Goal: Transaction & Acquisition: Purchase product/service

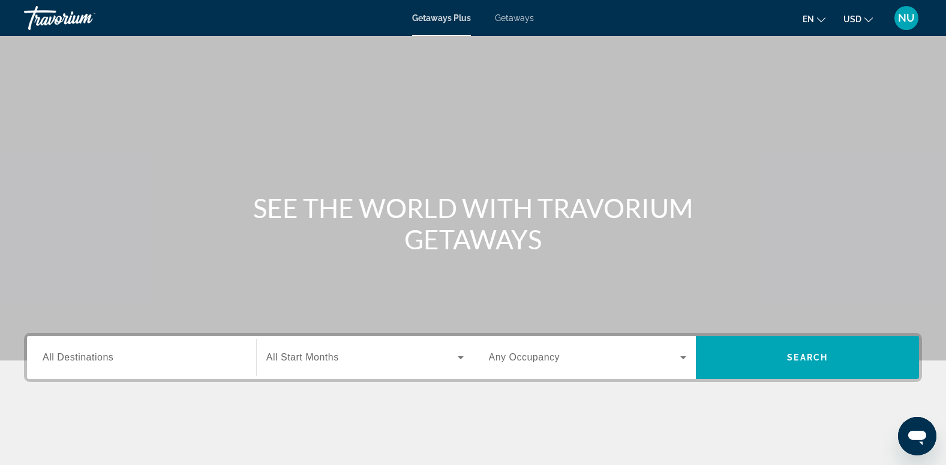
click at [115, 359] on input "Destination All Destinations" at bounding box center [142, 357] width 198 height 14
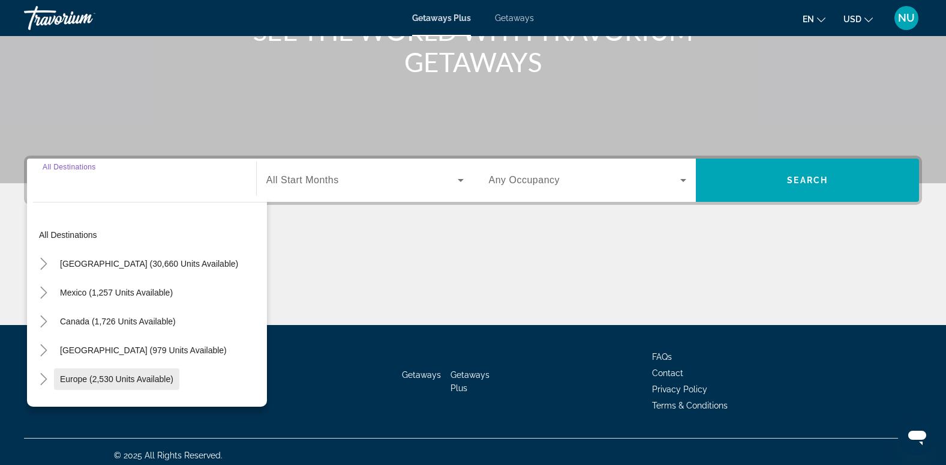
scroll to position [184, 0]
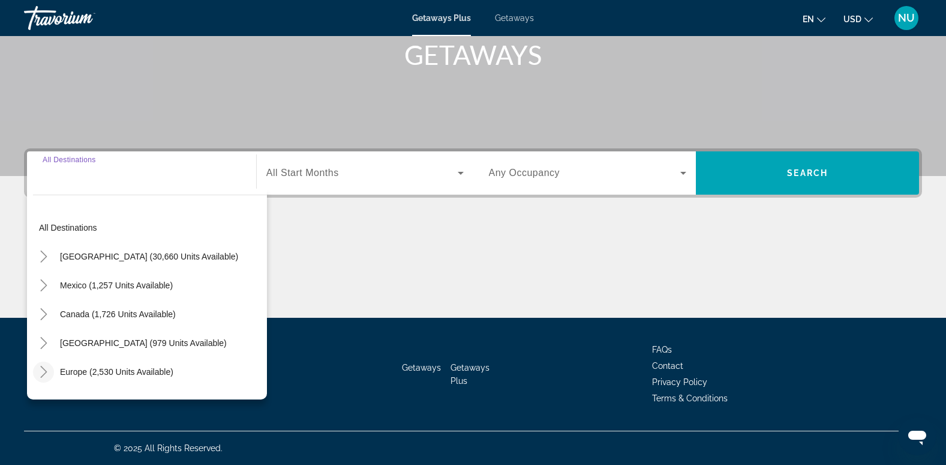
click at [41, 371] on icon "Toggle Europe (2,530 units available)" at bounding box center [44, 371] width 12 height 12
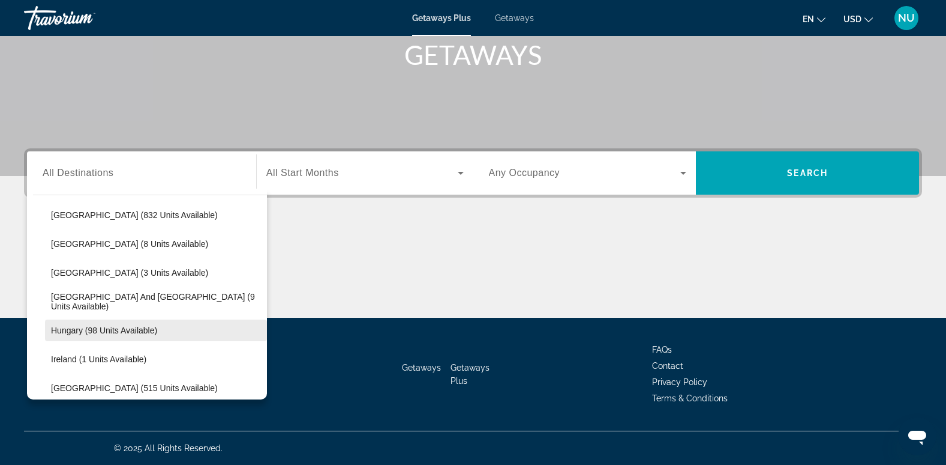
scroll to position [330, 0]
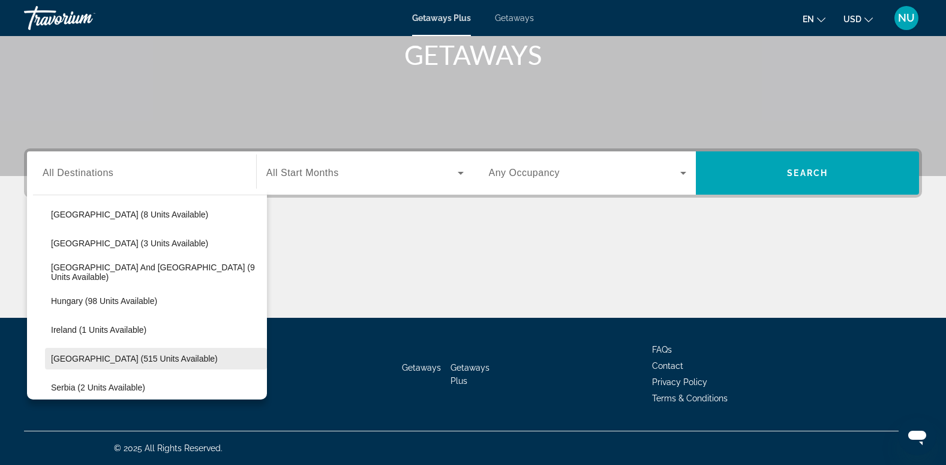
click at [91, 357] on span "Italy (515 units available)" at bounding box center [134, 358] width 167 height 10
type input "**********"
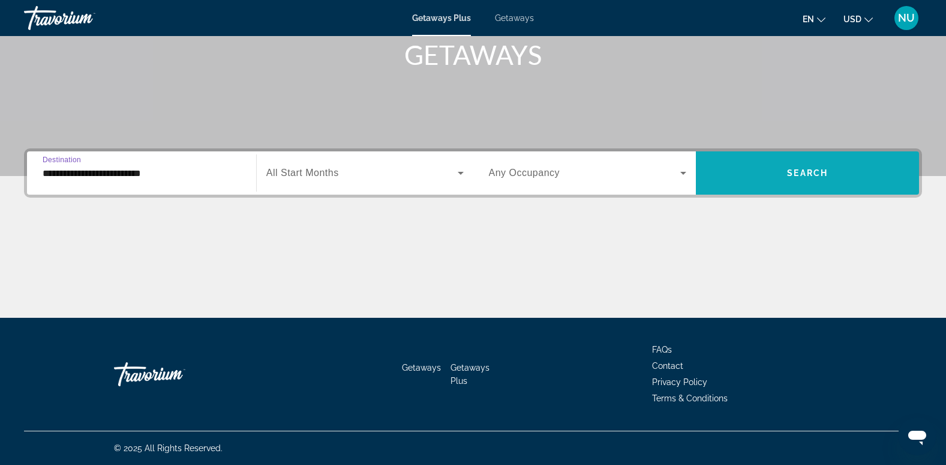
click at [749, 177] on span "Search widget" at bounding box center [807, 172] width 223 height 29
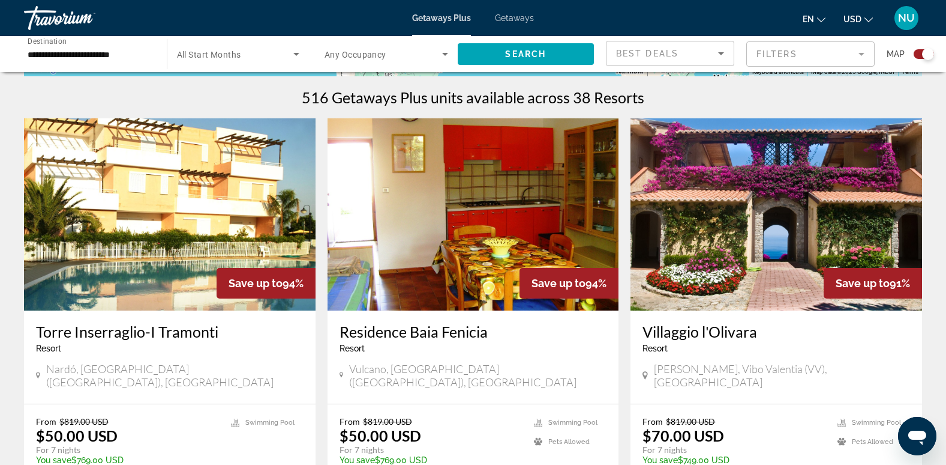
scroll to position [420, 0]
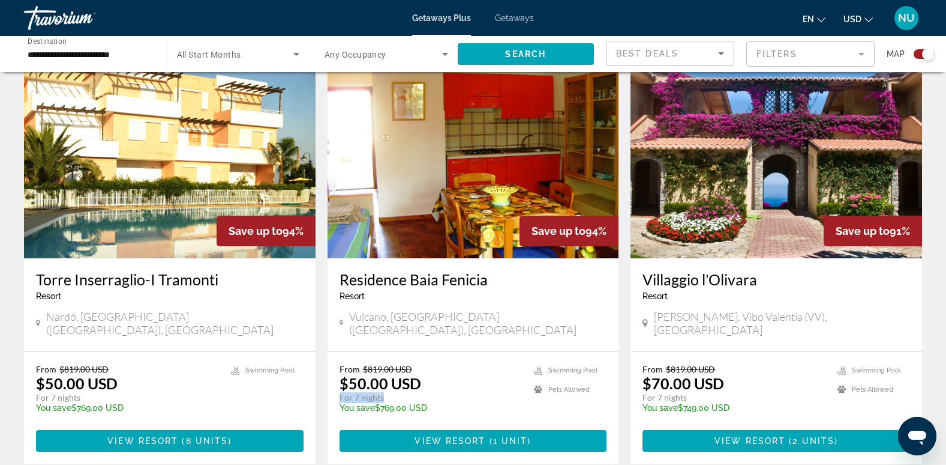
drag, startPoint x: 341, startPoint y: 383, endPoint x: 390, endPoint y: 379, distance: 49.4
click at [390, 392] on p "For 7 nights" at bounding box center [431, 397] width 183 height 11
click at [392, 392] on p "For 7 nights" at bounding box center [431, 397] width 183 height 11
drag, startPoint x: 358, startPoint y: 372, endPoint x: 383, endPoint y: 367, distance: 25.2
click at [383, 374] on p "$50.00 USD" at bounding box center [381, 383] width 82 height 18
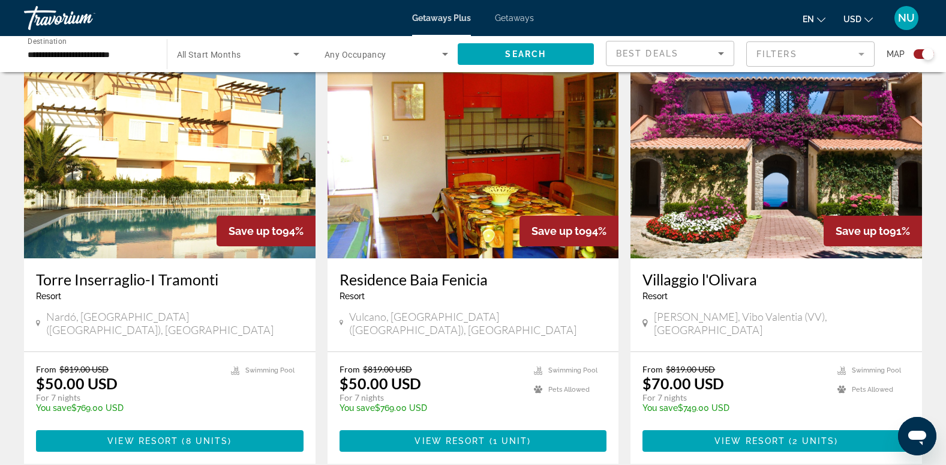
click at [568, 297] on div "Resort - This is an adults only resort" at bounding box center [474, 296] width 268 height 10
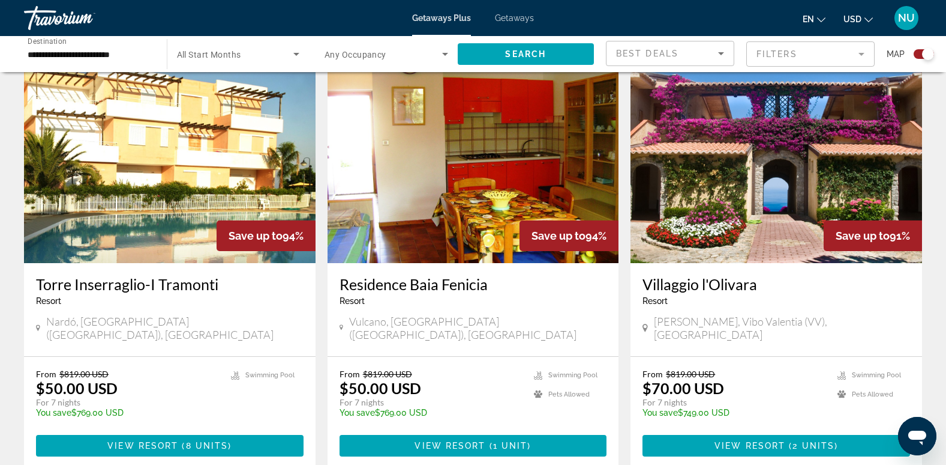
scroll to position [480, 0]
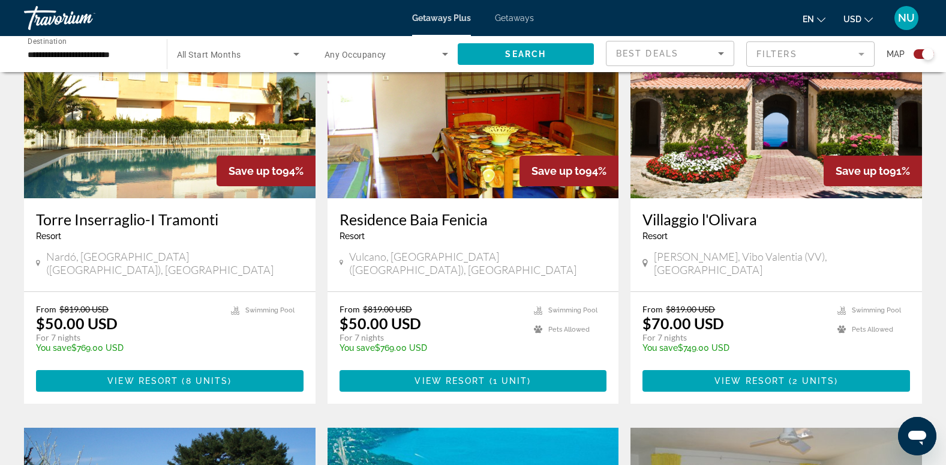
click at [852, 244] on div "Villaggio l'Olivara Resort - This is an adults only resort" at bounding box center [777, 230] width 268 height 40
click at [474, 104] on img "Main content" at bounding box center [474, 102] width 292 height 192
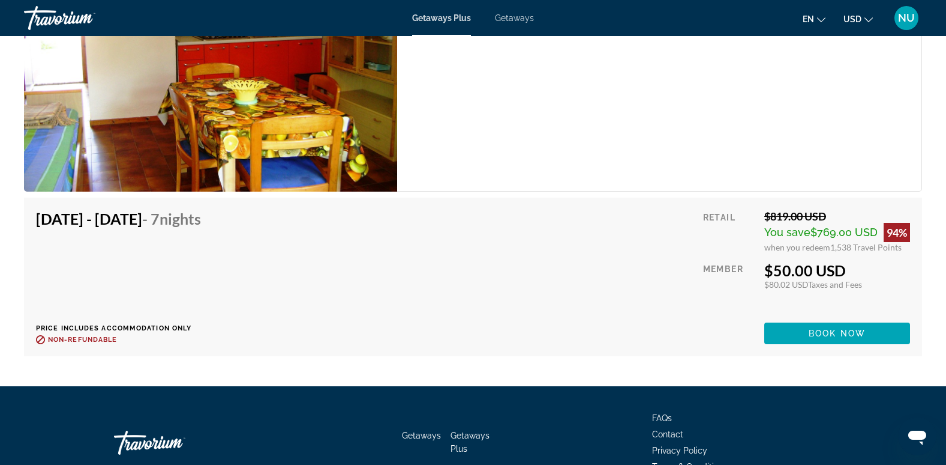
scroll to position [1962, 0]
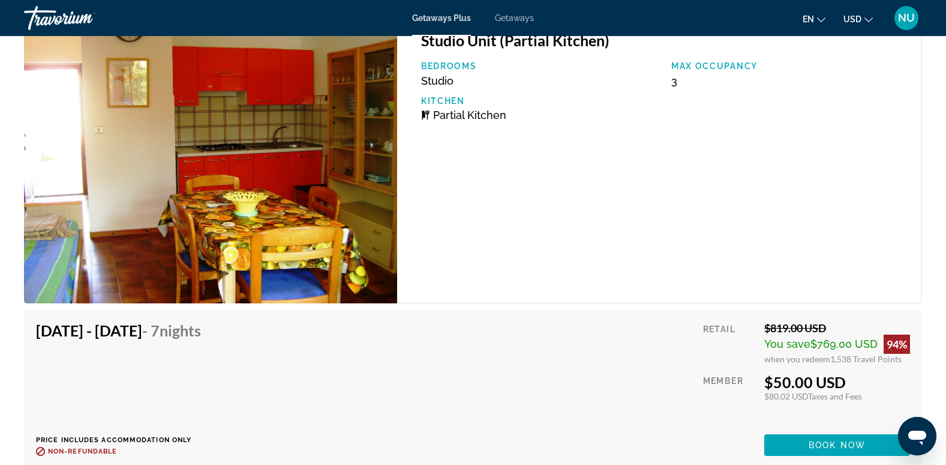
click at [832, 342] on span "$769.00 USD" at bounding box center [844, 343] width 67 height 13
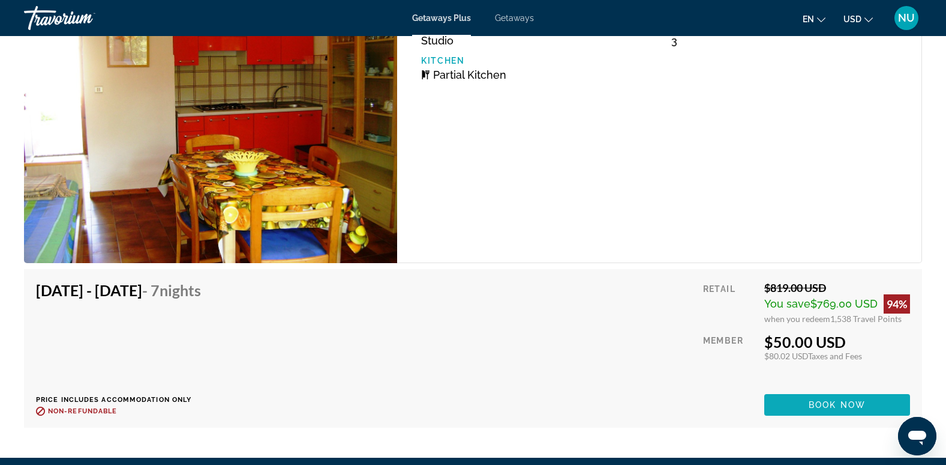
scroll to position [2022, 0]
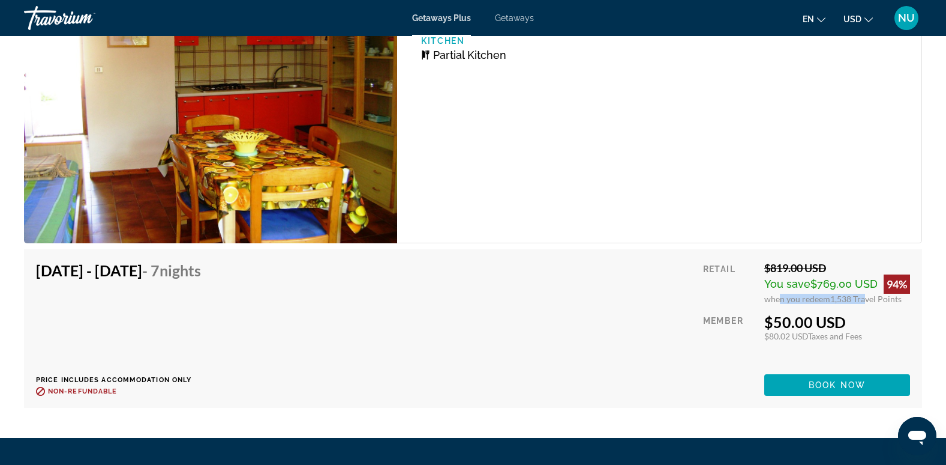
drag, startPoint x: 803, startPoint y: 299, endPoint x: 862, endPoint y: 304, distance: 59.0
click at [862, 304] on div "Retail $819.00 USD You save $769.00 USD 94% when you redeem 1,538 Travel Points…" at bounding box center [806, 328] width 207 height 134
click at [856, 307] on div "Retail $819.00 USD You save $769.00 USD 94% when you redeem 1,538 Travel Points…" at bounding box center [806, 328] width 207 height 134
drag, startPoint x: 760, startPoint y: 317, endPoint x: 814, endPoint y: 320, distance: 54.1
click at [815, 320] on div "Retail $819.00 USD You save $769.00 USD 94% when you redeem 1,538 Travel Points…" at bounding box center [806, 328] width 207 height 134
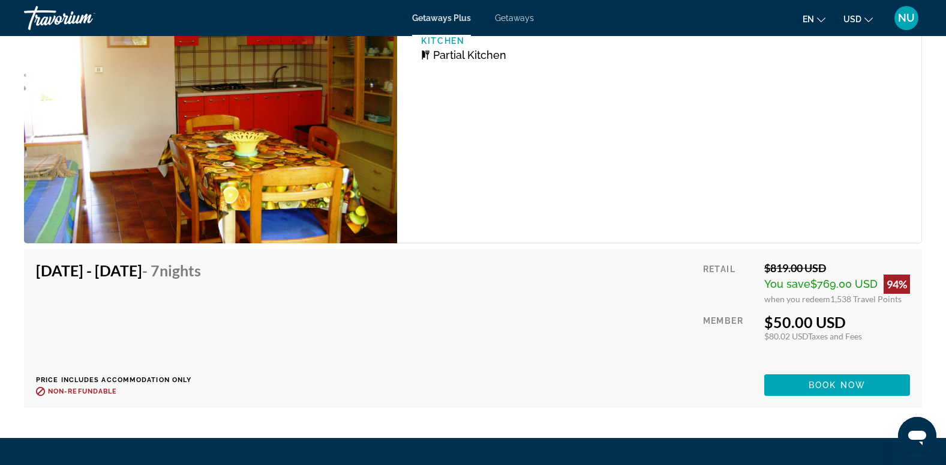
drag, startPoint x: 814, startPoint y: 320, endPoint x: 769, endPoint y: 265, distance: 70.9
click at [770, 264] on div "$819.00 USD" at bounding box center [838, 267] width 146 height 13
drag, startPoint x: 774, startPoint y: 265, endPoint x: 823, endPoint y: 272, distance: 49.2
click at [823, 272] on div "$819.00 USD" at bounding box center [838, 267] width 146 height 13
drag, startPoint x: 823, startPoint y: 272, endPoint x: 855, endPoint y: 307, distance: 47.1
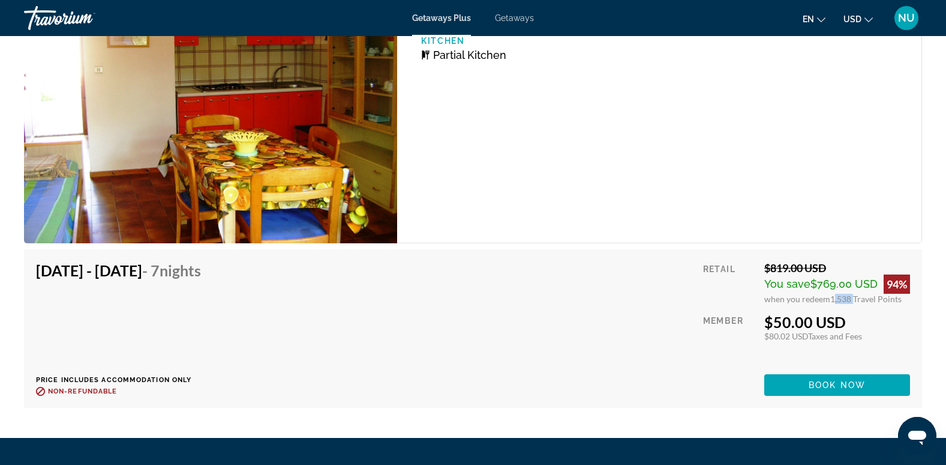
click at [855, 307] on div "Retail $819.00 USD You save $769.00 USD 94% when you redeem 1,538 Travel Points…" at bounding box center [806, 328] width 207 height 134
drag, startPoint x: 855, startPoint y: 307, endPoint x: 855, endPoint y: 323, distance: 16.2
click at [855, 323] on div "$50.00 USD" at bounding box center [838, 322] width 146 height 18
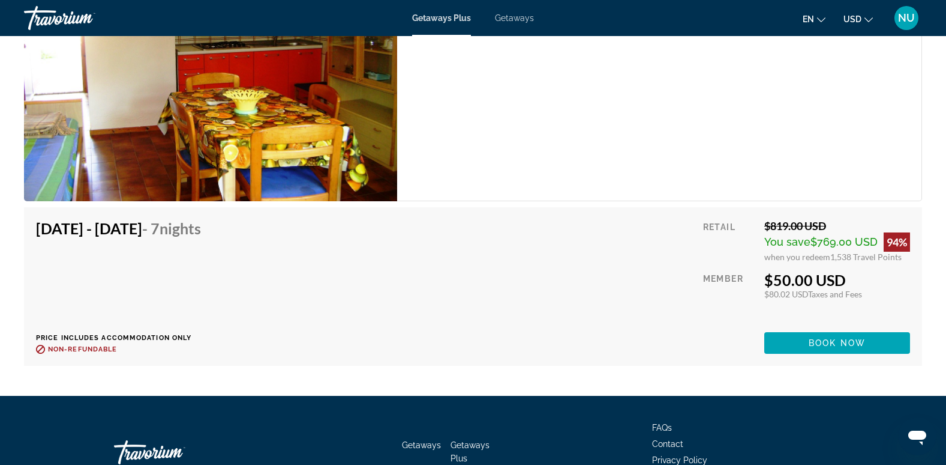
scroll to position [2082, 0]
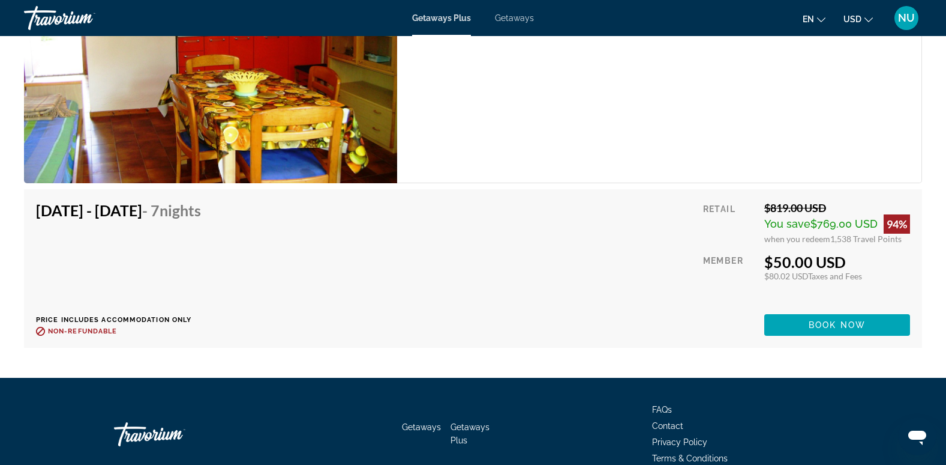
click at [857, 324] on span "Book now" at bounding box center [837, 325] width 57 height 10
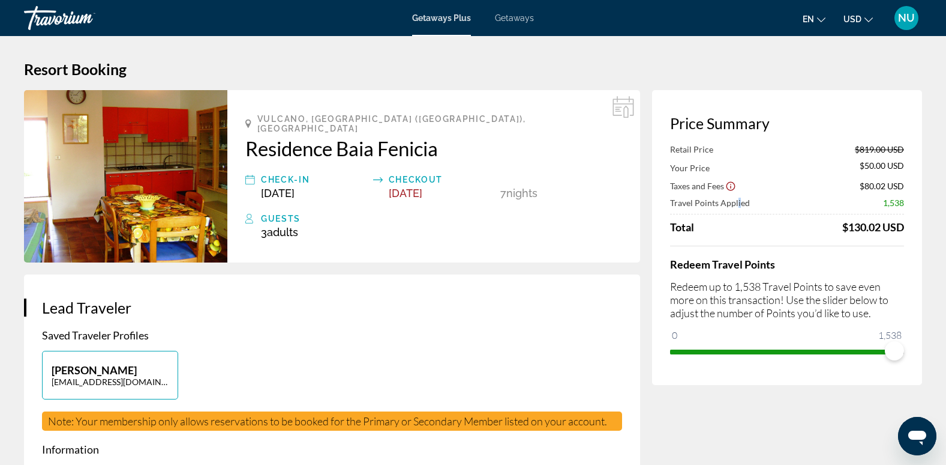
click at [734, 205] on span "Travel Points Applied" at bounding box center [710, 202] width 80 height 10
click at [736, 205] on span "Travel Points Applied" at bounding box center [710, 202] width 80 height 10
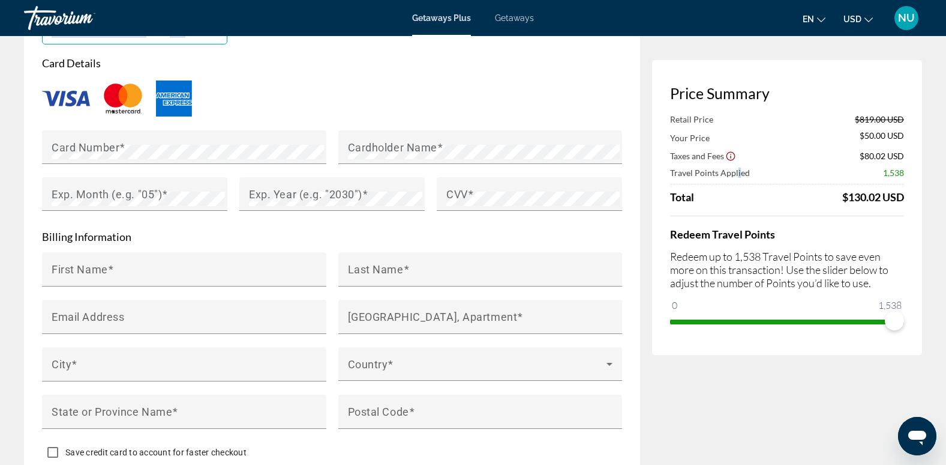
scroll to position [1080, 0]
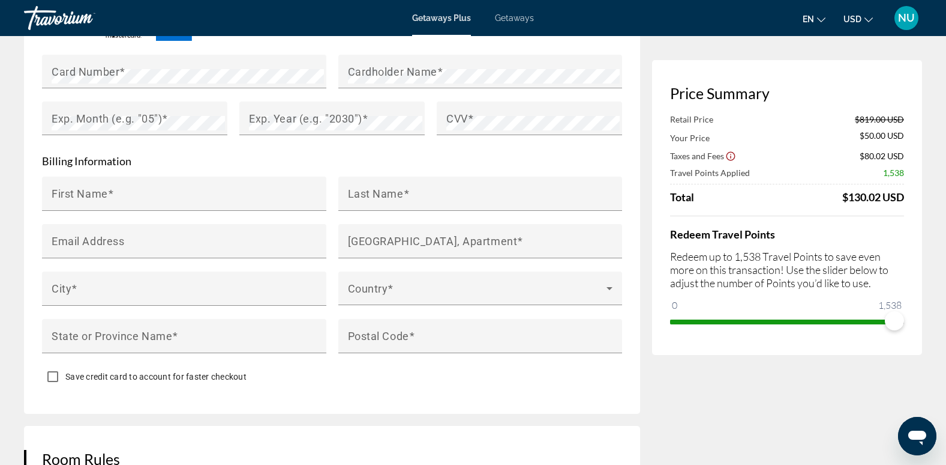
click at [754, 181] on div "Retail Price $819.00 USD Your Price $50.00 USD Taxes and Fees $80.02 USD Travel…" at bounding box center [787, 158] width 234 height 89
drag, startPoint x: 883, startPoint y: 173, endPoint x: 910, endPoint y: 175, distance: 27.7
click at [910, 175] on div "Price Summary Retail Price $819.00 USD Your Price $50.00 USD Taxes and Fees $80…" at bounding box center [787, 207] width 270 height 295
drag, startPoint x: 910, startPoint y: 175, endPoint x: 834, endPoint y: 169, distance: 77.1
click at [831, 169] on div "Travel Points Applied 1,538" at bounding box center [787, 172] width 234 height 10
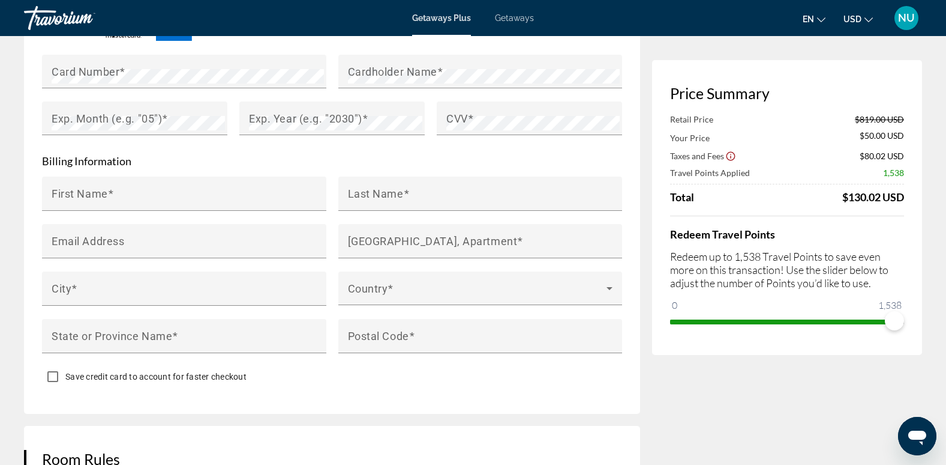
click at [802, 169] on div "Travel Points Applied 1,538" at bounding box center [787, 172] width 234 height 10
click at [781, 211] on div "Retail Price $819.00 USD Your Price $50.00 USD Taxes and Fees $80.02 USD Travel…" at bounding box center [787, 222] width 234 height 217
drag, startPoint x: 678, startPoint y: 158, endPoint x: 728, endPoint y: 161, distance: 50.5
click at [729, 161] on div "Taxes and Fees" at bounding box center [703, 155] width 66 height 11
click at [871, 158] on span "$80.02 USD" at bounding box center [882, 156] width 44 height 10
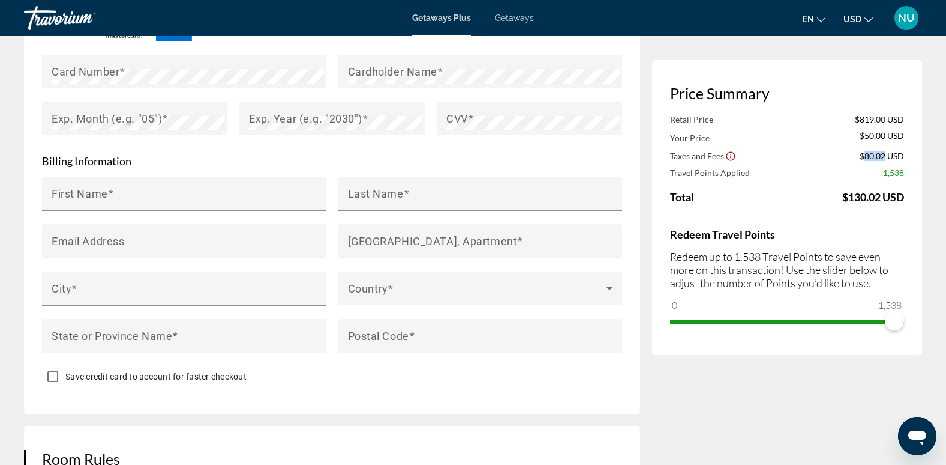
click at [870, 158] on span "$80.02 USD" at bounding box center [882, 156] width 44 height 10
drag, startPoint x: 870, startPoint y: 158, endPoint x: 819, endPoint y: 164, distance: 51.9
click at [818, 164] on div "Retail Price $819.00 USD Your Price $50.00 USD Taxes and Fees $80.02 USD Travel…" at bounding box center [787, 158] width 234 height 89
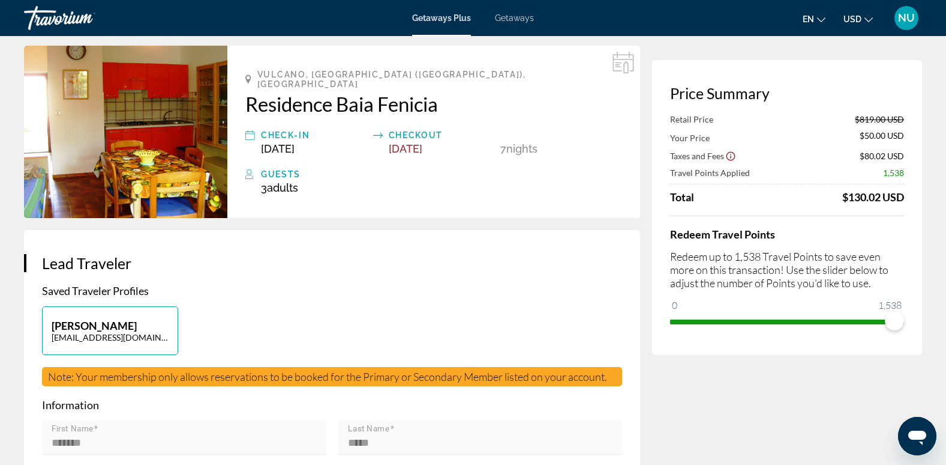
scroll to position [0, 0]
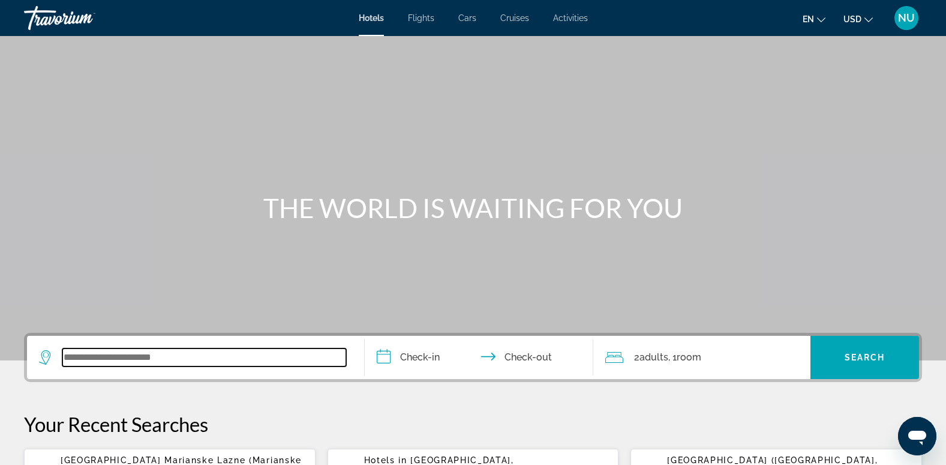
click at [95, 354] on input "Search widget" at bounding box center [204, 357] width 284 height 18
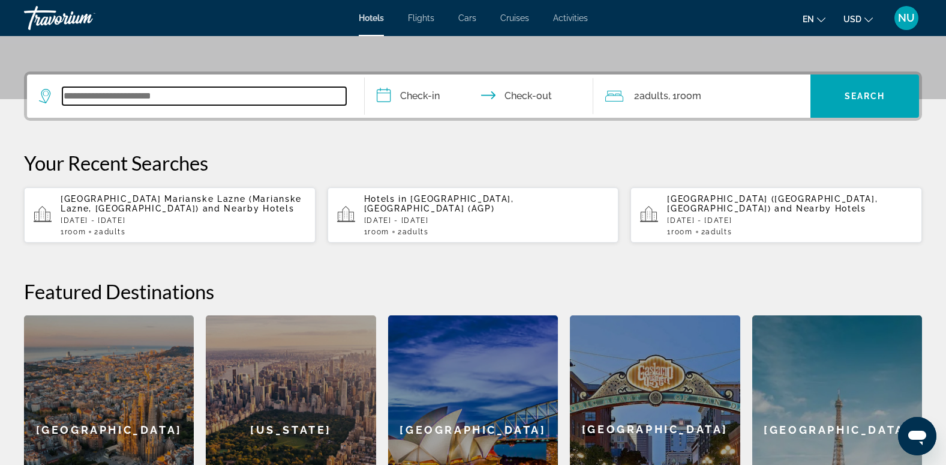
scroll to position [293, 0]
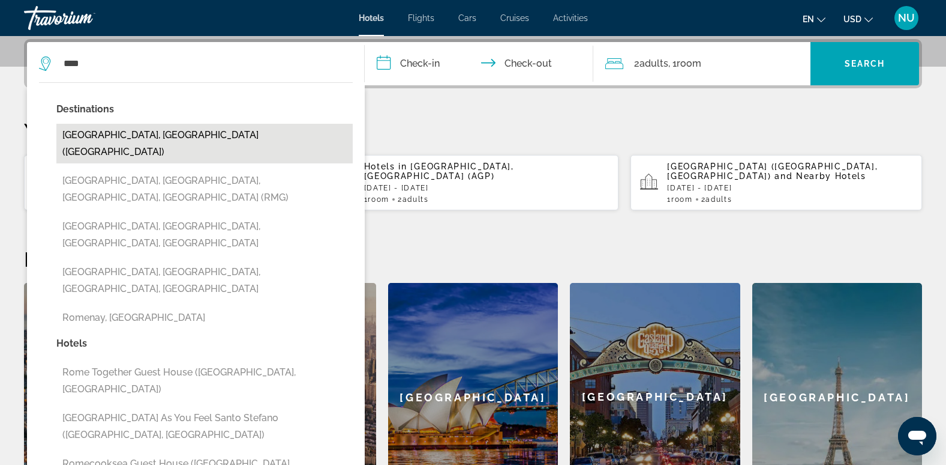
click at [110, 134] on button "Rome, Italy (ROM)" at bounding box center [204, 144] width 296 height 40
type input "**********"
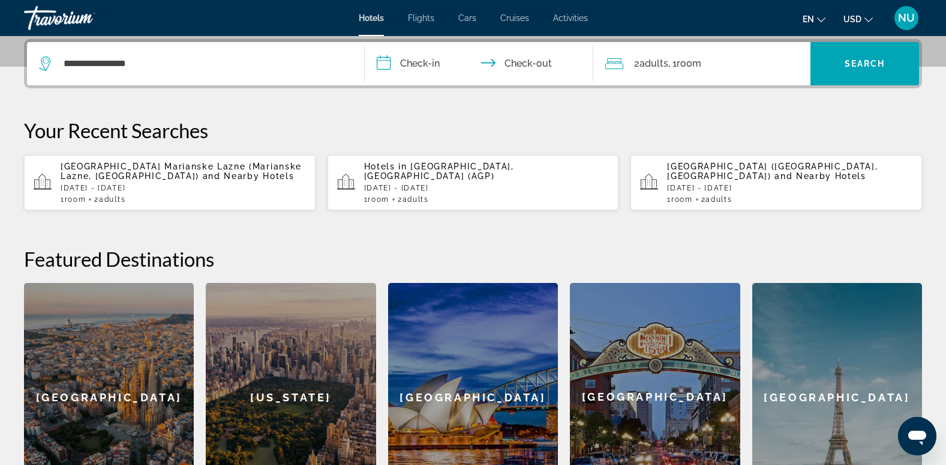
click at [438, 60] on input "**********" at bounding box center [482, 65] width 234 height 47
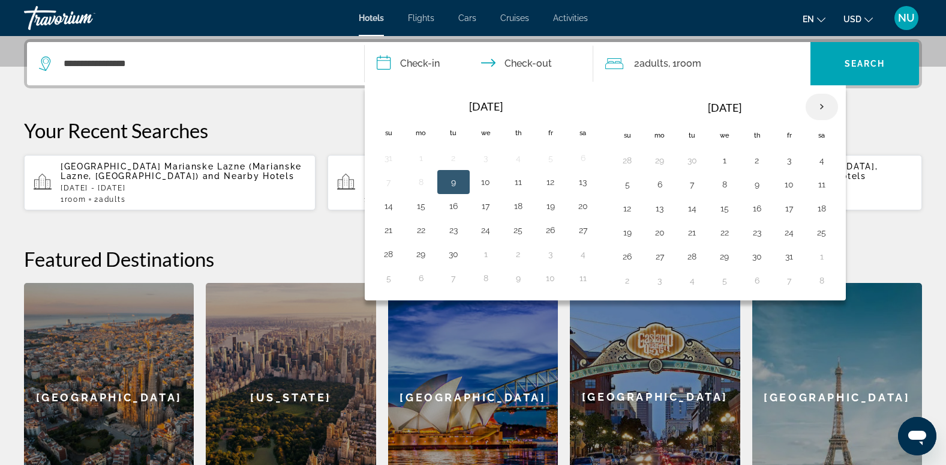
click at [826, 107] on th "Next month" at bounding box center [822, 107] width 32 height 26
click at [825, 107] on th "Next month" at bounding box center [822, 107] width 32 height 26
click at [822, 107] on th "Next month" at bounding box center [822, 107] width 32 height 26
click at [823, 107] on th "Next month" at bounding box center [822, 107] width 32 height 26
click at [825, 107] on th "Next month" at bounding box center [822, 107] width 32 height 26
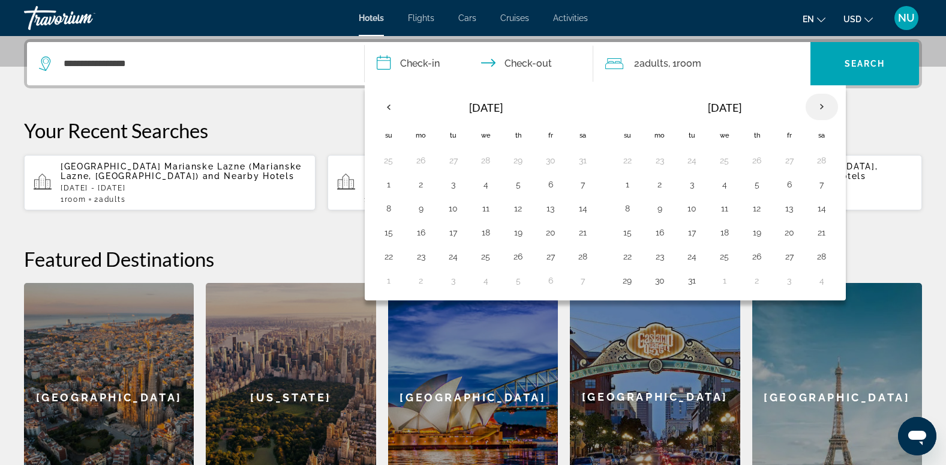
click at [823, 107] on th "Next month" at bounding box center [822, 107] width 32 height 26
click at [756, 186] on button "7" at bounding box center [757, 184] width 19 height 17
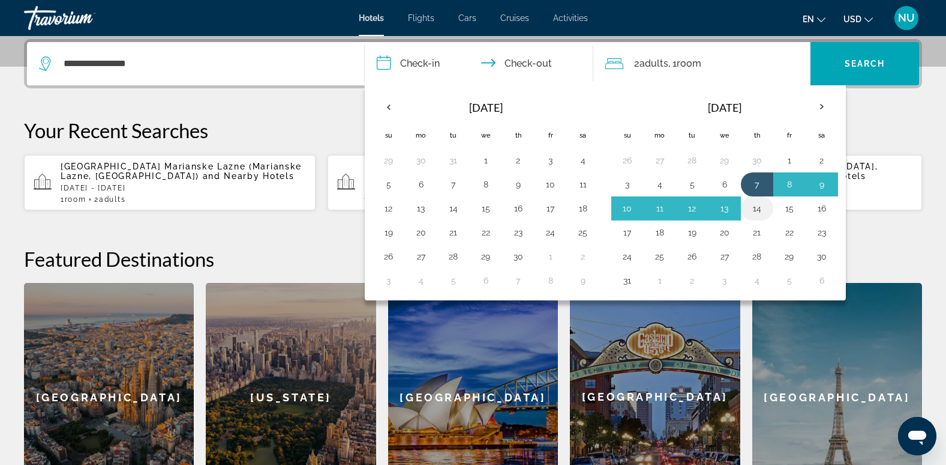
click at [759, 207] on button "14" at bounding box center [757, 208] width 19 height 17
type input "**********"
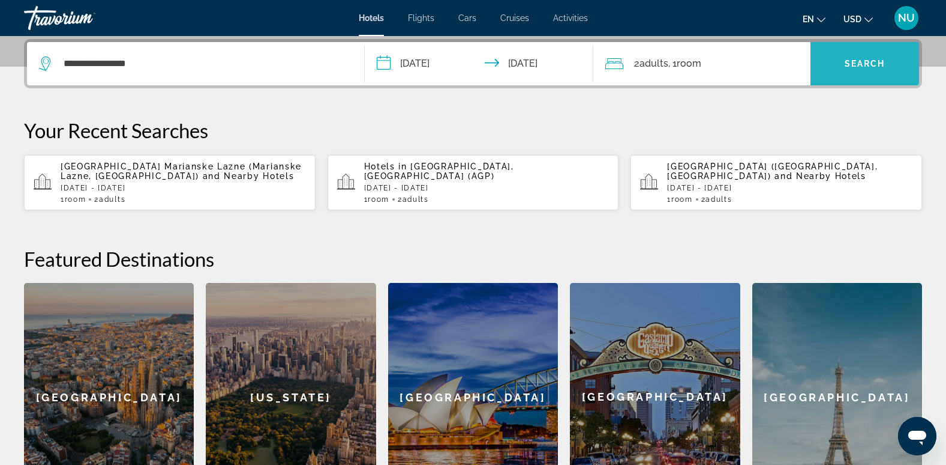
click at [849, 69] on span "Search widget" at bounding box center [865, 63] width 109 height 29
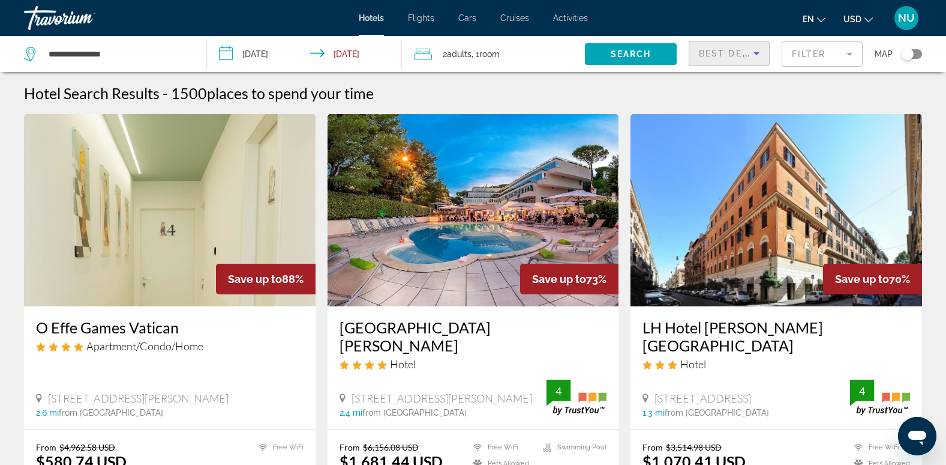
click at [742, 55] on span "Best Deals" at bounding box center [730, 54] width 62 height 10
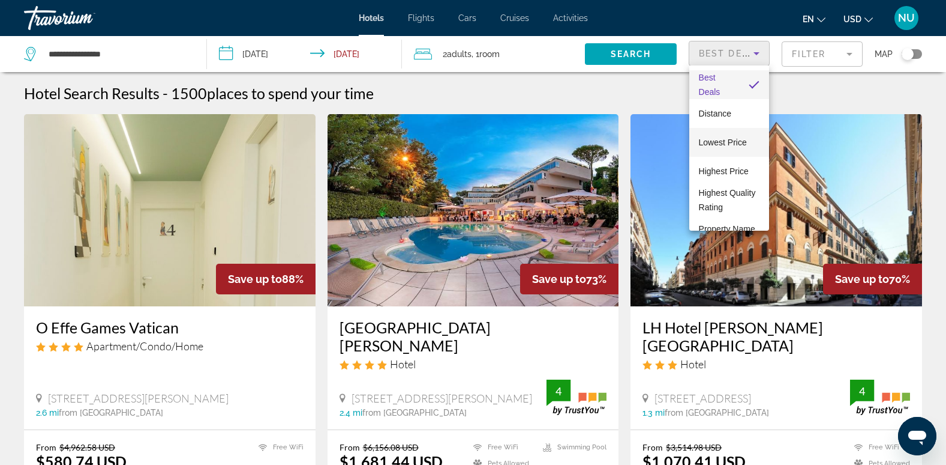
click at [705, 138] on span "Lowest Price" at bounding box center [723, 142] width 48 height 10
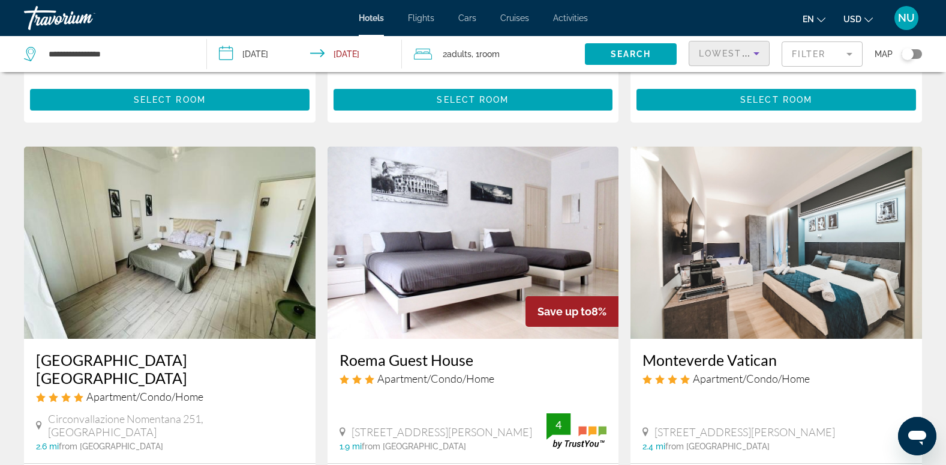
scroll to position [240, 0]
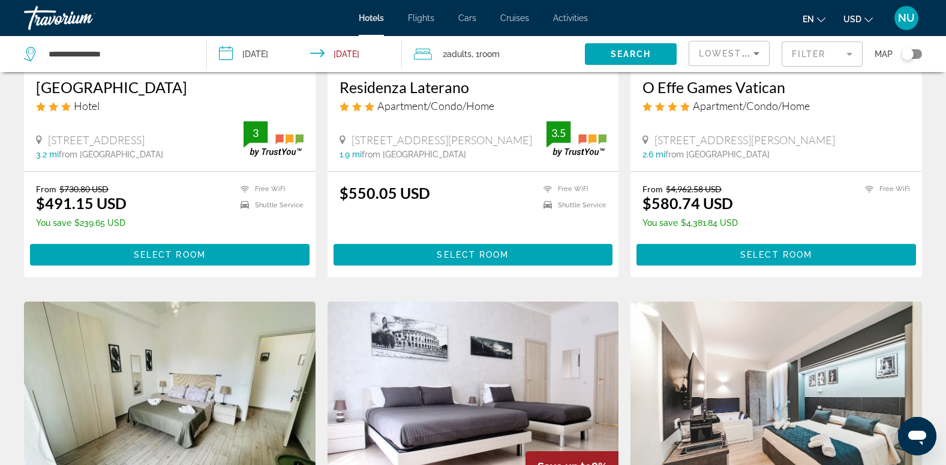
click at [791, 60] on mat-form-field "Filter" at bounding box center [822, 53] width 81 height 25
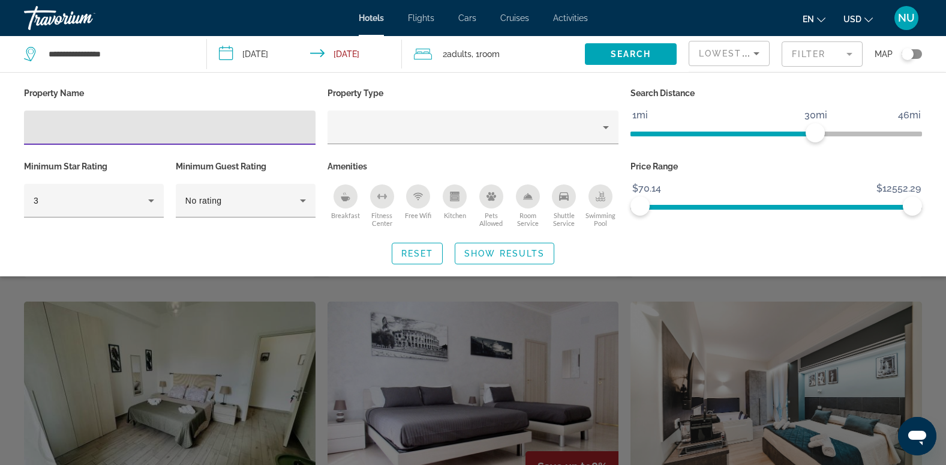
click at [792, 60] on mat-form-field "Filter" at bounding box center [822, 53] width 81 height 25
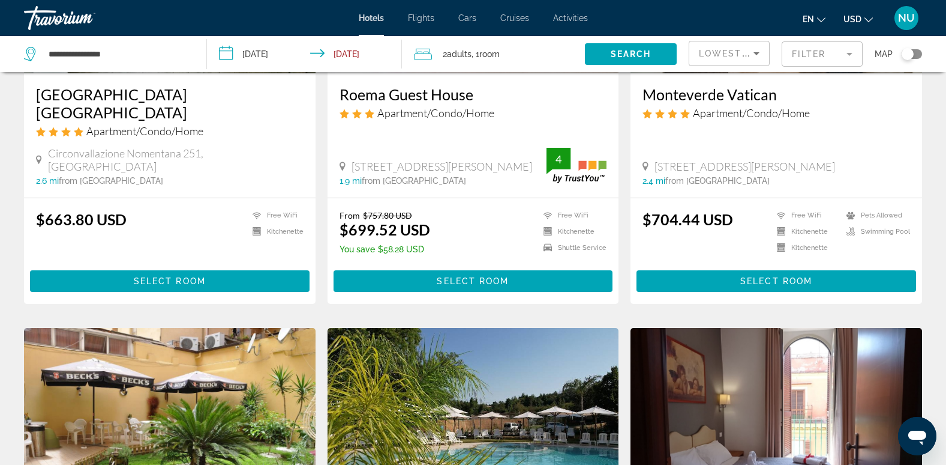
scroll to position [840, 0]
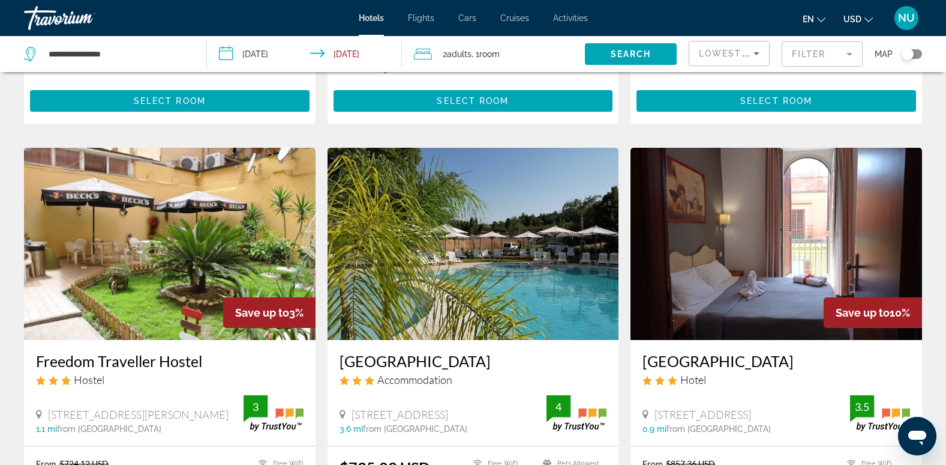
click at [79, 373] on span "Hostel" at bounding box center [89, 379] width 31 height 13
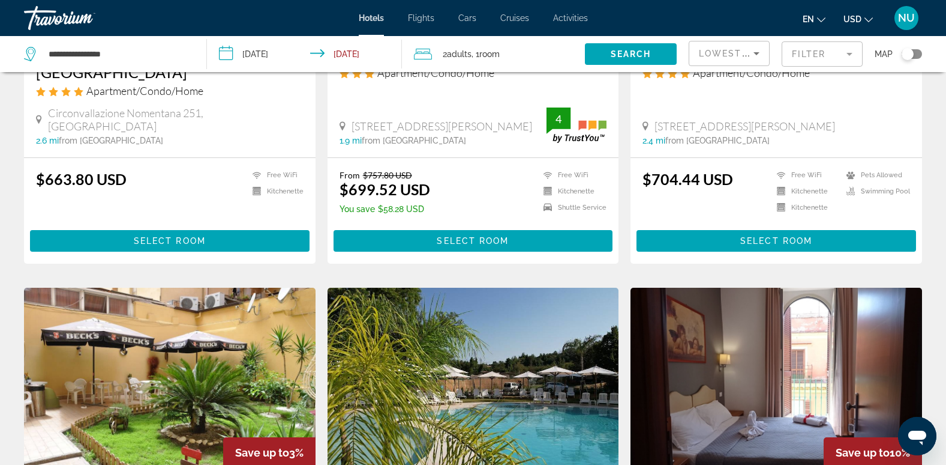
scroll to position [540, 0]
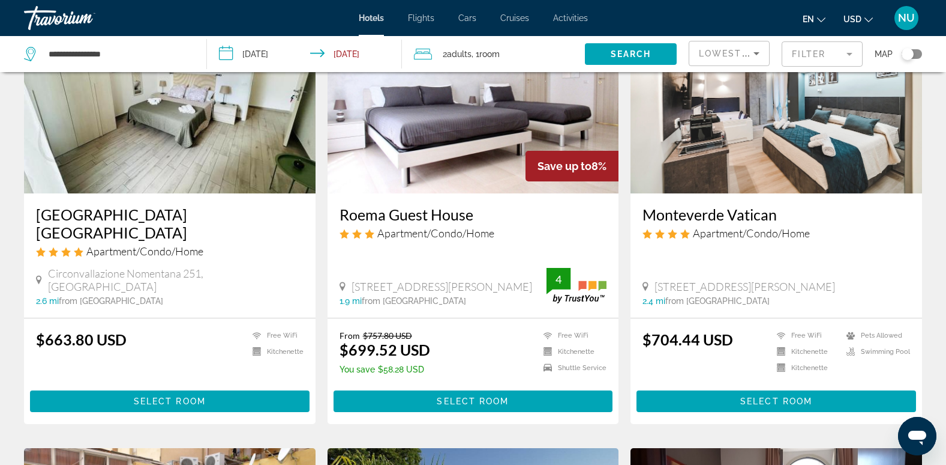
click at [286, 55] on input "**********" at bounding box center [307, 56] width 200 height 40
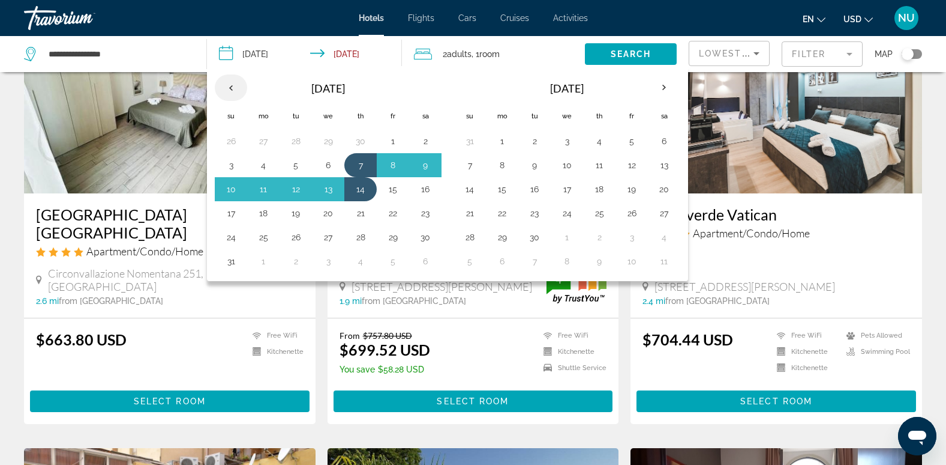
click at [235, 88] on th "Previous month" at bounding box center [231, 87] width 32 height 26
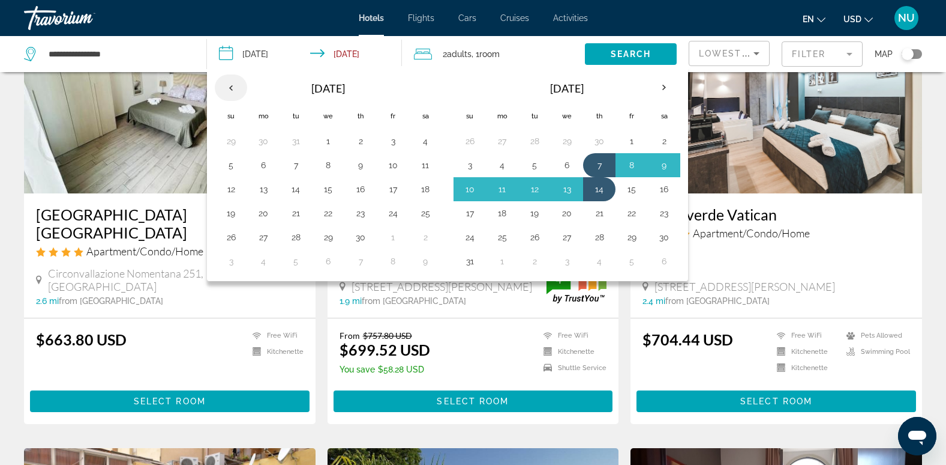
click at [234, 88] on th "Previous month" at bounding box center [231, 87] width 32 height 26
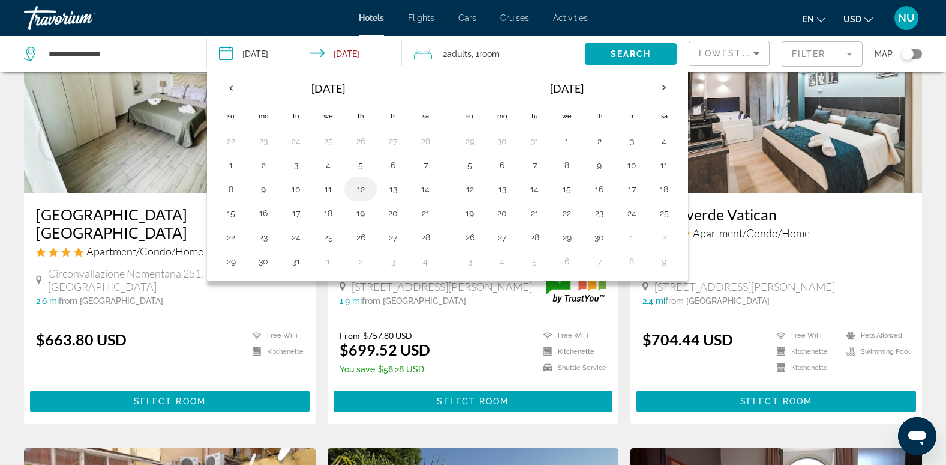
drag, startPoint x: 359, startPoint y: 165, endPoint x: 366, endPoint y: 180, distance: 16.4
click at [358, 165] on button "5" at bounding box center [360, 165] width 19 height 17
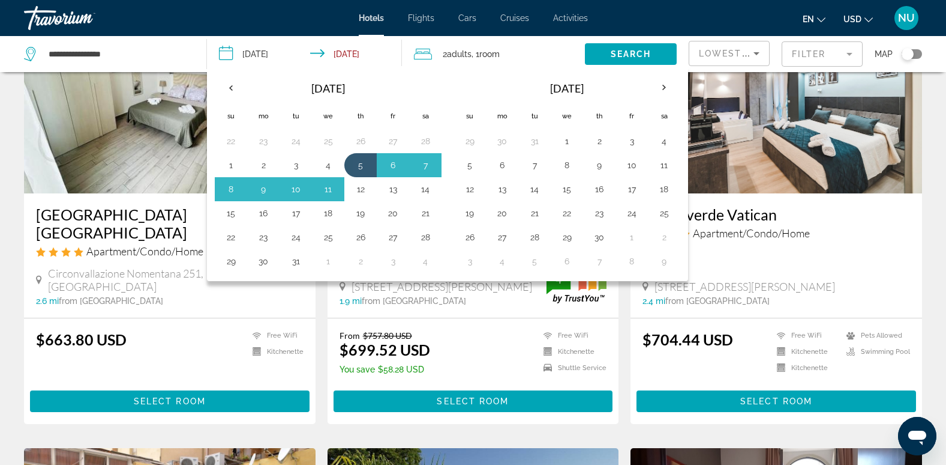
drag, startPoint x: 358, startPoint y: 188, endPoint x: 370, endPoint y: 188, distance: 11.4
click at [357, 188] on button "12" at bounding box center [360, 189] width 19 height 17
type input "**********"
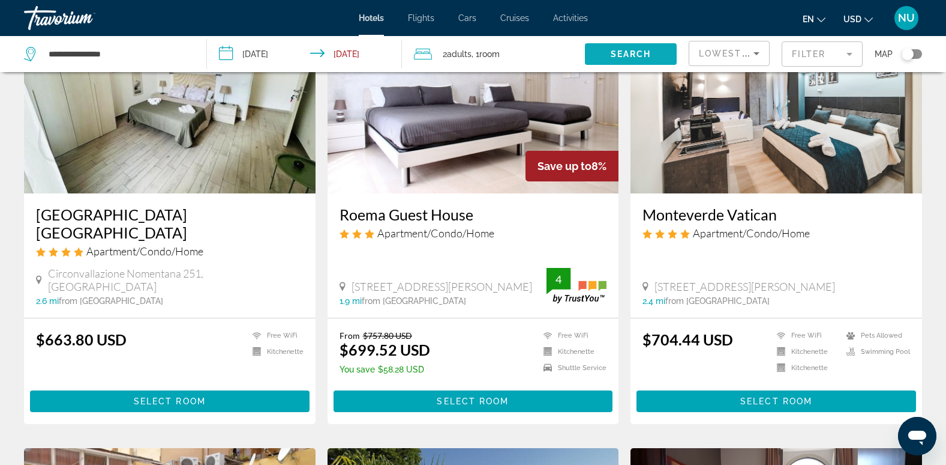
click at [628, 50] on span "Search" at bounding box center [631, 54] width 41 height 10
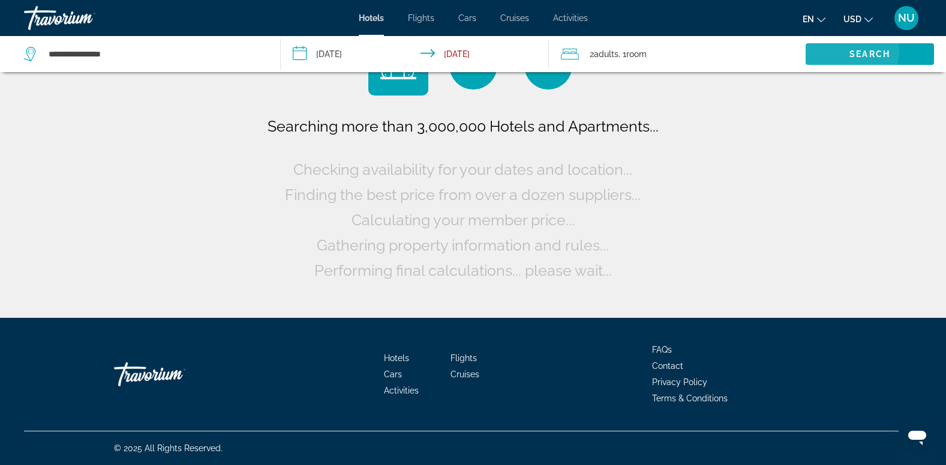
scroll to position [0, 0]
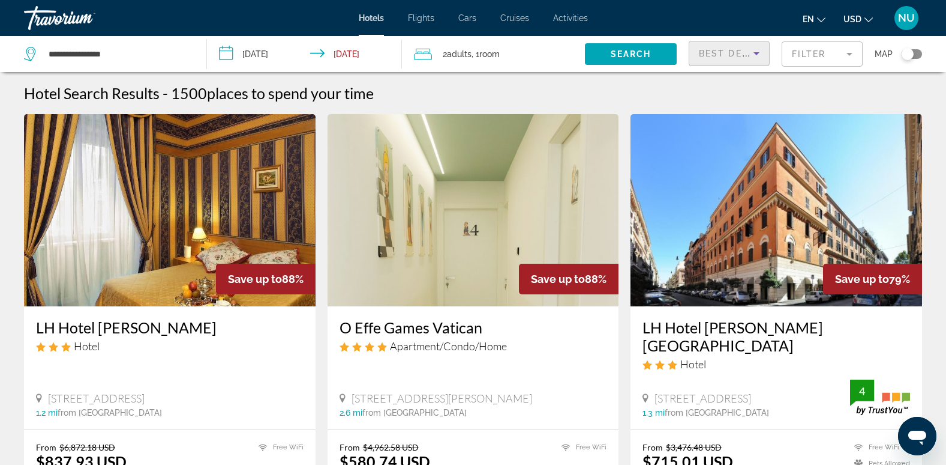
click at [751, 53] on icon "Sort by" at bounding box center [757, 53] width 14 height 14
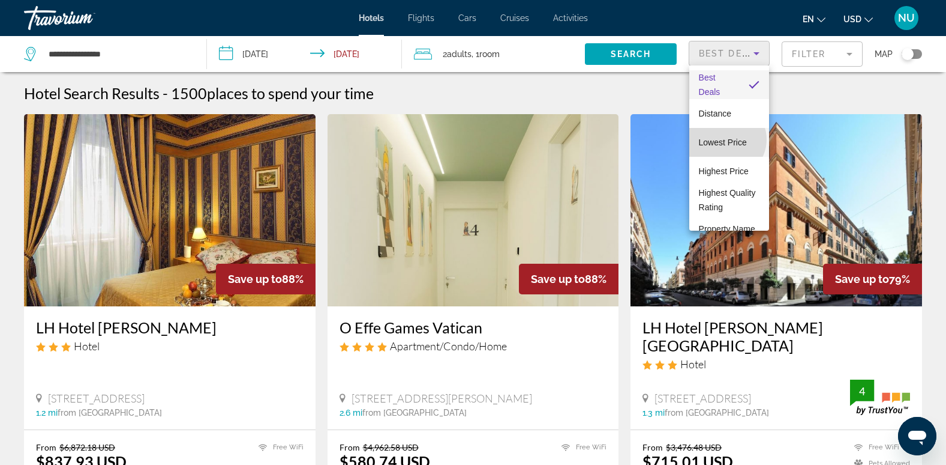
click at [727, 139] on span "Lowest Price" at bounding box center [723, 142] width 48 height 10
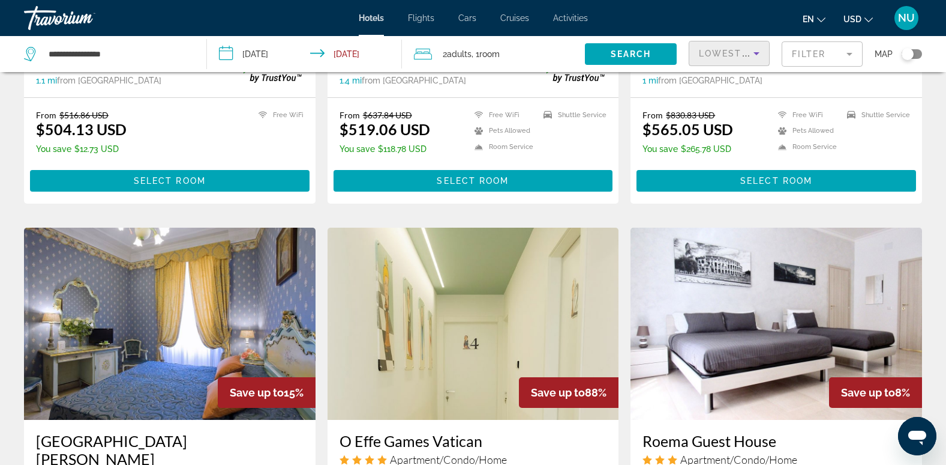
scroll to position [900, 0]
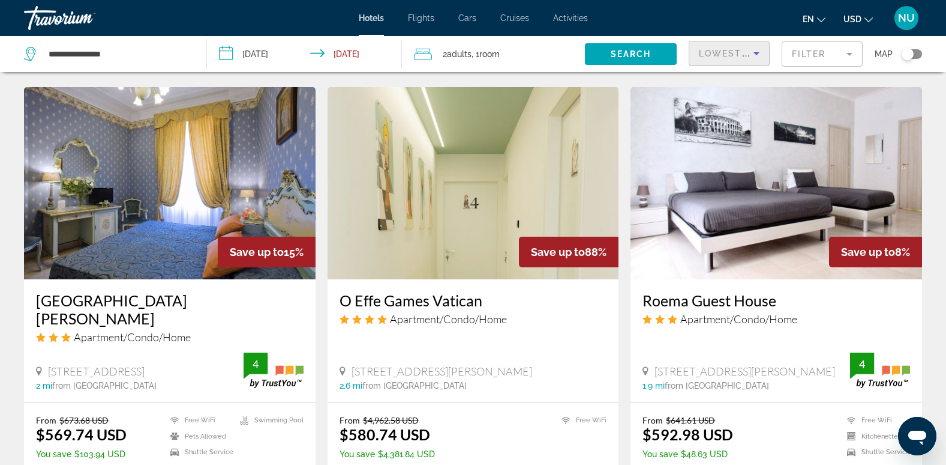
click at [555, 197] on img "Main content" at bounding box center [474, 183] width 292 height 192
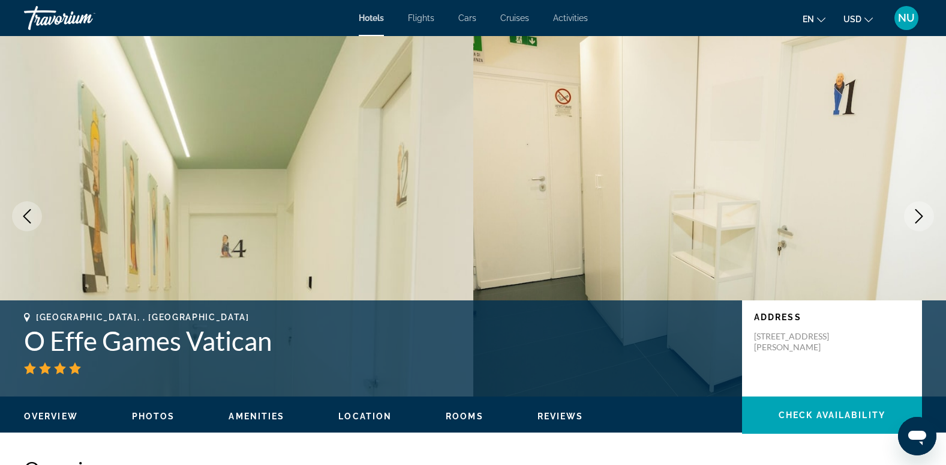
click at [918, 209] on icon "Next image" at bounding box center [919, 216] width 14 height 14
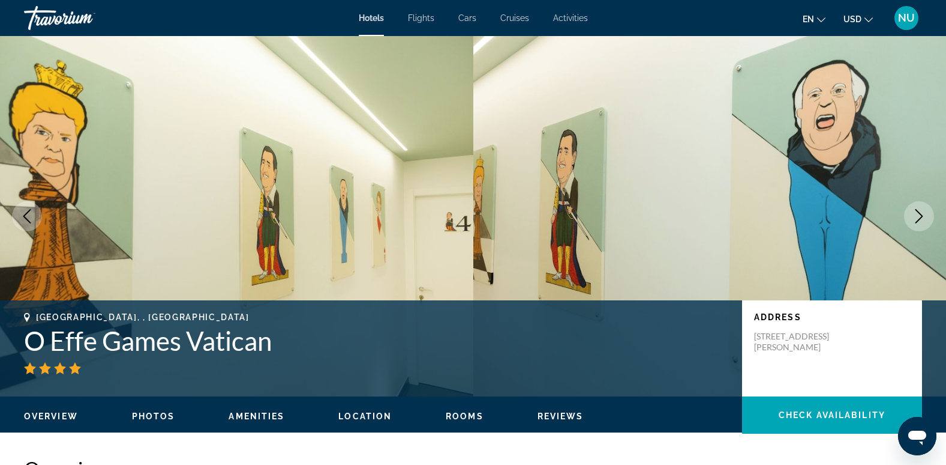
click at [919, 213] on icon "Next image" at bounding box center [919, 216] width 14 height 14
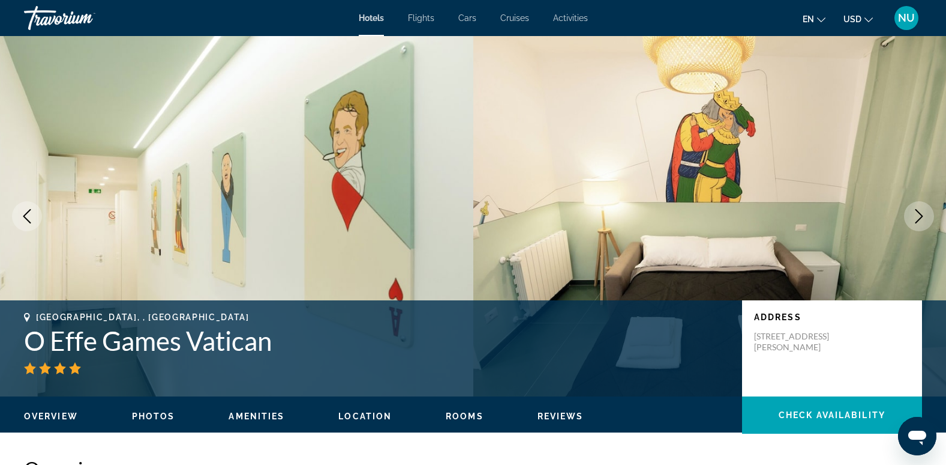
click at [916, 213] on icon "Next image" at bounding box center [919, 216] width 14 height 14
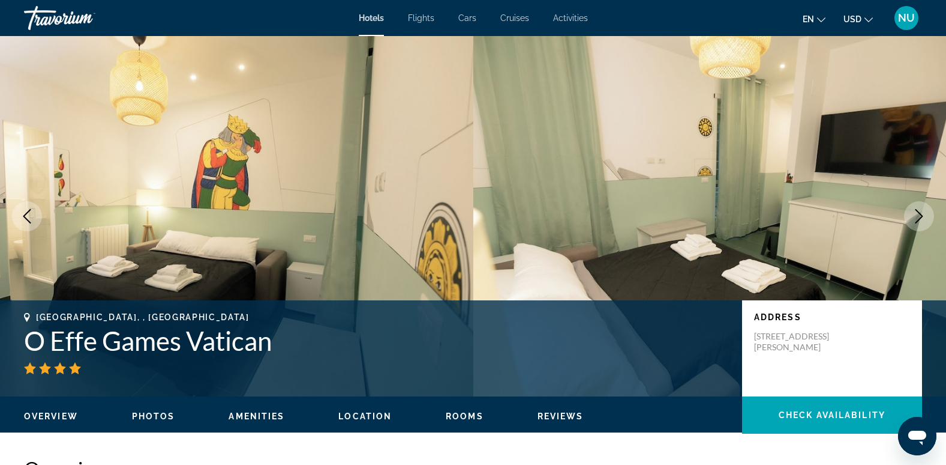
click at [926, 212] on button "Next image" at bounding box center [919, 216] width 30 height 30
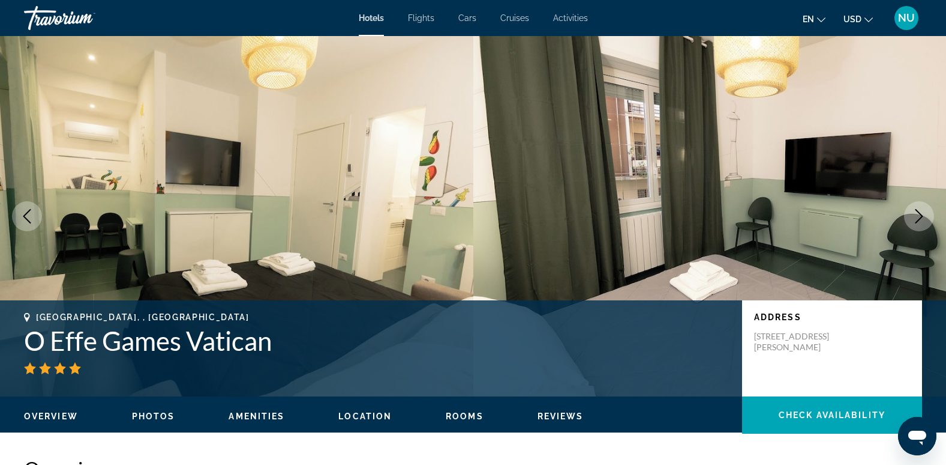
click at [926, 212] on icon "Next image" at bounding box center [919, 216] width 14 height 14
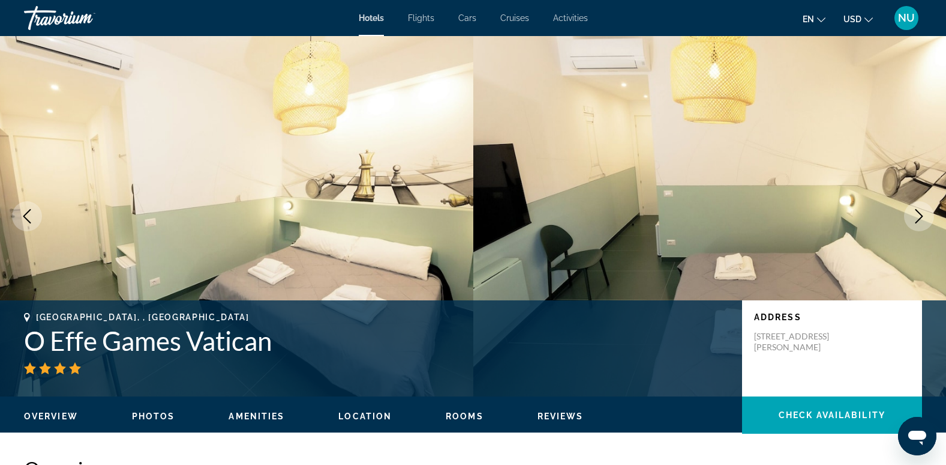
click at [924, 212] on button "Next image" at bounding box center [919, 216] width 30 height 30
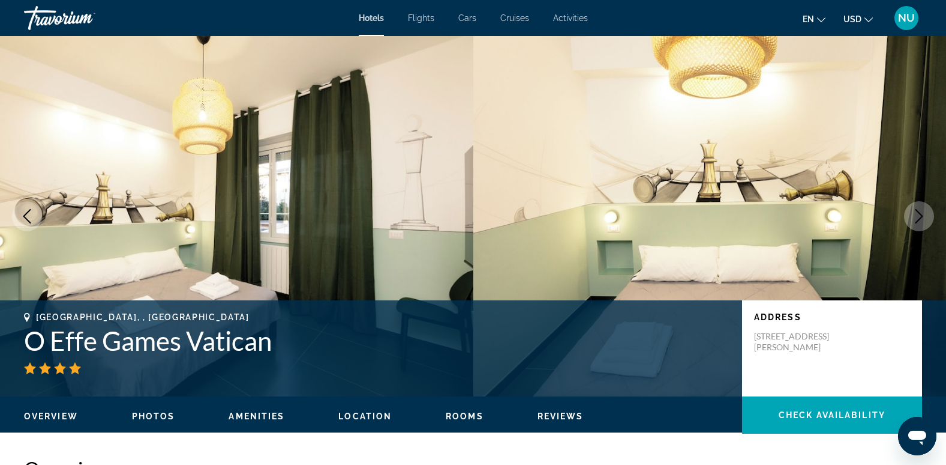
click at [925, 212] on icon "Next image" at bounding box center [919, 216] width 14 height 14
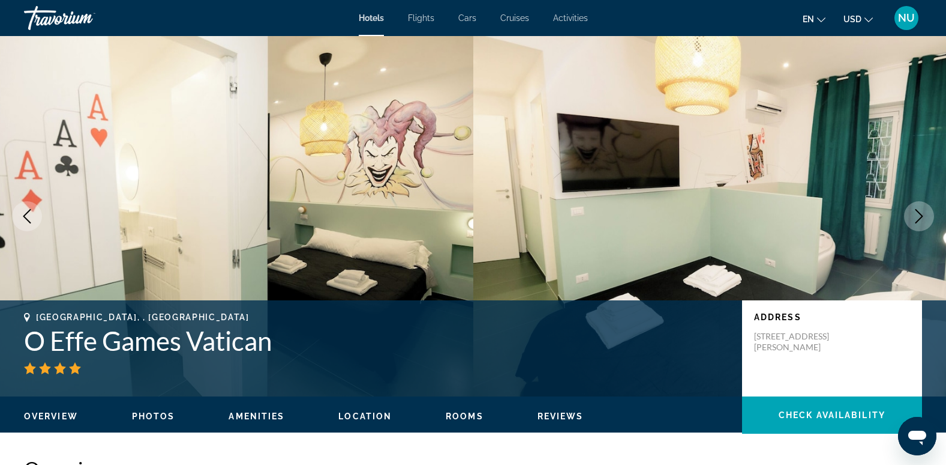
click at [923, 208] on button "Next image" at bounding box center [919, 216] width 30 height 30
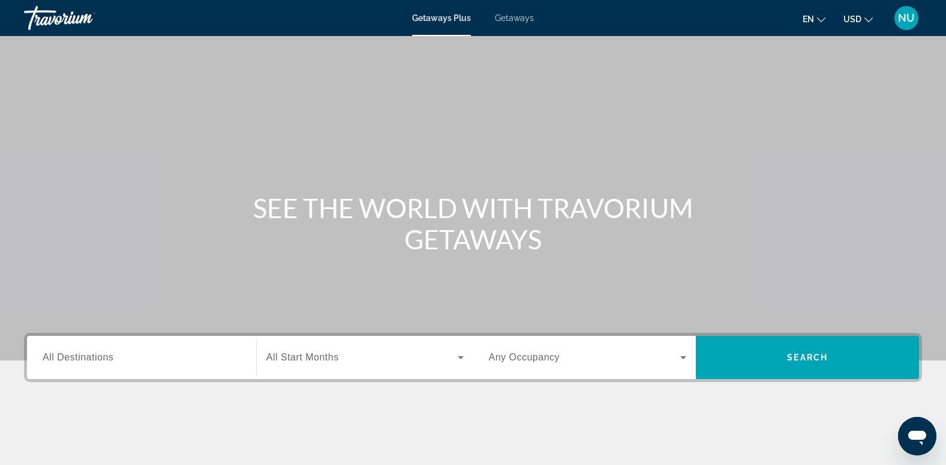
click at [86, 352] on span "All Destinations" at bounding box center [78, 357] width 71 height 10
click at [86, 352] on input "Destination All Destinations" at bounding box center [142, 357] width 198 height 14
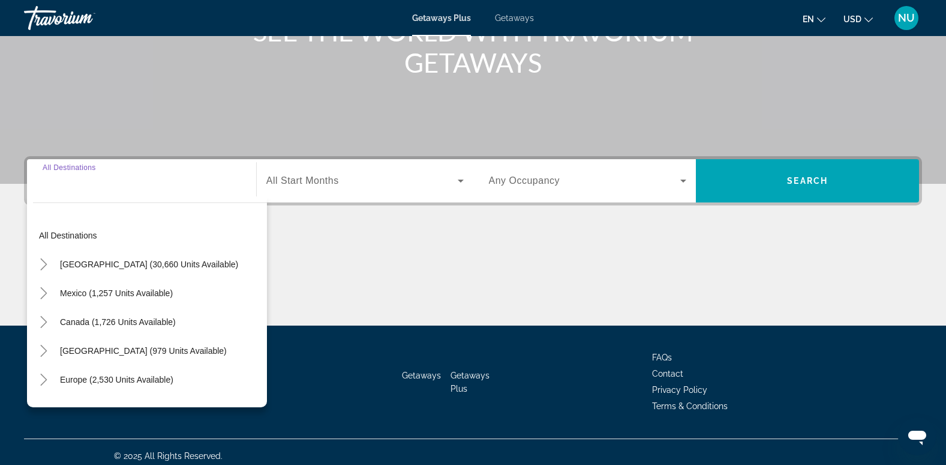
scroll to position [184, 0]
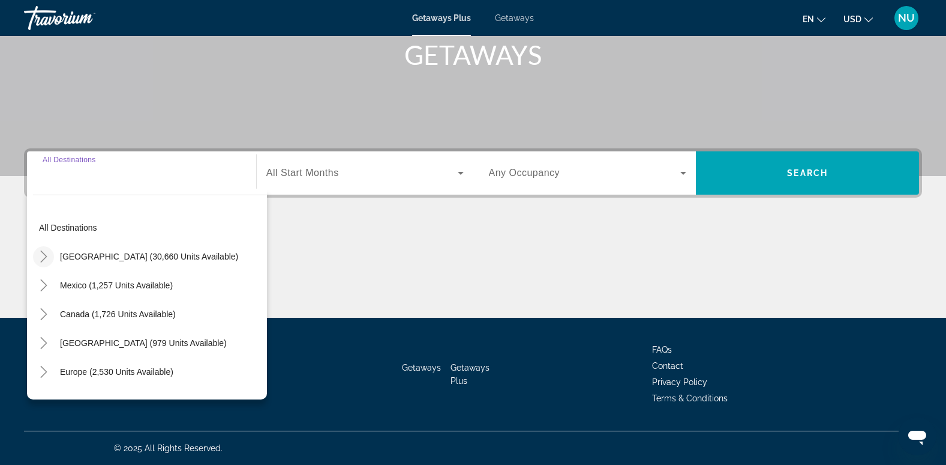
click at [42, 254] on icon "Toggle United States (30,660 units available)" at bounding box center [44, 256] width 12 height 12
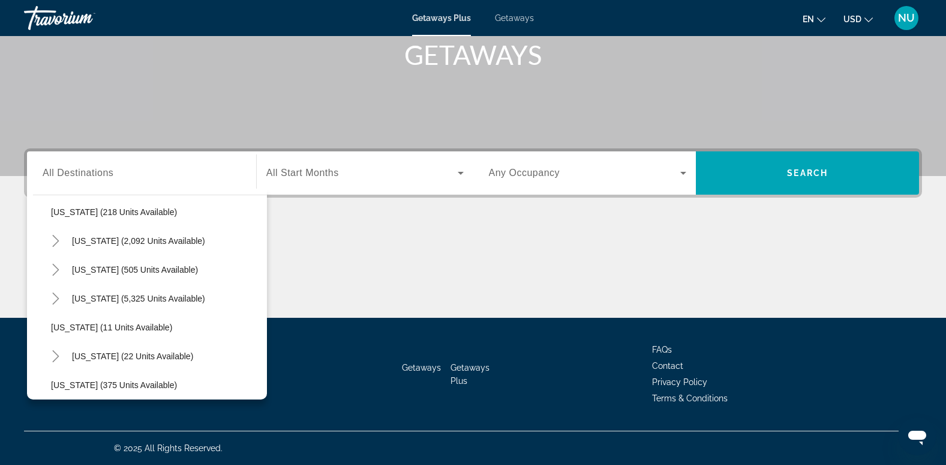
scroll to position [95, 0]
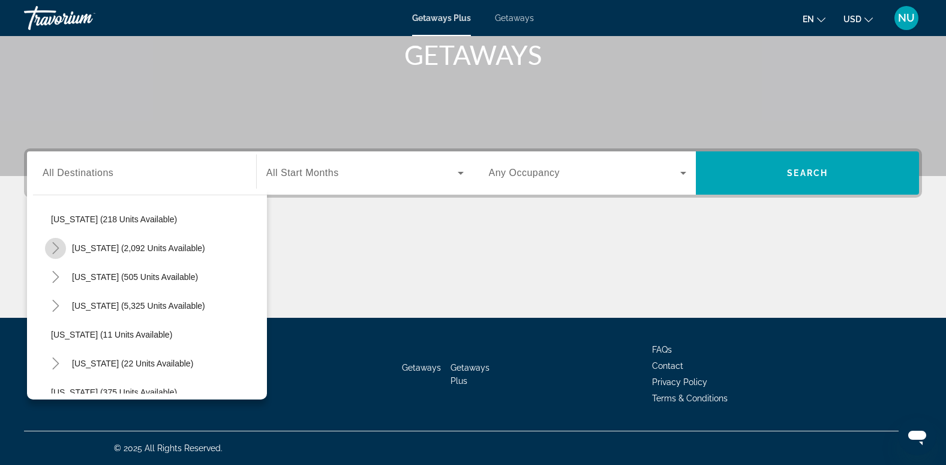
click at [61, 254] on mat-icon "Toggle California (2,092 units available)" at bounding box center [55, 248] width 21 height 21
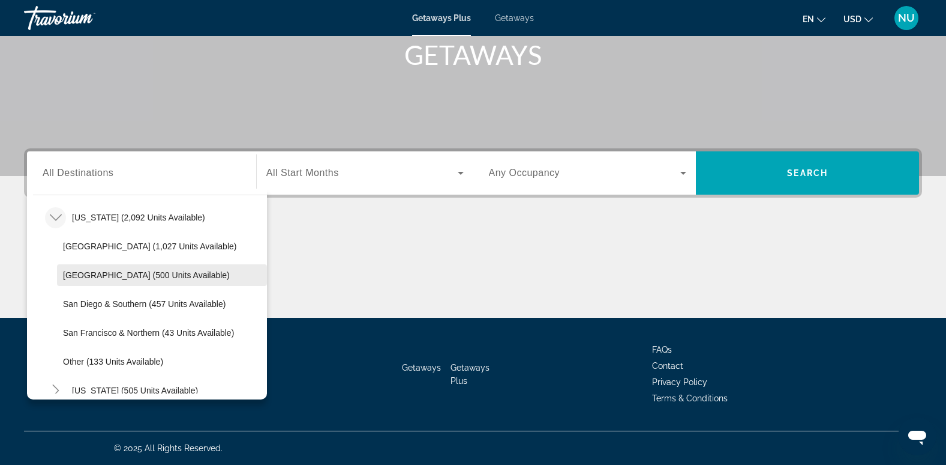
scroll to position [155, 0]
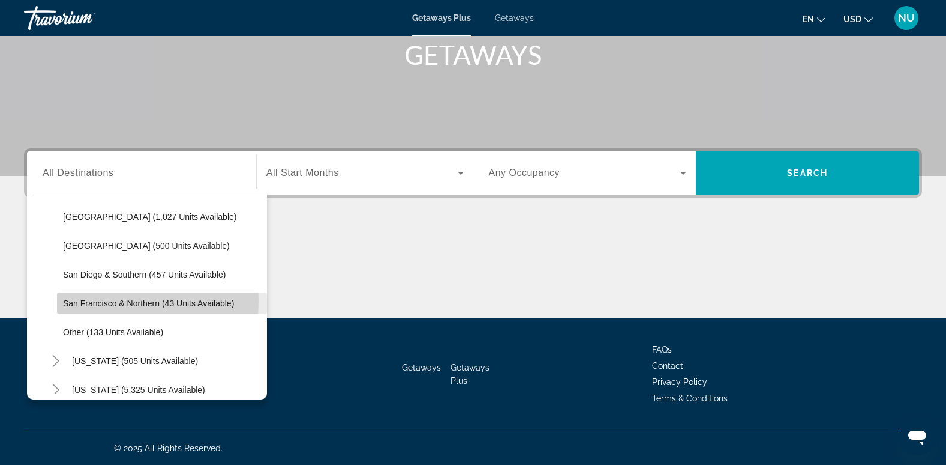
click at [94, 301] on span "San Francisco & Northern (43 units available)" at bounding box center [148, 303] width 171 height 10
type input "**********"
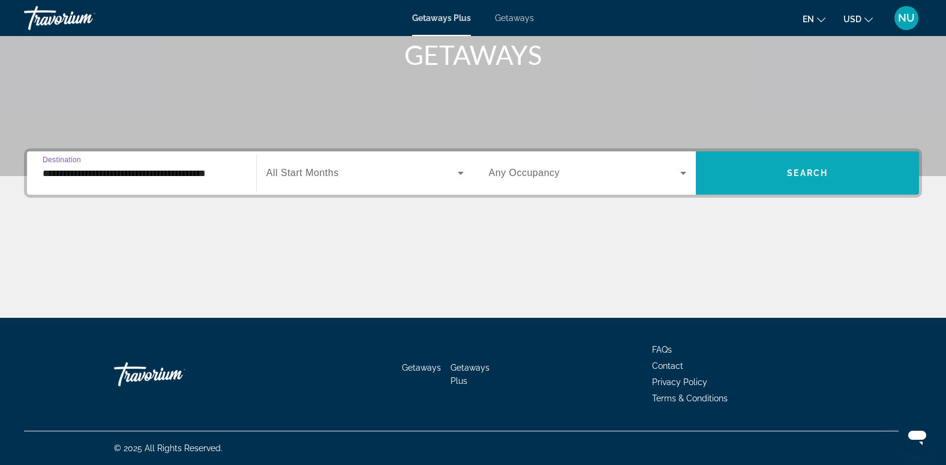
click at [759, 170] on span "Search widget" at bounding box center [807, 172] width 223 height 29
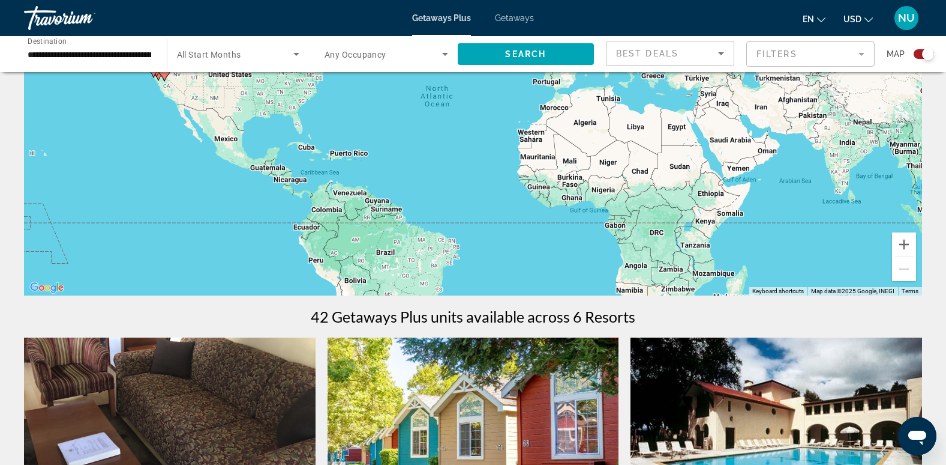
scroll to position [31, 0]
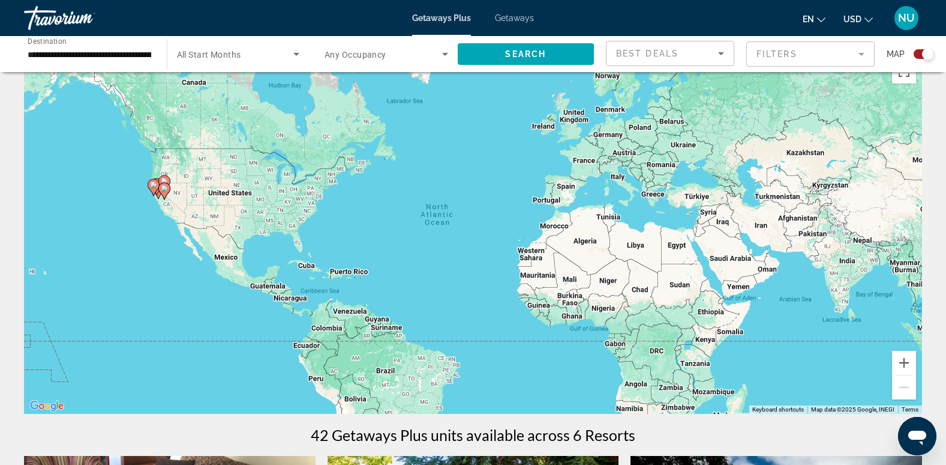
click at [172, 209] on div "To activate drag with keyboard, press Alt + Enter. Once in keyboard drag state,…" at bounding box center [473, 233] width 898 height 360
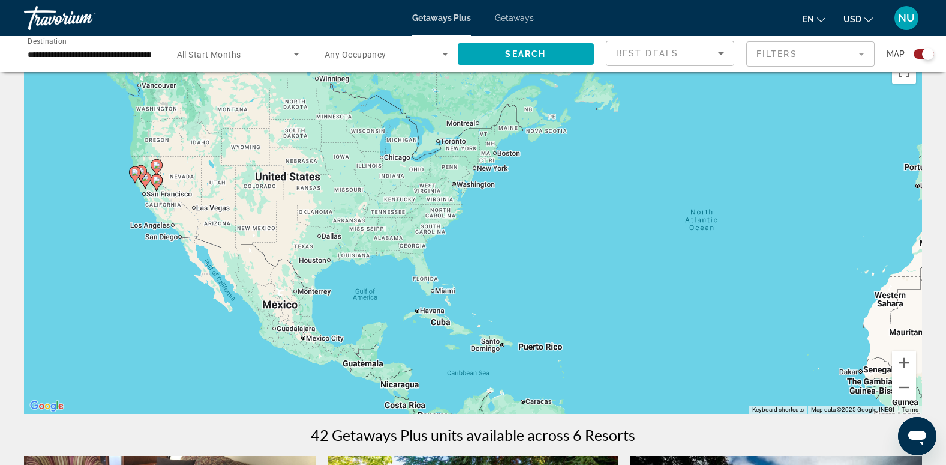
click at [148, 196] on div "To activate drag with keyboard, press Alt + Enter. Once in keyboard drag state,…" at bounding box center [473, 233] width 898 height 360
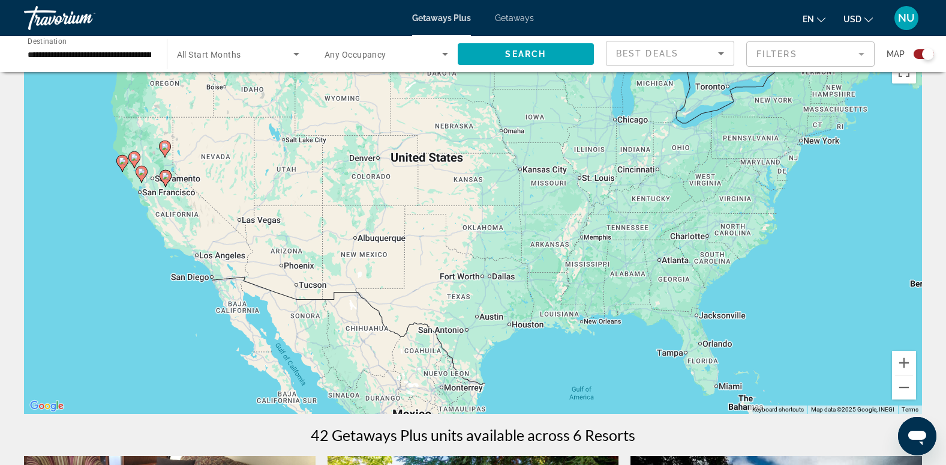
click at [157, 209] on div "To activate drag with keyboard, press Alt + Enter. Once in keyboard drag state,…" at bounding box center [473, 233] width 898 height 360
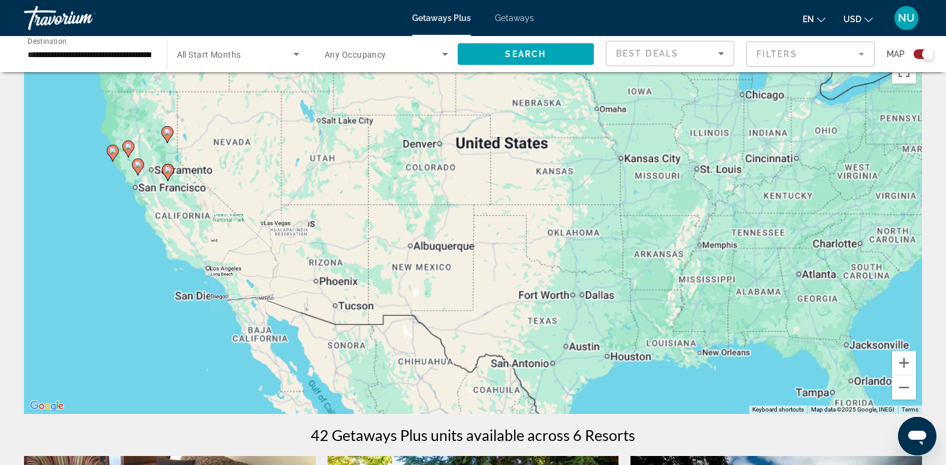
click at [157, 209] on div "To activate drag with keyboard, press Alt + Enter. Once in keyboard drag state,…" at bounding box center [473, 233] width 898 height 360
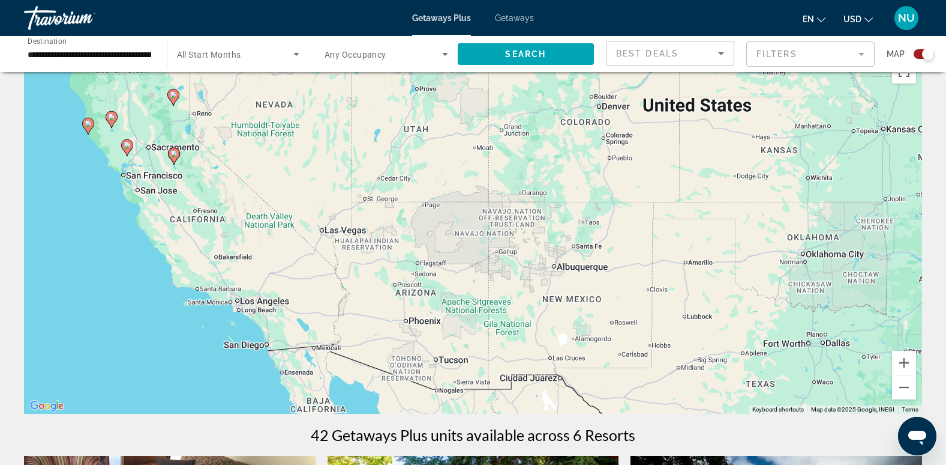
click at [149, 202] on div "To activate drag with keyboard, press Alt + Enter. Once in keyboard drag state,…" at bounding box center [473, 233] width 898 height 360
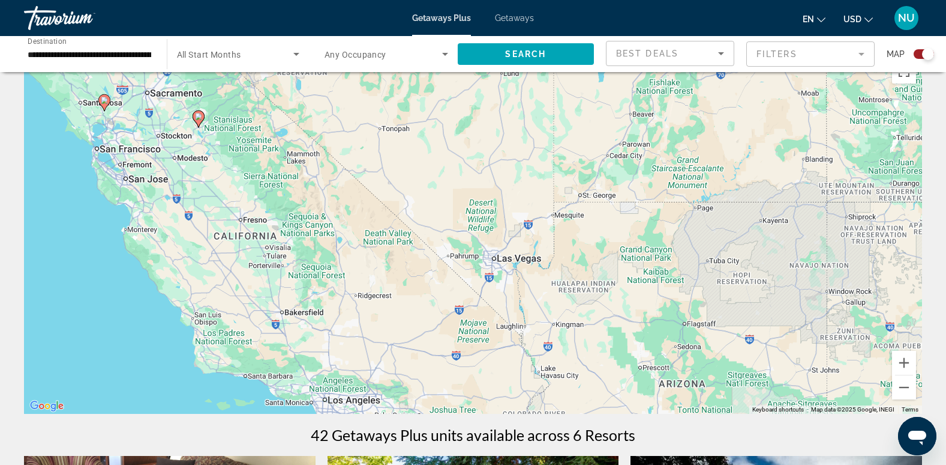
click at [101, 112] on div "To activate drag with keyboard, press Alt + Enter. Once in keyboard drag state,…" at bounding box center [473, 233] width 898 height 360
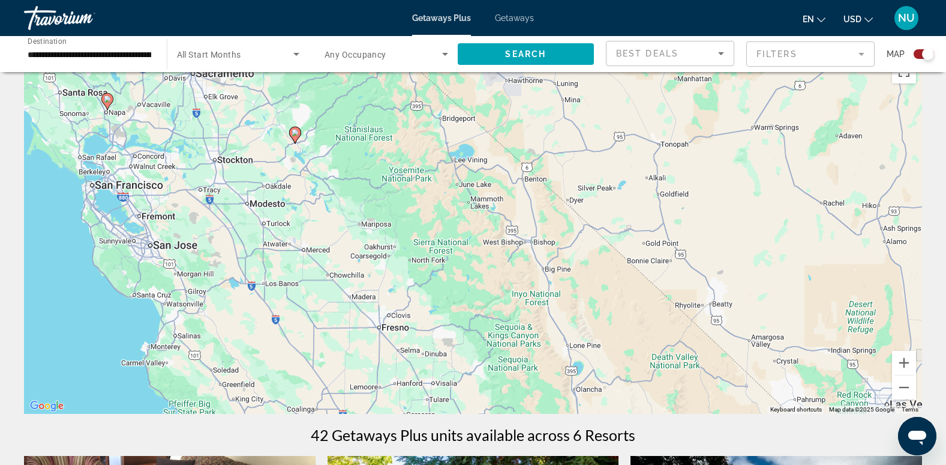
click at [105, 101] on image "Main content" at bounding box center [107, 98] width 7 height 7
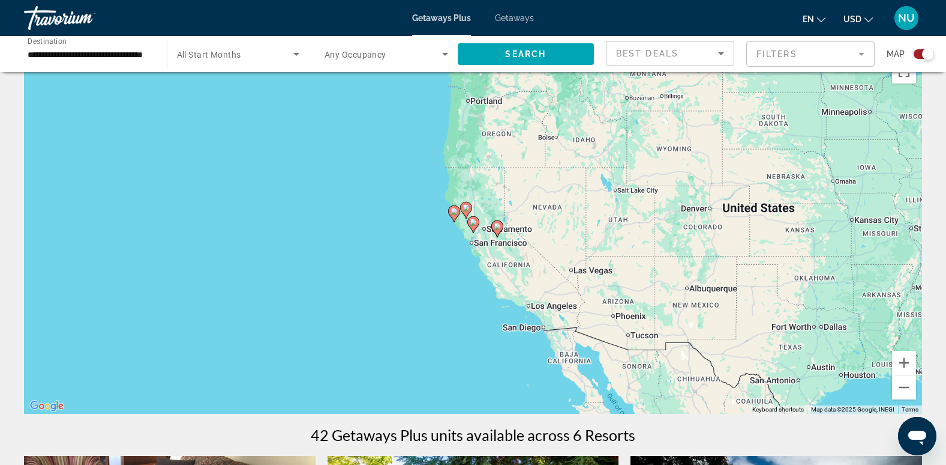
click at [472, 226] on icon "Main content" at bounding box center [473, 225] width 11 height 16
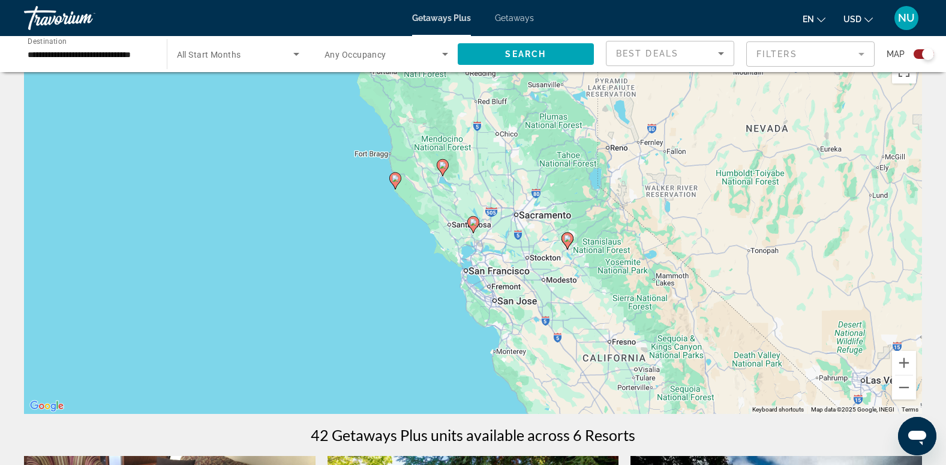
click at [473, 220] on image "Main content" at bounding box center [473, 221] width 7 height 7
type input "**********"
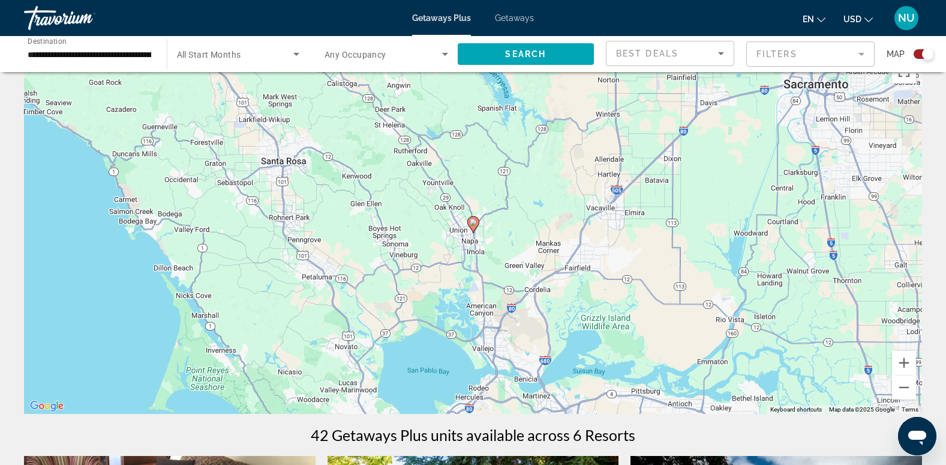
click at [473, 224] on image "Main content" at bounding box center [473, 221] width 7 height 7
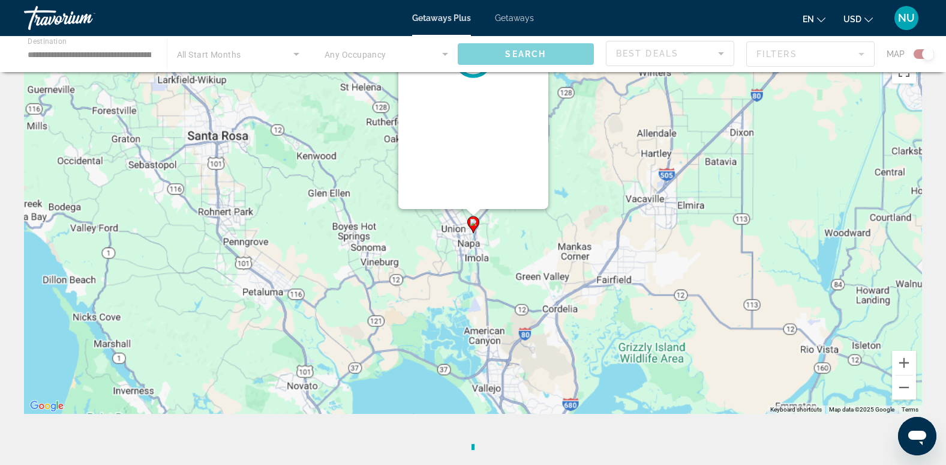
scroll to position [0, 0]
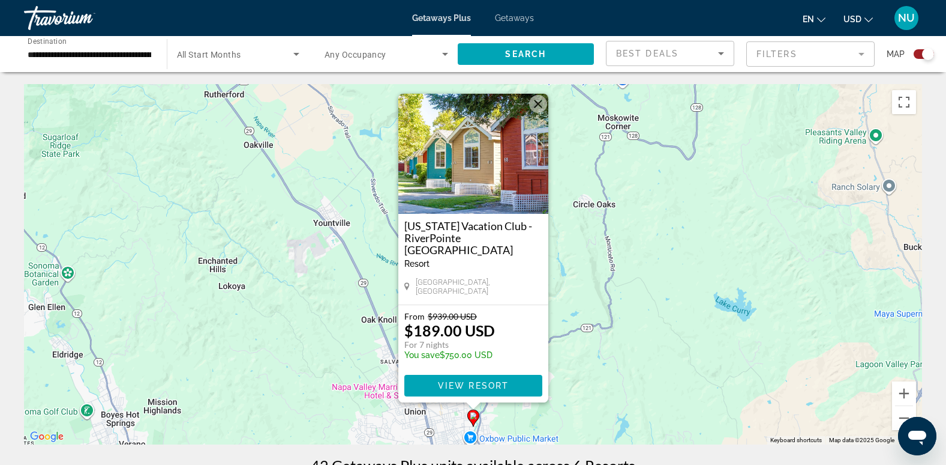
click at [525, 17] on span "Getaways" at bounding box center [514, 18] width 39 height 10
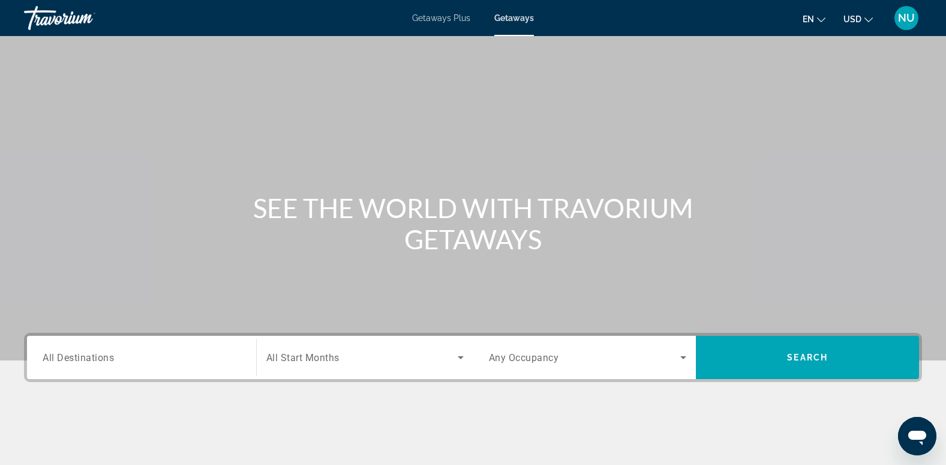
click at [67, 344] on div "Search widget" at bounding box center [142, 357] width 198 height 34
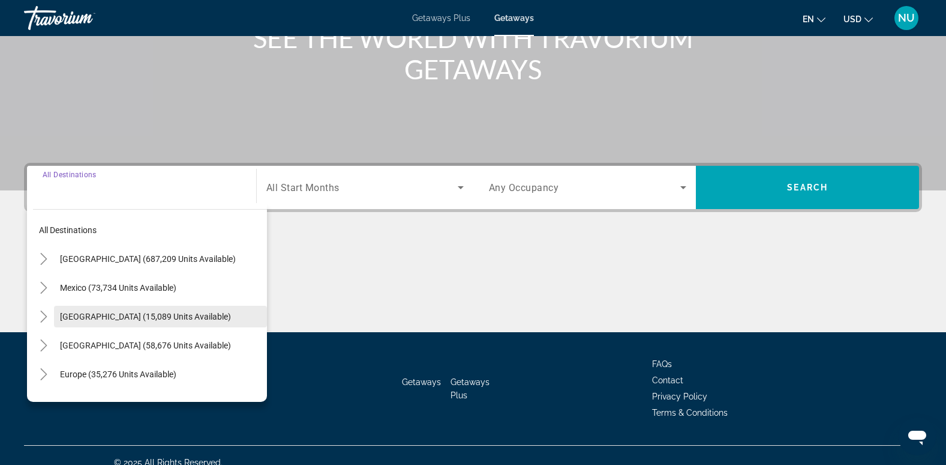
scroll to position [184, 0]
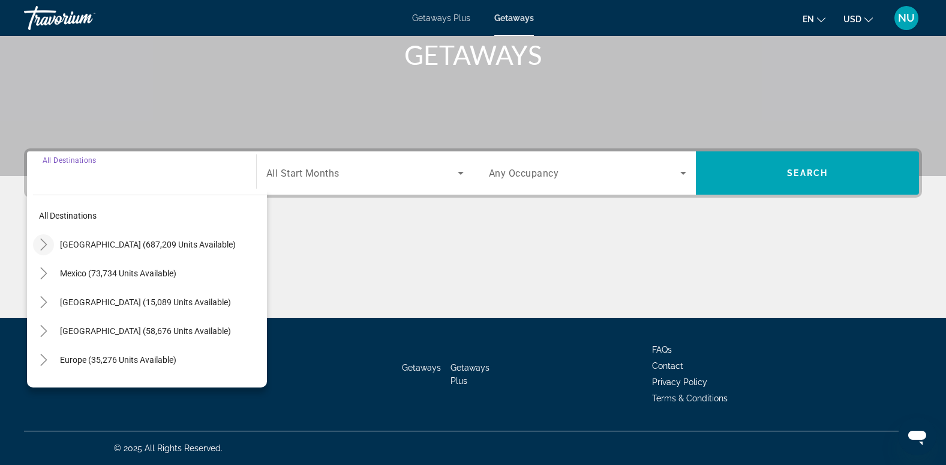
click at [42, 245] on icon "Toggle United States (687,209 units available)" at bounding box center [44, 244] width 12 height 12
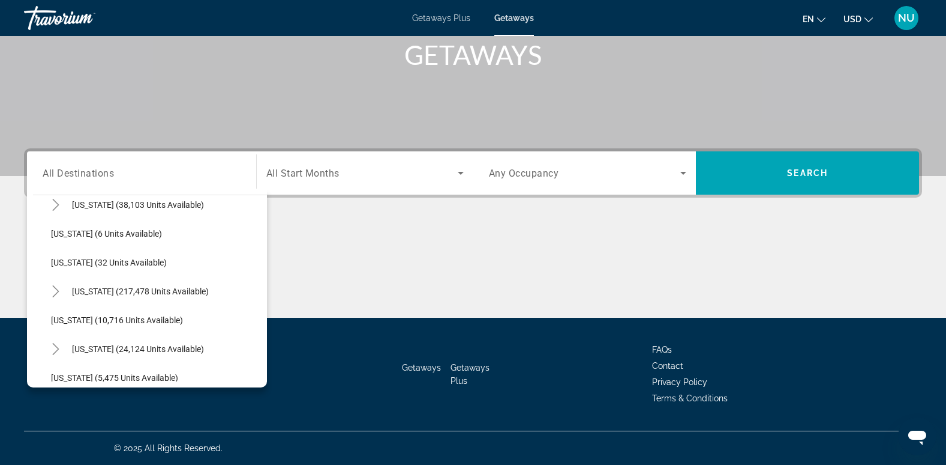
scroll to position [95, 0]
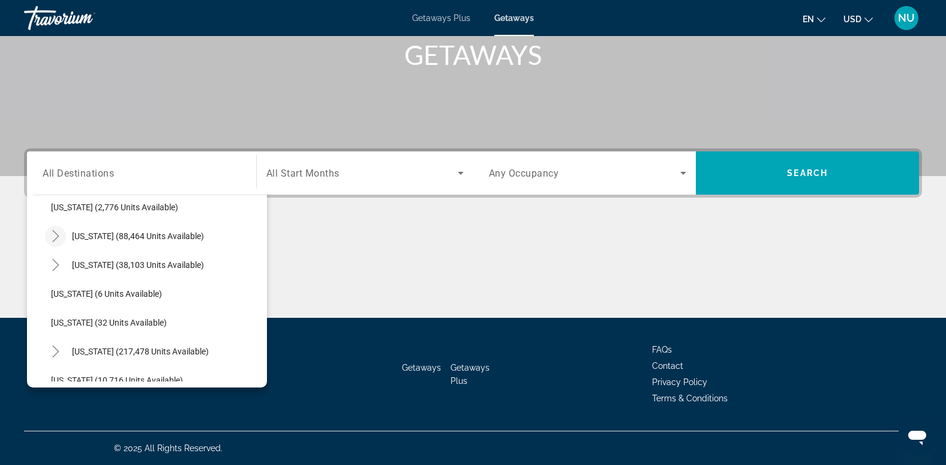
click at [53, 232] on icon "Toggle California (88,464 units available)" at bounding box center [56, 236] width 12 height 12
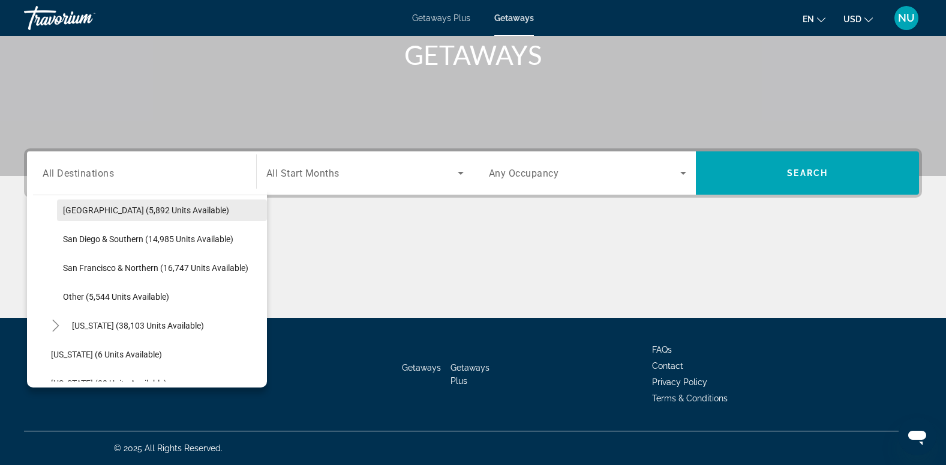
scroll to position [215, 0]
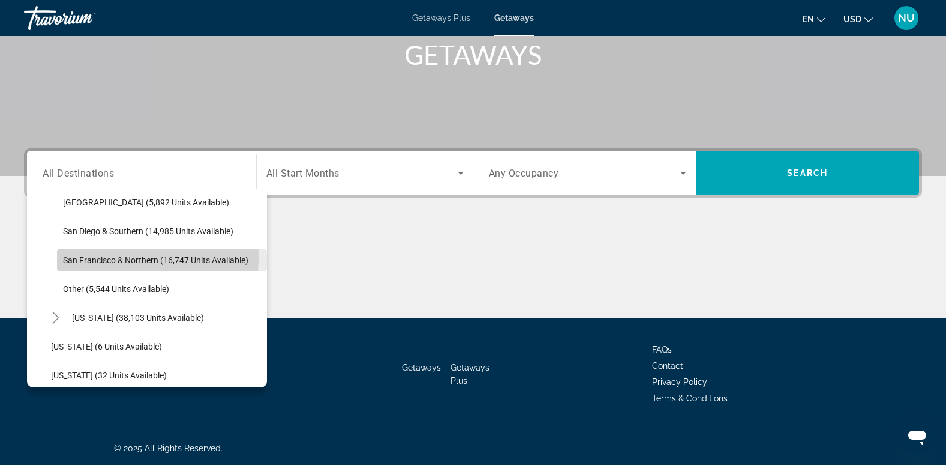
click at [99, 258] on span "San Francisco & Northern (16,747 units available)" at bounding box center [155, 260] width 185 height 10
type input "**********"
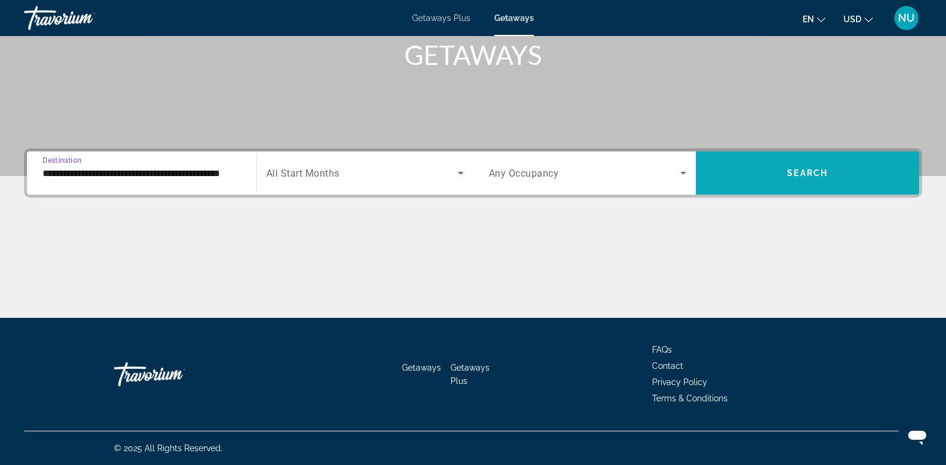
click at [820, 182] on span "Search widget" at bounding box center [807, 172] width 223 height 29
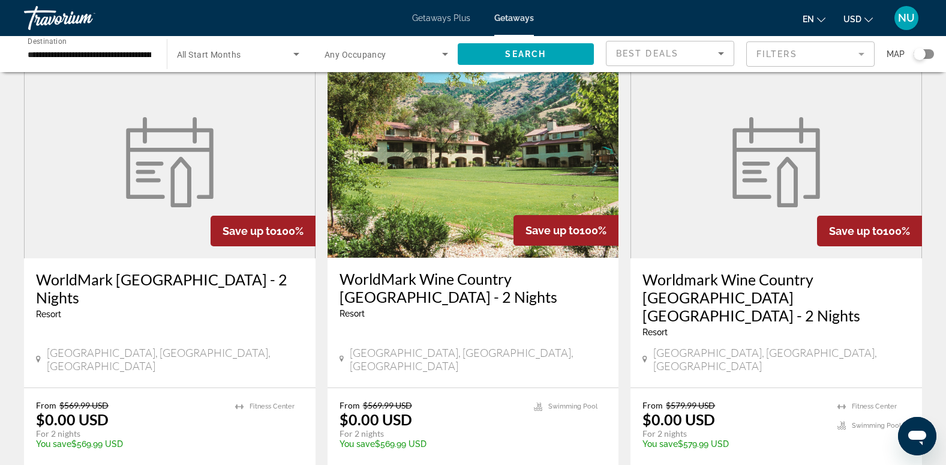
scroll to position [120, 0]
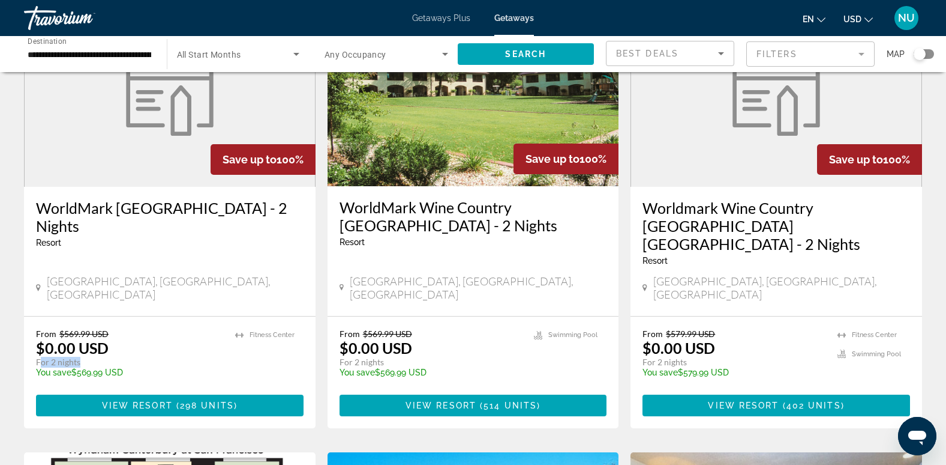
drag, startPoint x: 41, startPoint y: 327, endPoint x: 82, endPoint y: 329, distance: 40.9
click at [82, 356] on p "For 2 nights" at bounding box center [129, 361] width 187 height 11
drag, startPoint x: 82, startPoint y: 329, endPoint x: 62, endPoint y: 270, distance: 62.6
click at [62, 274] on div "[GEOGRAPHIC_DATA], [GEOGRAPHIC_DATA], [GEOGRAPHIC_DATA]" at bounding box center [170, 288] width 268 height 29
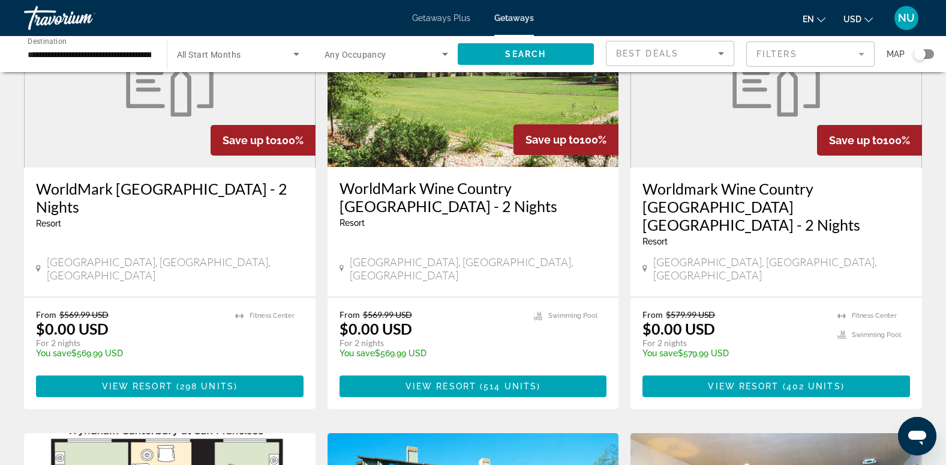
scroll to position [0, 0]
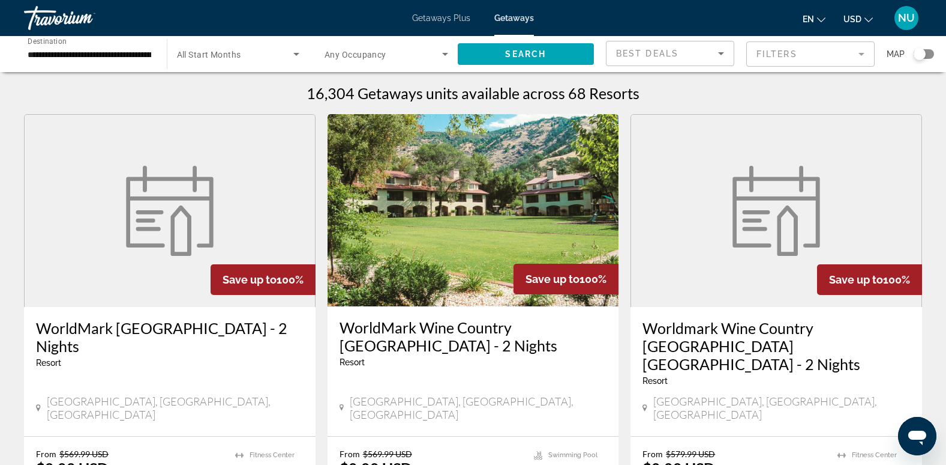
click at [928, 59] on div "Map" at bounding box center [910, 54] width 47 height 26
click at [925, 56] on div "Search widget" at bounding box center [920, 54] width 12 height 12
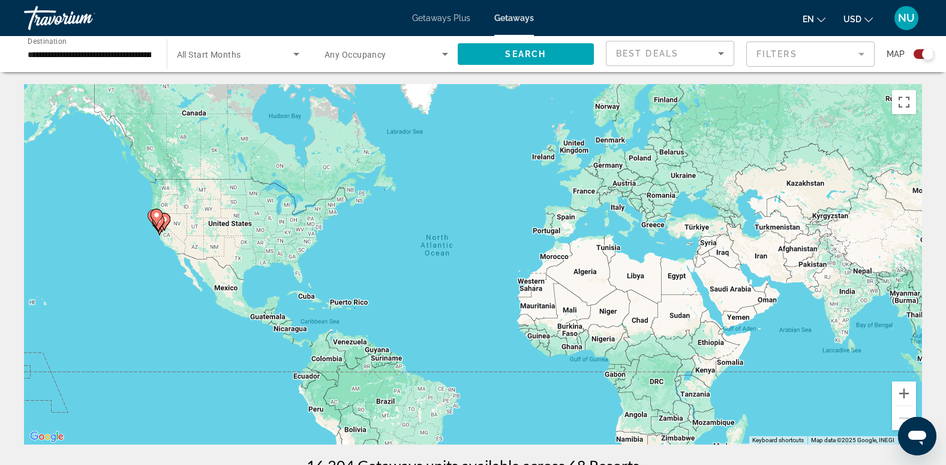
click at [138, 244] on div "To activate drag with keyboard, press Alt + Enter. Once in keyboard drag state,…" at bounding box center [473, 264] width 898 height 360
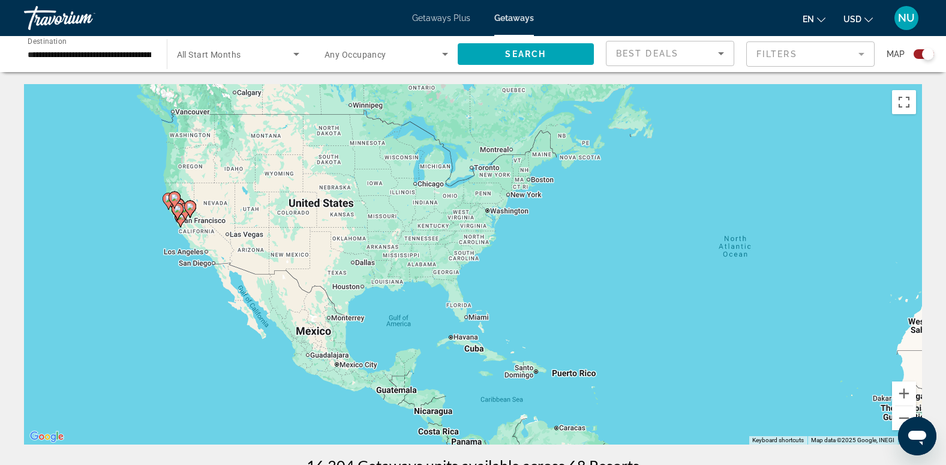
click at [165, 241] on div "To activate drag with keyboard, press Alt + Enter. Once in keyboard drag state,…" at bounding box center [473, 264] width 898 height 360
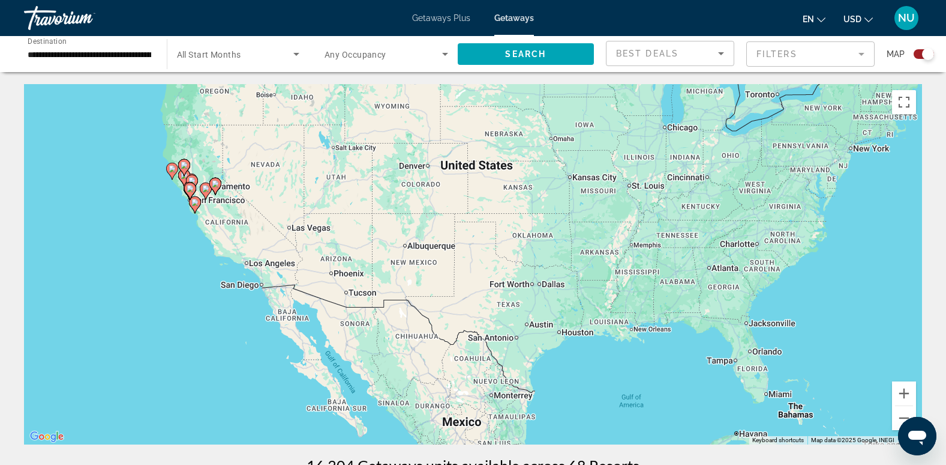
click at [177, 234] on div "To activate drag with keyboard, press Alt + Enter. Once in keyboard drag state,…" at bounding box center [473, 264] width 898 height 360
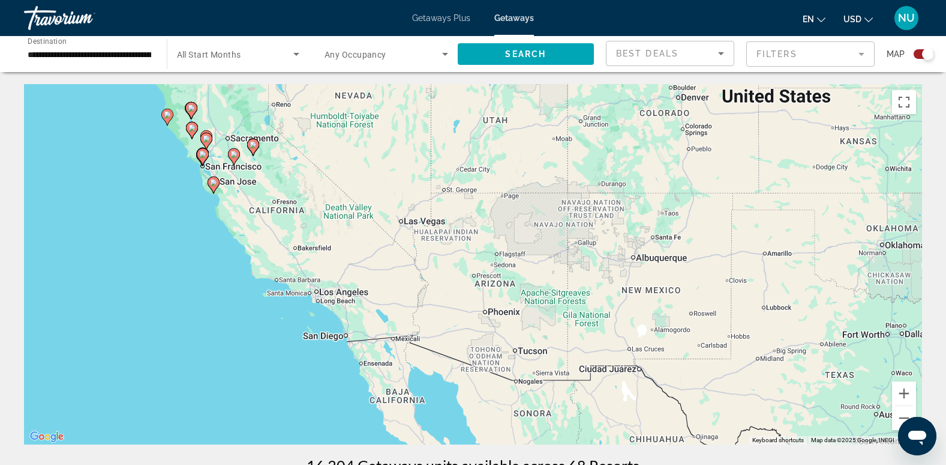
click at [187, 202] on div "To activate drag with keyboard, press Alt + Enter. Once in keyboard drag state,…" at bounding box center [473, 264] width 898 height 360
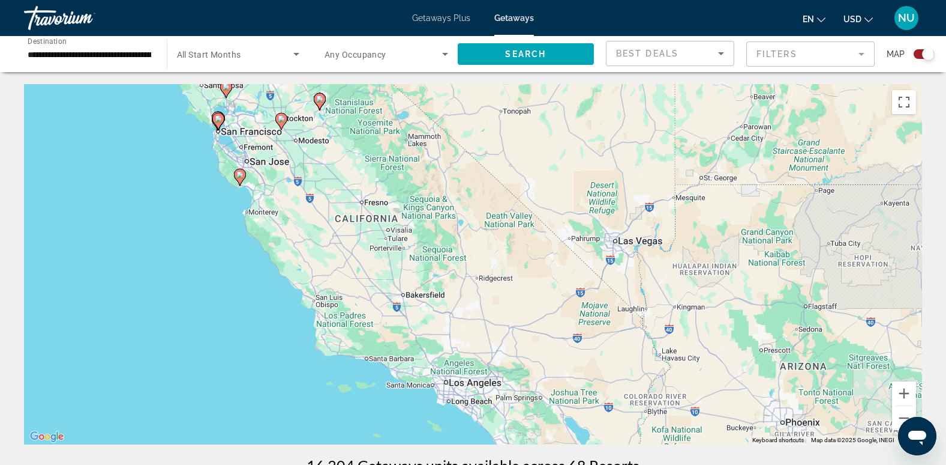
click at [190, 176] on div "To activate drag with keyboard, press Alt + Enter. Once in keyboard drag state,…" at bounding box center [473, 264] width 898 height 360
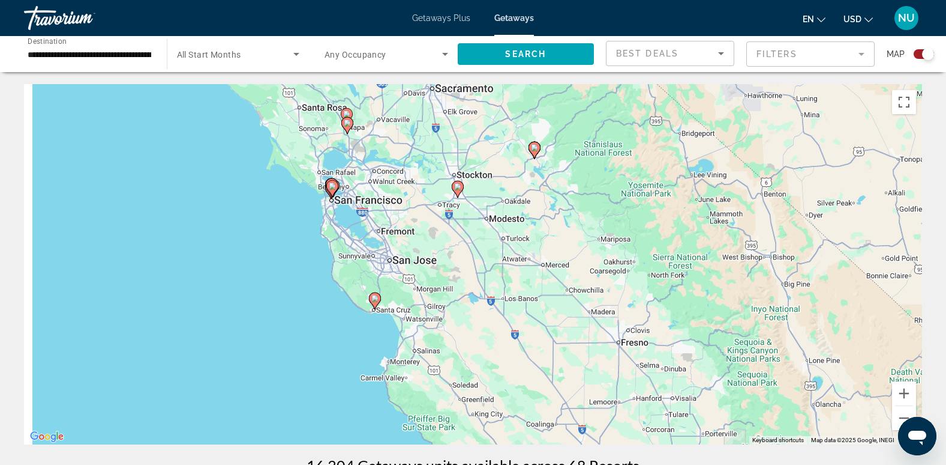
drag, startPoint x: 364, startPoint y: 206, endPoint x: 426, endPoint y: 292, distance: 106.1
click at [426, 292] on div "To activate drag with keyboard, press Alt + Enter. Once in keyboard drag state,…" at bounding box center [473, 264] width 898 height 360
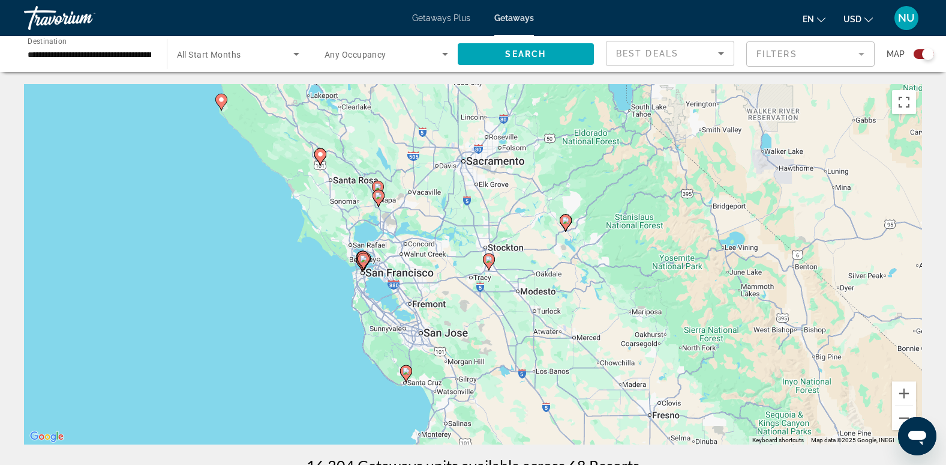
click at [364, 259] on image "Main content" at bounding box center [363, 258] width 7 height 7
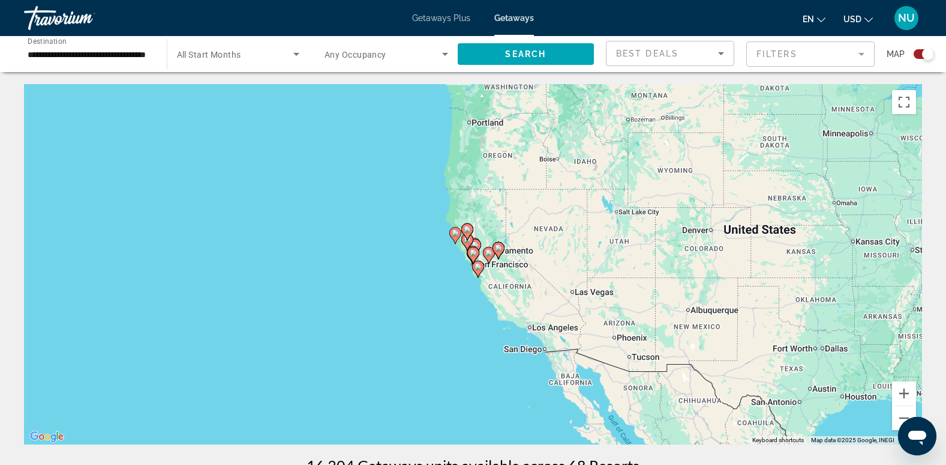
click at [472, 254] on image "Main content" at bounding box center [473, 252] width 7 height 7
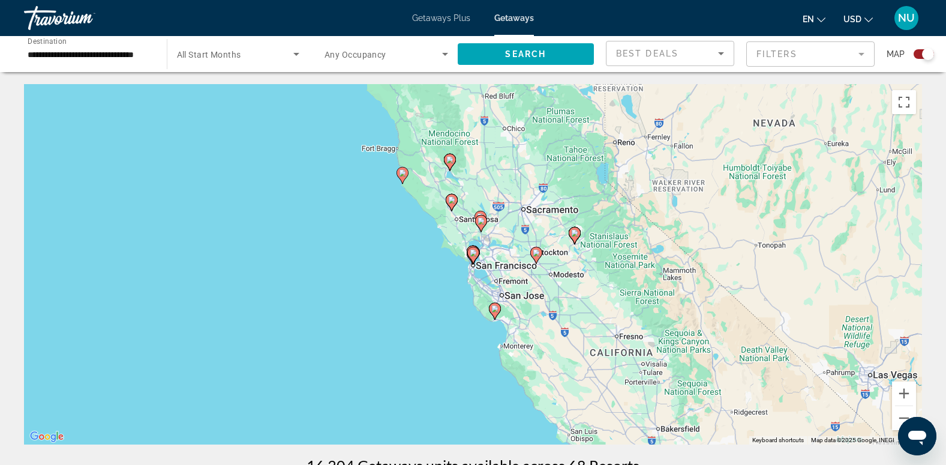
click at [473, 255] on image "Main content" at bounding box center [473, 252] width 7 height 7
type input "**********"
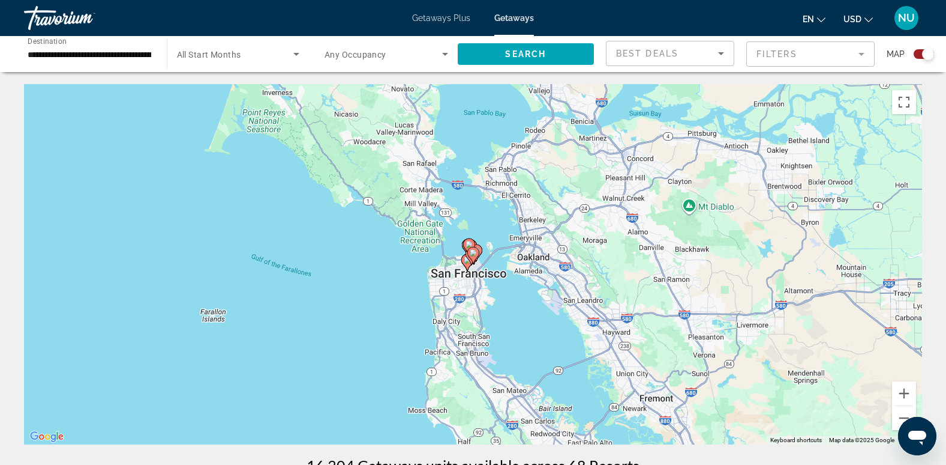
click at [473, 255] on image "Main content" at bounding box center [473, 252] width 7 height 7
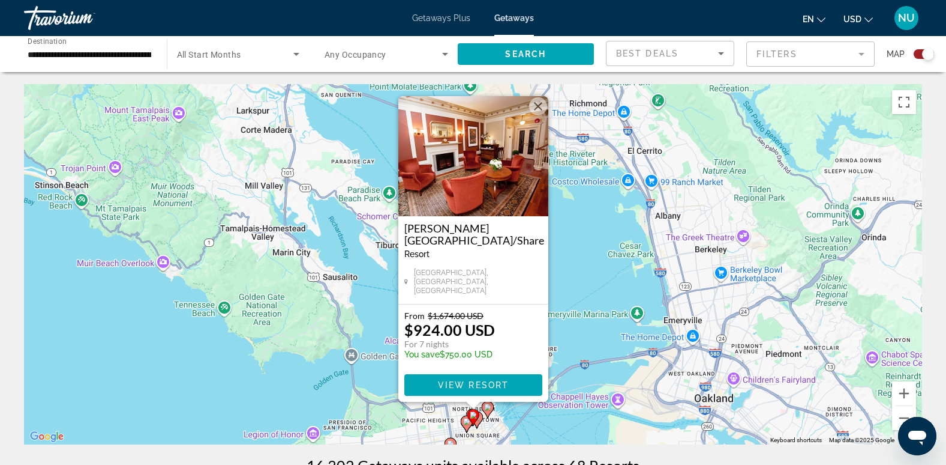
click at [490, 407] on image "Main content" at bounding box center [487, 406] width 7 height 7
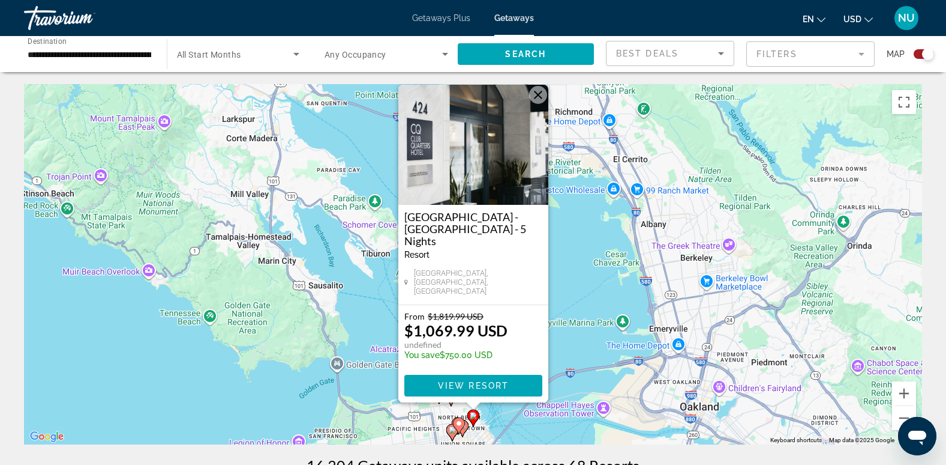
click at [464, 426] on icon "Main content" at bounding box center [459, 425] width 12 height 17
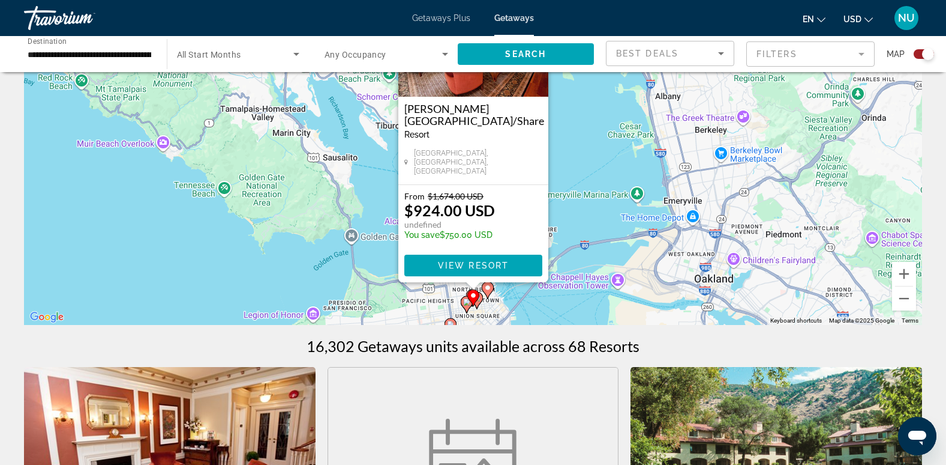
scroll to position [120, 0]
click at [451, 322] on image "Main content" at bounding box center [450, 323] width 7 height 7
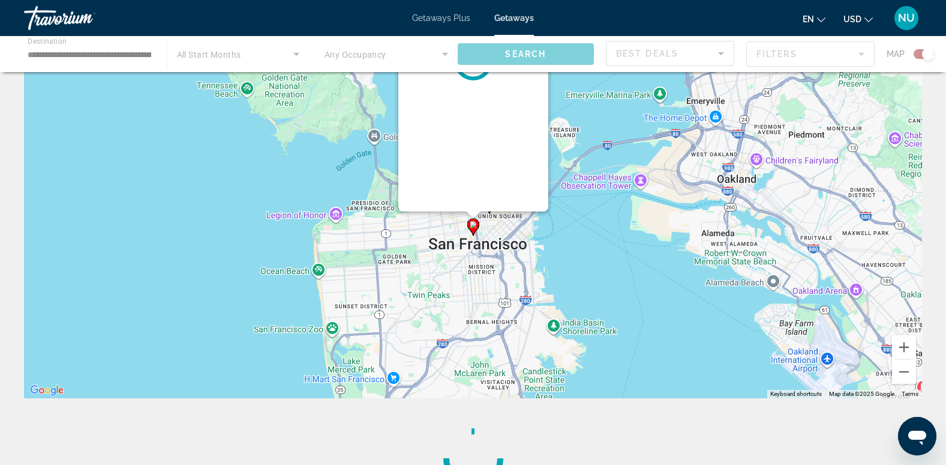
scroll to position [0, 0]
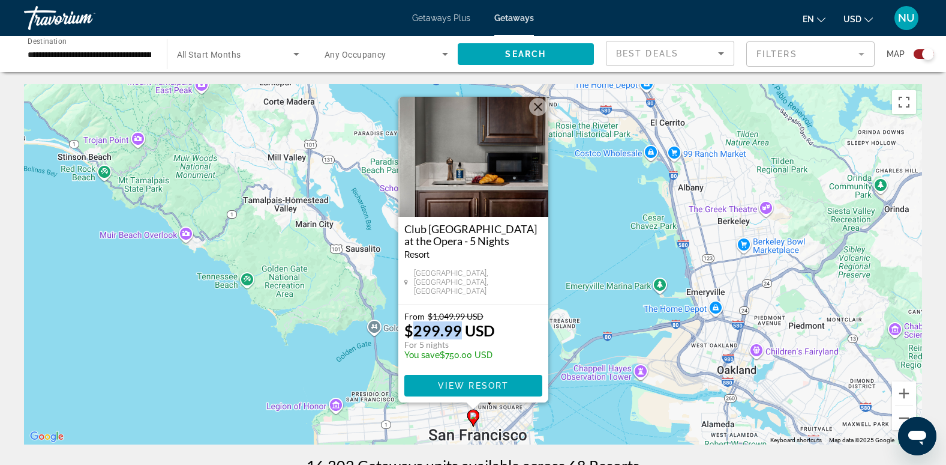
drag, startPoint x: 414, startPoint y: 331, endPoint x: 460, endPoint y: 331, distance: 46.2
click at [460, 331] on p "$299.99 USD" at bounding box center [449, 330] width 91 height 18
drag, startPoint x: 460, startPoint y: 331, endPoint x: 518, endPoint y: 239, distance: 108.9
click at [518, 239] on h3 "Club [GEOGRAPHIC_DATA] at the Opera - 5 Nights" at bounding box center [473, 235] width 138 height 24
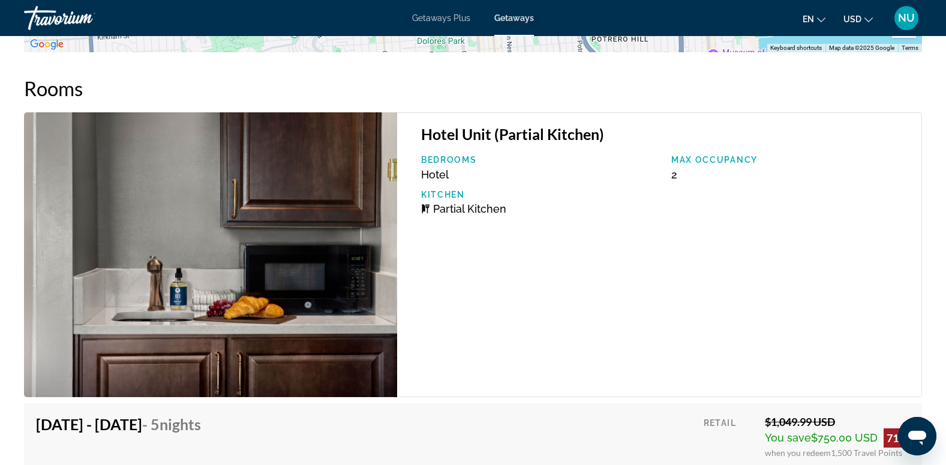
scroll to position [1980, 0]
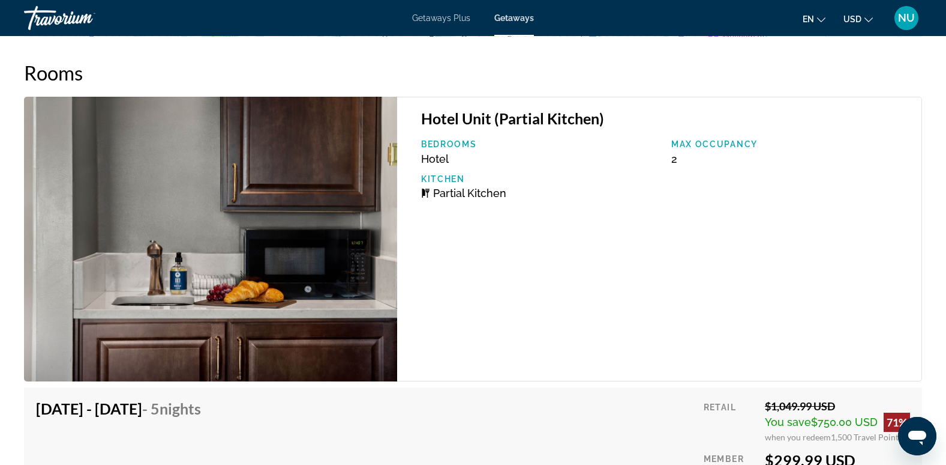
click at [436, 158] on span "Hotel" at bounding box center [435, 158] width 28 height 13
click at [448, 161] on span "Hotel" at bounding box center [435, 158] width 28 height 13
click at [669, 159] on div "Max Occupancy 2" at bounding box center [791, 152] width 250 height 26
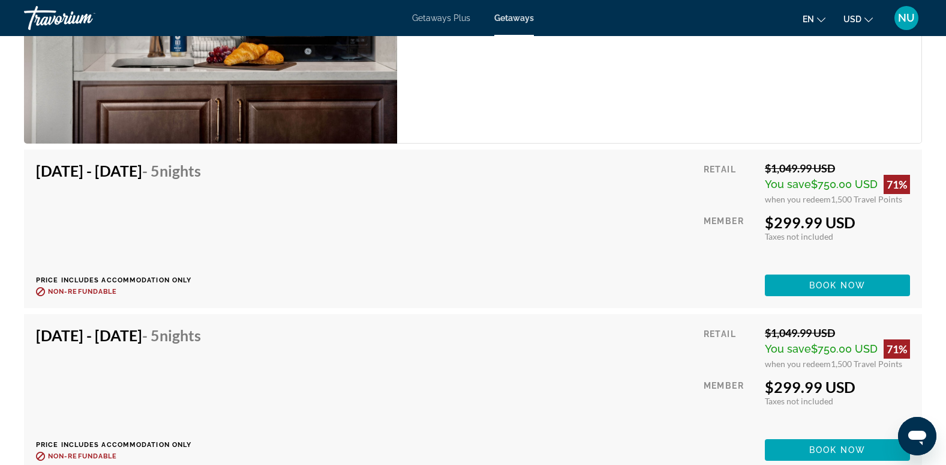
scroll to position [2221, 0]
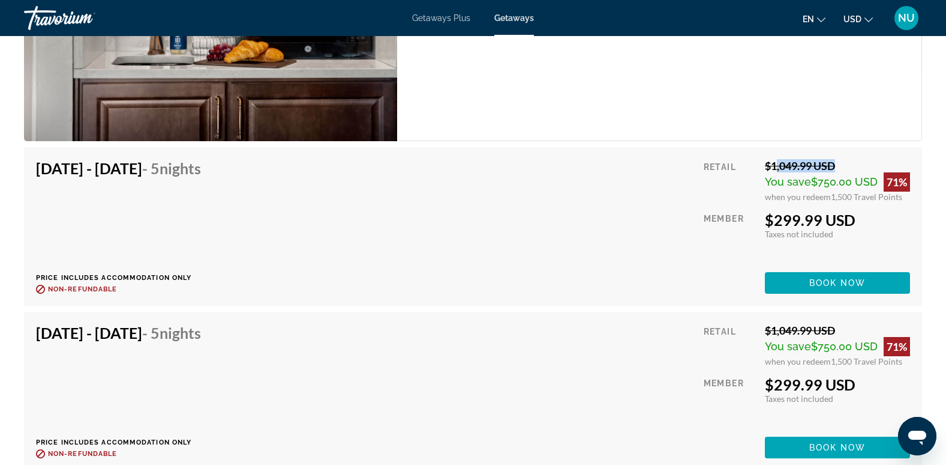
drag, startPoint x: 768, startPoint y: 163, endPoint x: 830, endPoint y: 171, distance: 63.0
click at [830, 171] on div "$1,049.99 USD" at bounding box center [837, 165] width 145 height 13
click at [612, 238] on div "[DATE] - [DATE] - 5 Nights Price includes accommodation only Refundable until :…" at bounding box center [473, 226] width 874 height 134
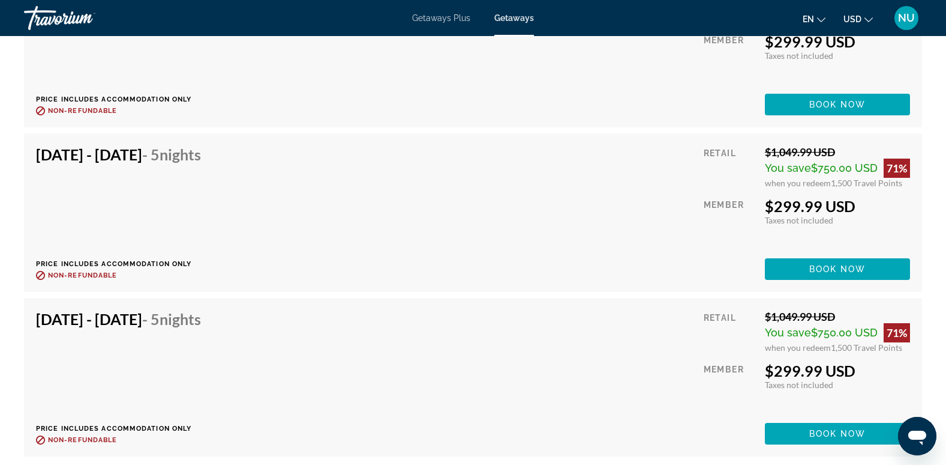
scroll to position [2401, 0]
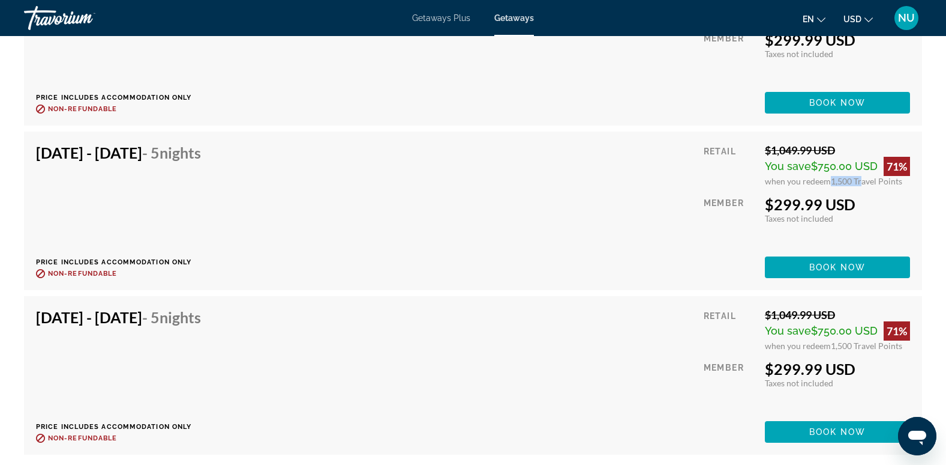
drag, startPoint x: 830, startPoint y: 178, endPoint x: 858, endPoint y: 179, distance: 27.6
click at [858, 179] on span "1,500 Travel Points" at bounding box center [866, 181] width 71 height 10
click at [514, 221] on div "[DATE] - [DATE] - 5 Nights Price includes accommodation only Refundable until :…" at bounding box center [473, 210] width 874 height 134
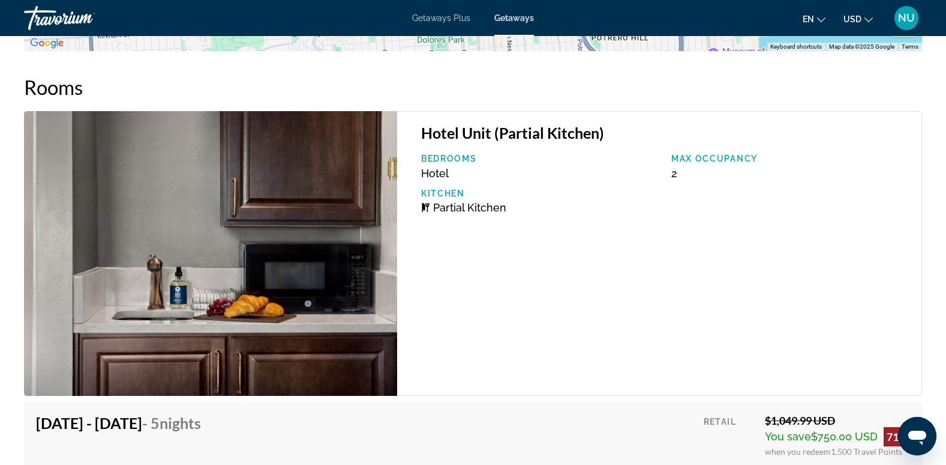
scroll to position [1740, 0]
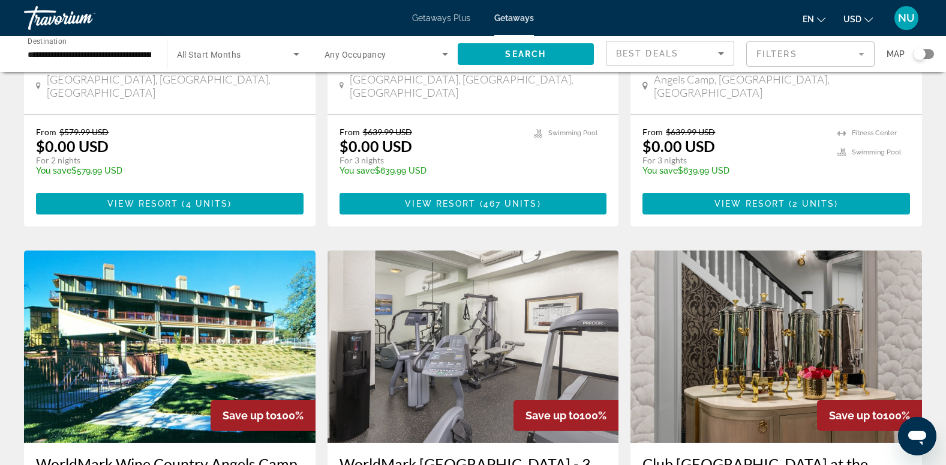
scroll to position [1440, 0]
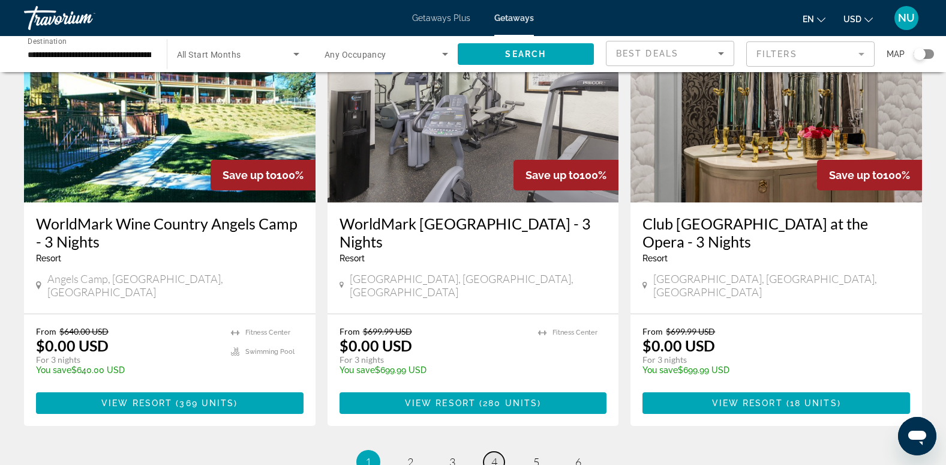
click at [497, 455] on span "4" at bounding box center [495, 461] width 6 height 13
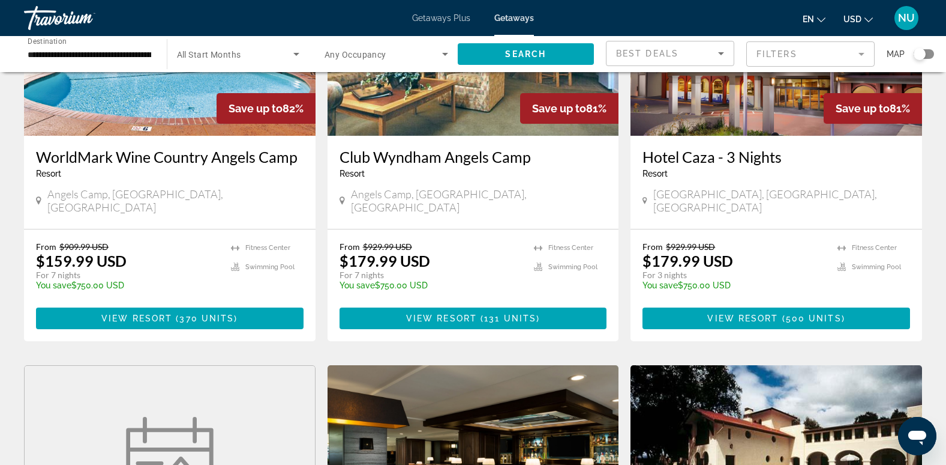
scroll to position [180, 0]
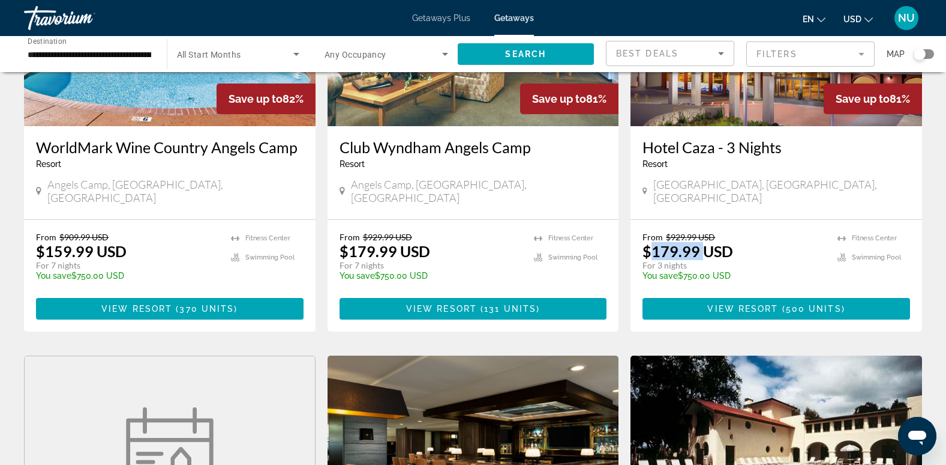
drag, startPoint x: 649, startPoint y: 233, endPoint x: 706, endPoint y: 233, distance: 56.4
click at [706, 242] on p "$179.99 USD" at bounding box center [688, 251] width 91 height 18
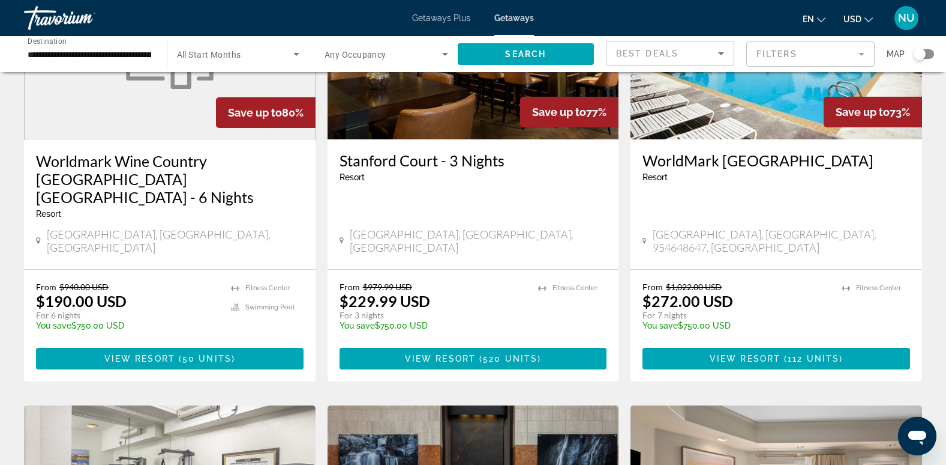
scroll to position [600, 0]
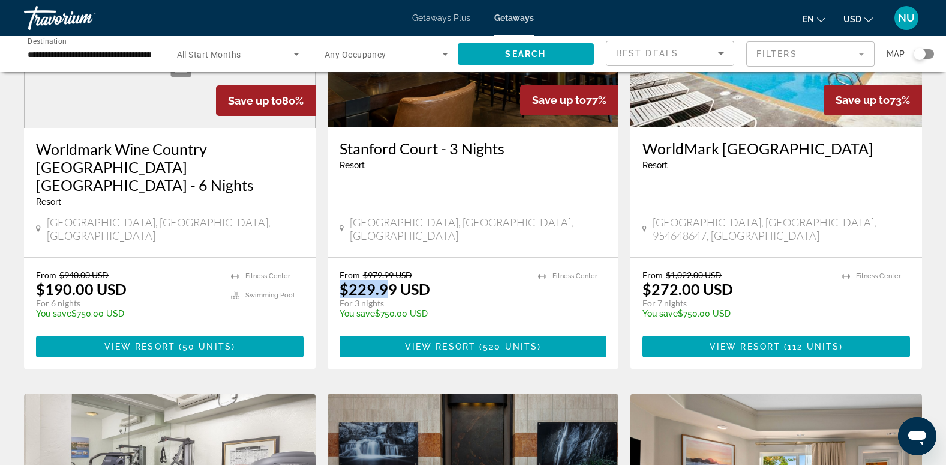
drag, startPoint x: 337, startPoint y: 238, endPoint x: 385, endPoint y: 244, distance: 48.4
click at [385, 257] on div "From $979.99 USD $229.99 USD For 3 nights You save $750.00 USD temp [GEOGRAPHIC…" at bounding box center [474, 313] width 292 height 112
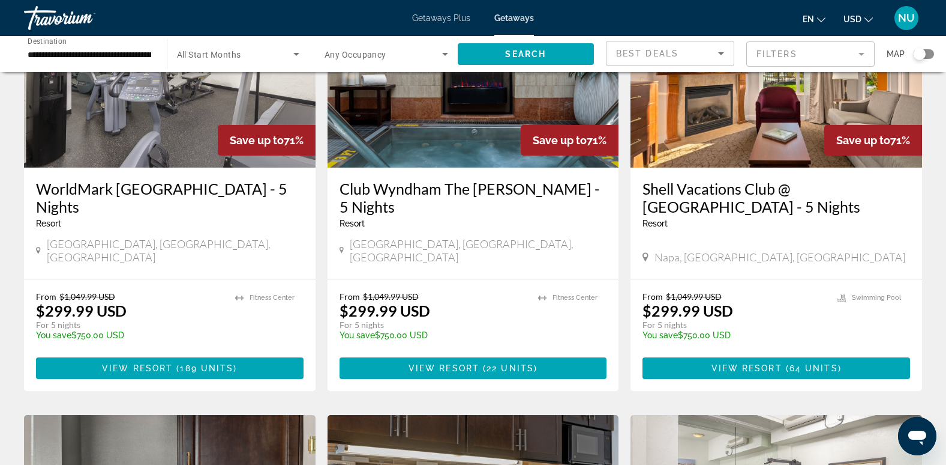
scroll to position [1020, 0]
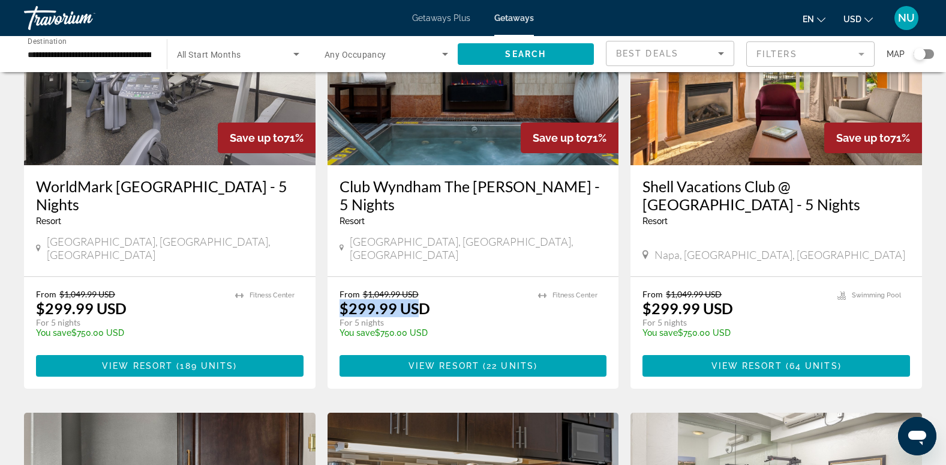
drag, startPoint x: 339, startPoint y: 247, endPoint x: 413, endPoint y: 248, distance: 74.4
click at [413, 299] on p "$299.99 USD" at bounding box center [385, 308] width 91 height 18
drag, startPoint x: 413, startPoint y: 248, endPoint x: 346, endPoint y: 248, distance: 67.8
click at [346, 299] on p "$299.99 USD" at bounding box center [385, 308] width 91 height 18
drag, startPoint x: 340, startPoint y: 253, endPoint x: 393, endPoint y: 256, distance: 52.9
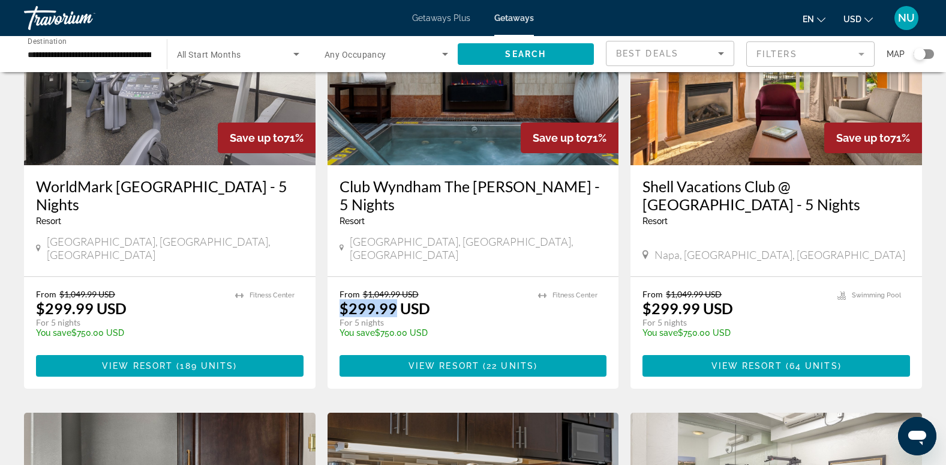
click at [393, 299] on p "$299.99 USD" at bounding box center [385, 308] width 91 height 18
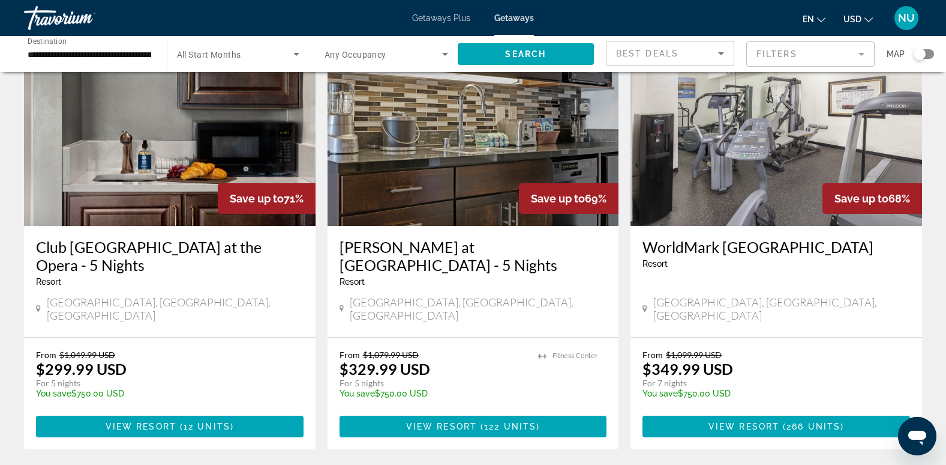
scroll to position [1380, 0]
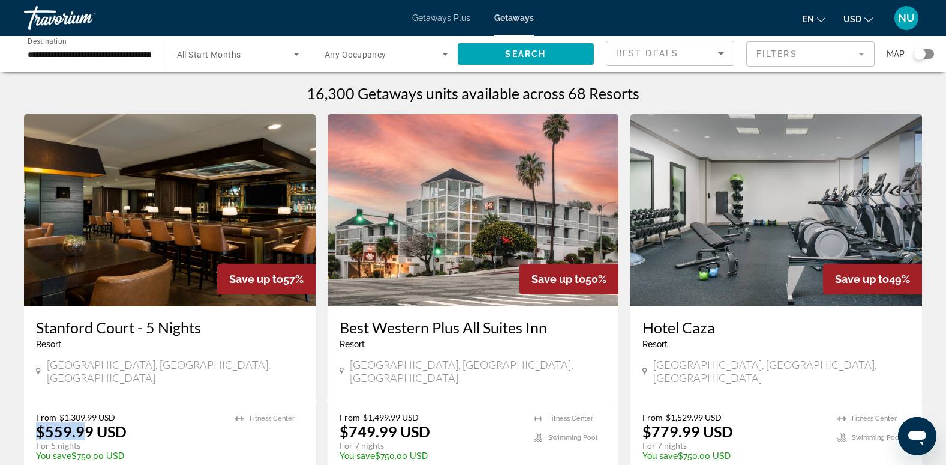
drag, startPoint x: 37, startPoint y: 417, endPoint x: 85, endPoint y: 415, distance: 48.0
click at [85, 422] on p "$559.99 USD" at bounding box center [81, 431] width 91 height 18
drag, startPoint x: 85, startPoint y: 415, endPoint x: 58, endPoint y: 422, distance: 27.2
click at [58, 422] on p "$559.99 USD" at bounding box center [81, 431] width 91 height 18
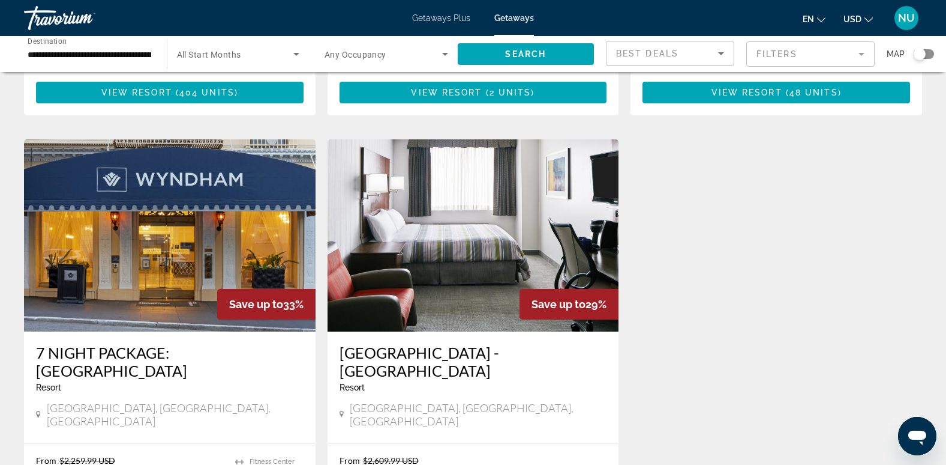
scroll to position [840, 0]
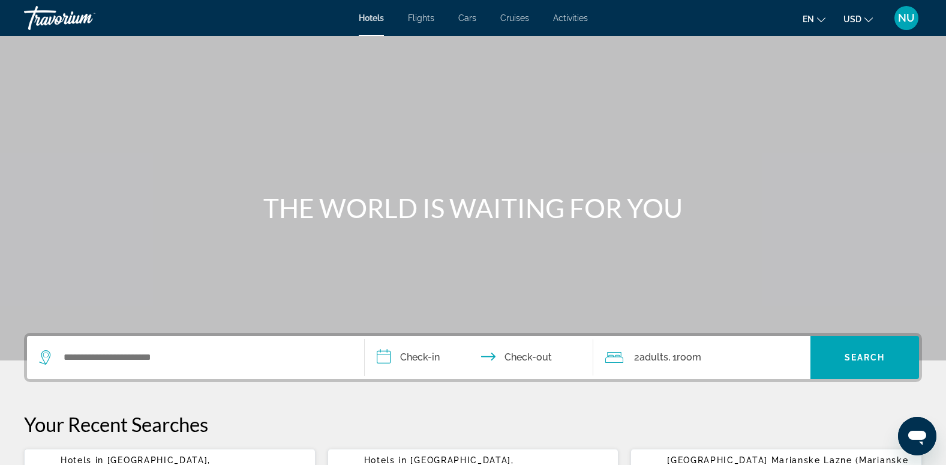
click at [113, 344] on div "Search widget" at bounding box center [195, 356] width 313 height 43
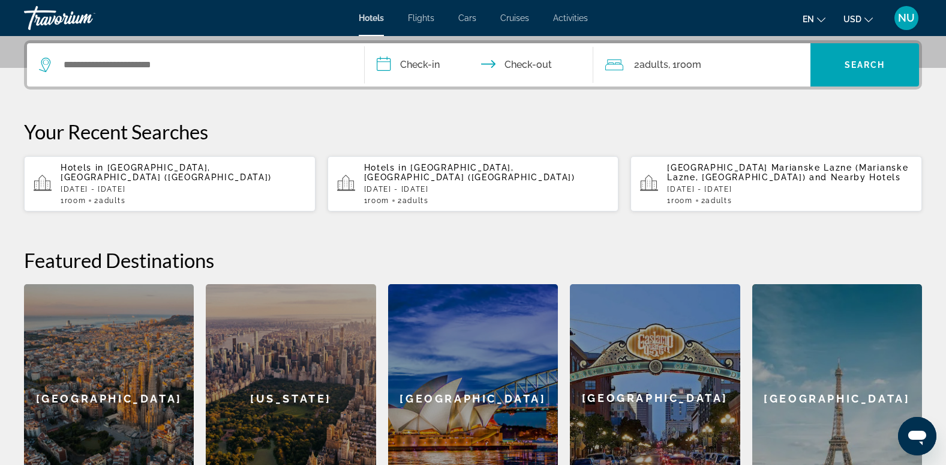
scroll to position [293, 0]
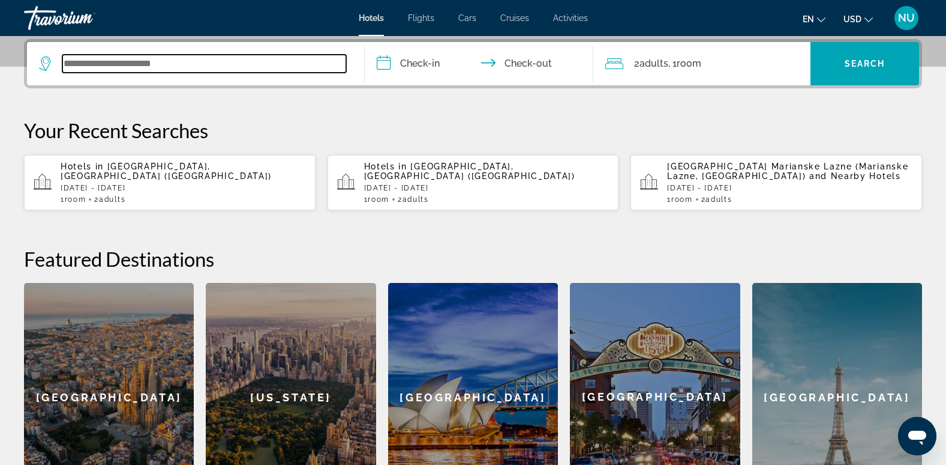
click at [93, 68] on input "Search widget" at bounding box center [204, 64] width 284 height 18
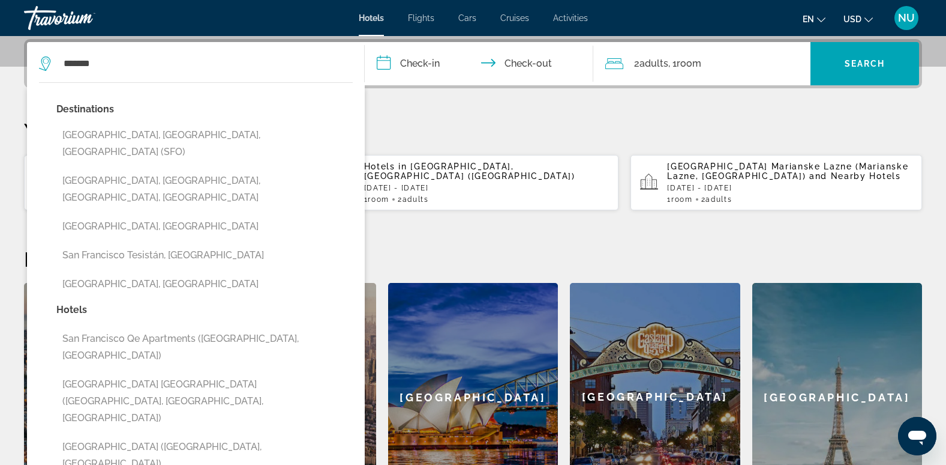
click at [135, 139] on button "San Francisco, CA, United States (SFO)" at bounding box center [204, 144] width 296 height 40
type input "**********"
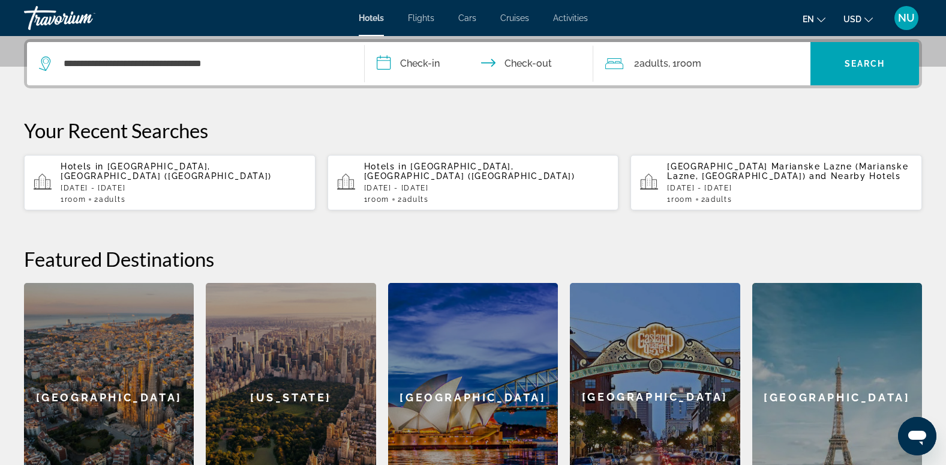
click at [419, 64] on input "**********" at bounding box center [482, 65] width 234 height 47
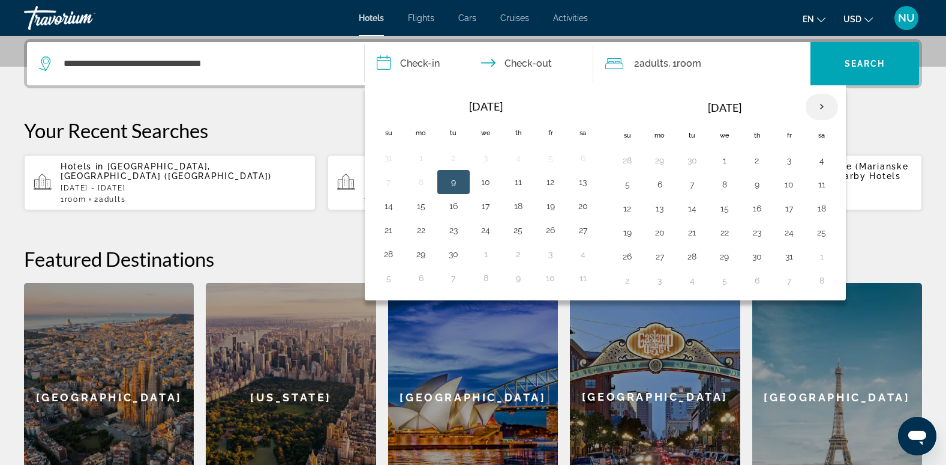
click at [820, 103] on th "Next month" at bounding box center [822, 107] width 32 height 26
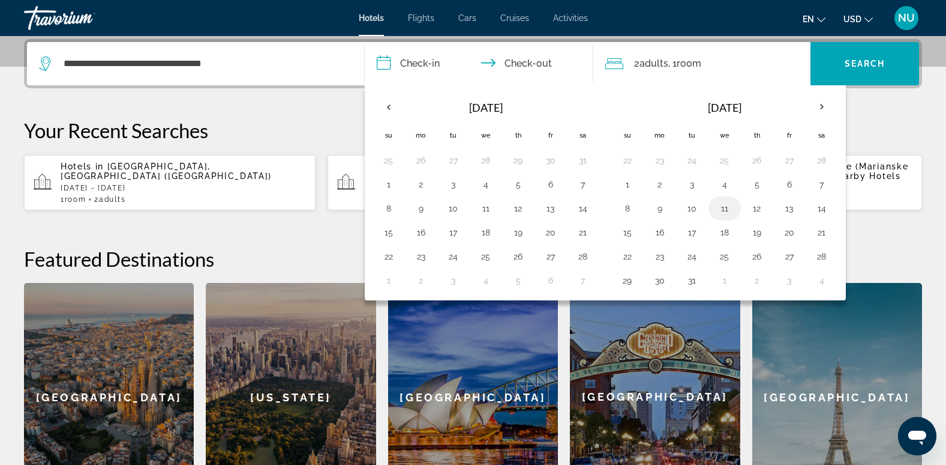
click at [729, 207] on button "11" at bounding box center [724, 208] width 19 height 17
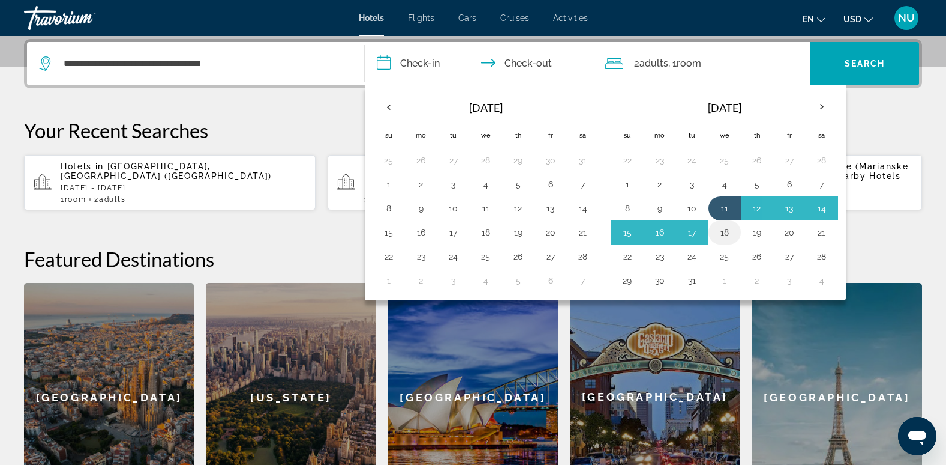
click at [727, 227] on button "18" at bounding box center [724, 232] width 19 height 17
type input "**********"
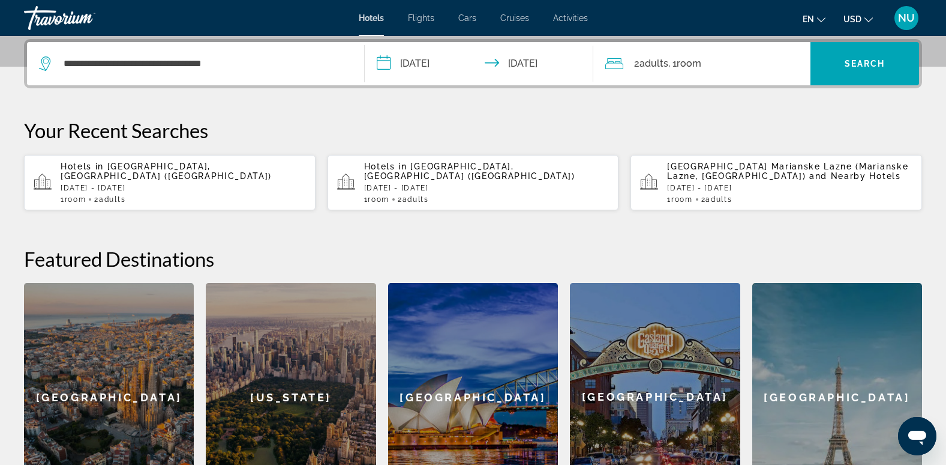
click at [771, 72] on div "2 Adult Adults , 1 Room rooms" at bounding box center [708, 63] width 205 height 43
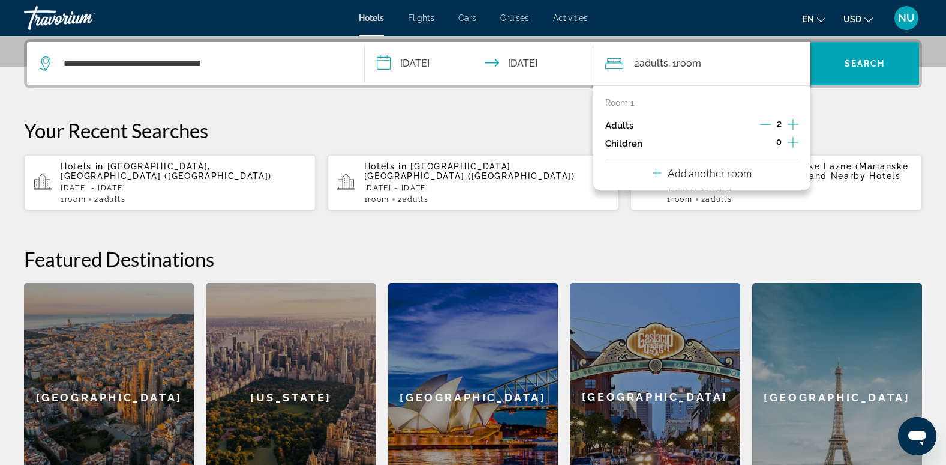
click at [510, 56] on input "**********" at bounding box center [482, 65] width 234 height 47
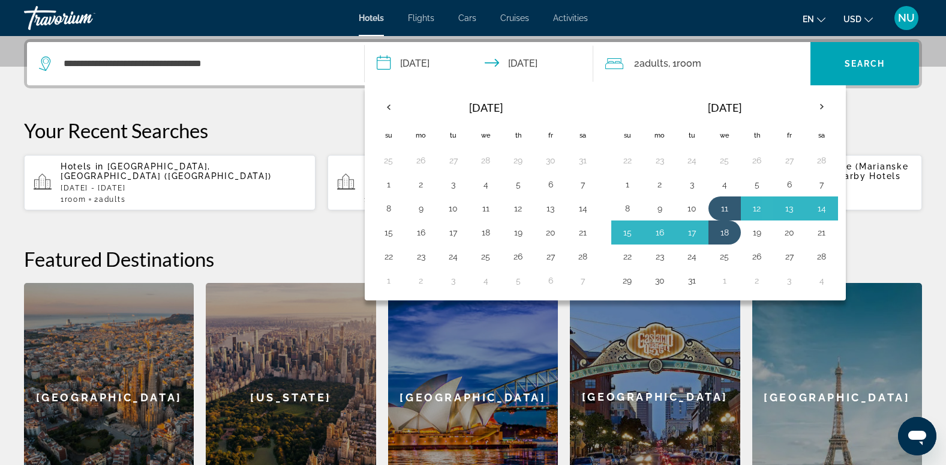
click at [903, 126] on p "Your Recent Searches" at bounding box center [473, 130] width 898 height 24
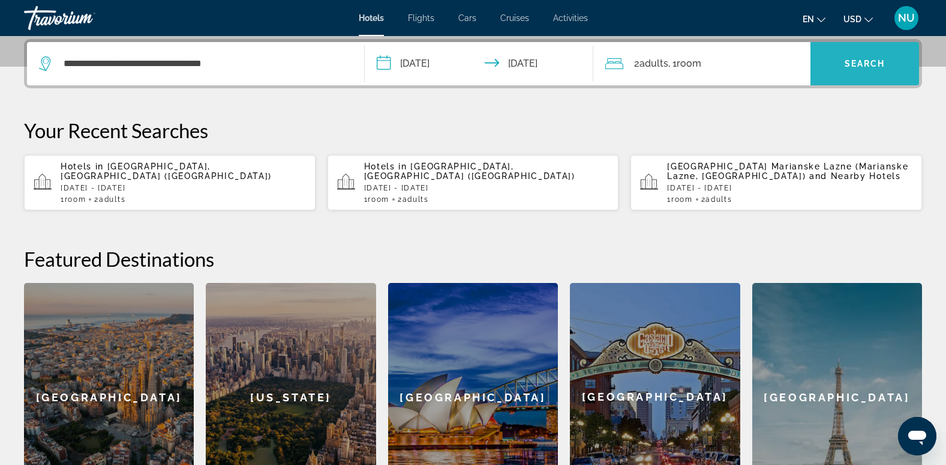
click at [859, 71] on span "Search widget" at bounding box center [865, 63] width 109 height 29
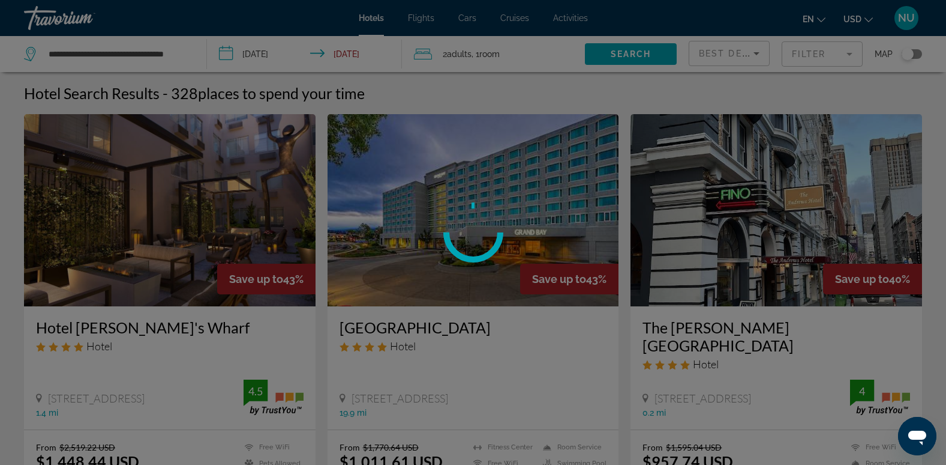
click at [748, 40] on div at bounding box center [473, 232] width 946 height 465
click at [760, 55] on div at bounding box center [473, 232] width 946 height 465
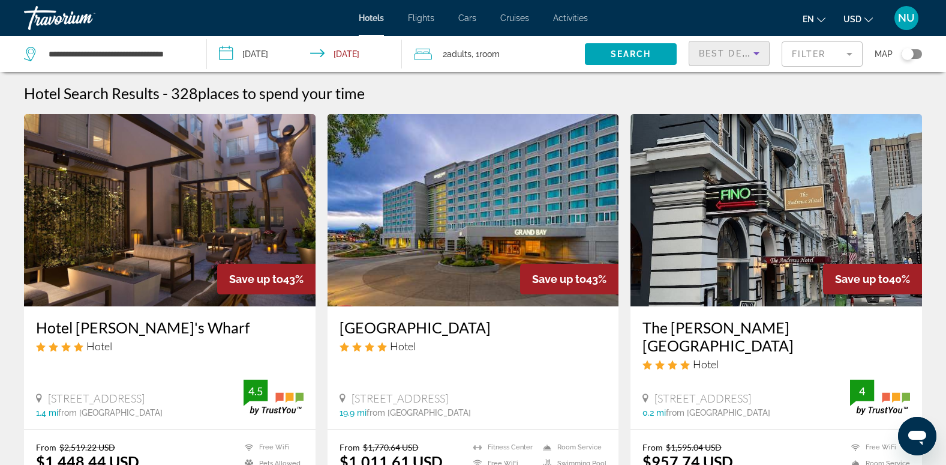
click at [760, 55] on icon "Sort by" at bounding box center [757, 53] width 14 height 14
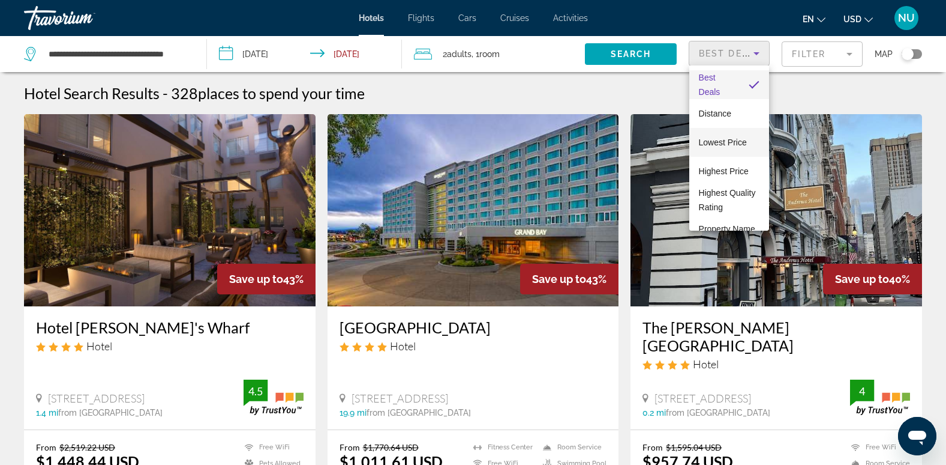
click at [742, 139] on span "Lowest Price" at bounding box center [723, 142] width 48 height 10
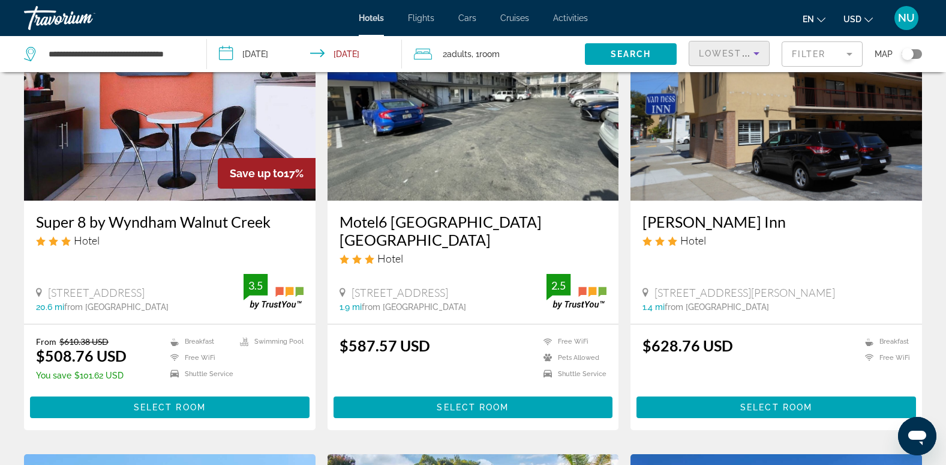
scroll to position [120, 0]
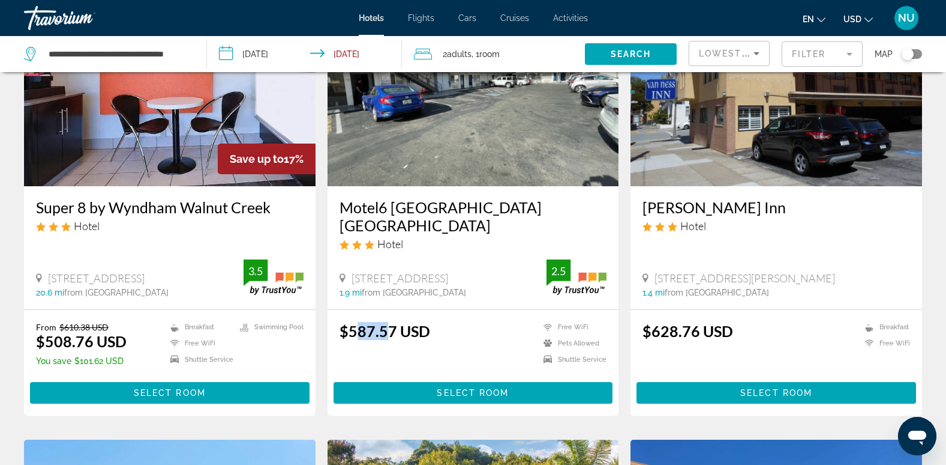
drag, startPoint x: 356, startPoint y: 332, endPoint x: 387, endPoint y: 329, distance: 30.8
click at [387, 329] on ins "$587.57 USD" at bounding box center [385, 331] width 91 height 18
drag, startPoint x: 387, startPoint y: 329, endPoint x: 434, endPoint y: 339, distance: 47.8
click at [434, 339] on div "$587.57 USD Free WiFi Pets Allowed Shuttle Service 2.5" at bounding box center [474, 346] width 268 height 48
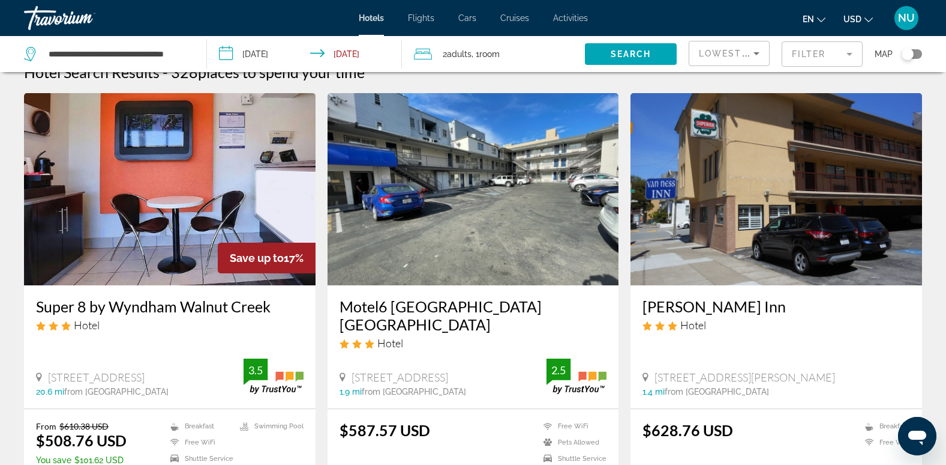
scroll to position [0, 0]
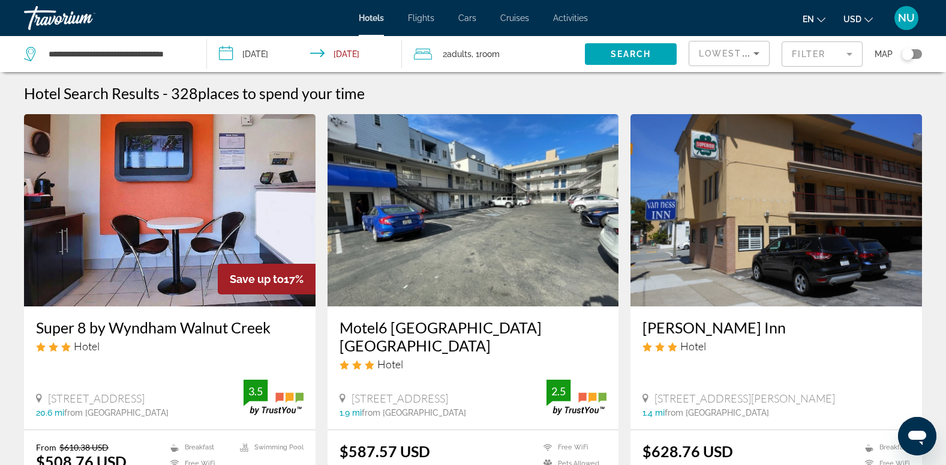
click at [759, 55] on icon "Sort by" at bounding box center [757, 53] width 14 height 14
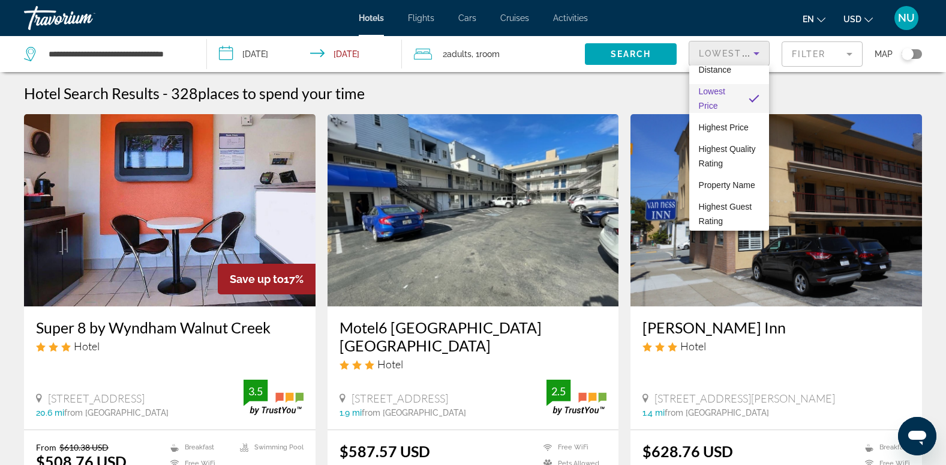
scroll to position [61, 0]
click at [519, 82] on div at bounding box center [473, 232] width 946 height 465
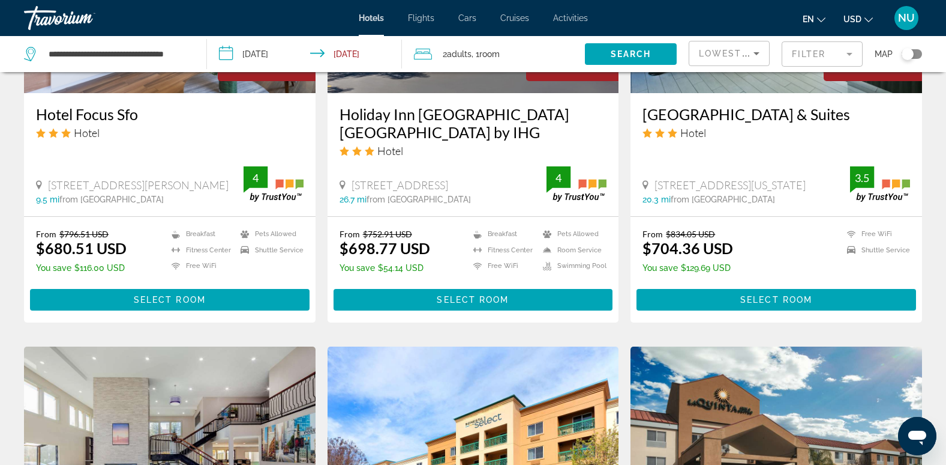
scroll to position [1440, 0]
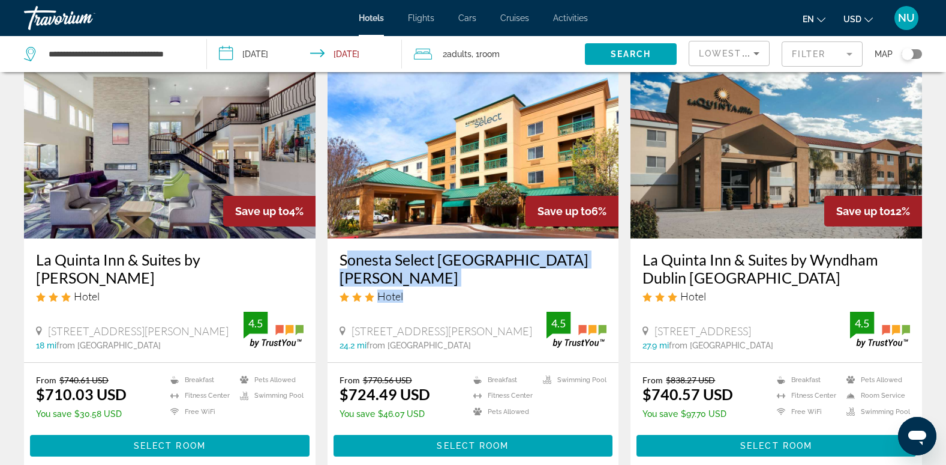
drag, startPoint x: 342, startPoint y: 207, endPoint x: 440, endPoint y: 224, distance: 99.3
click at [440, 238] on div "Sonesta Select San Ramon Hotel 18090 San Ramon Valley Blvd 24.2 mi from San Fra…" at bounding box center [474, 299] width 292 height 123
drag, startPoint x: 440, startPoint y: 224, endPoint x: 450, endPoint y: 244, distance: 22.3
click at [450, 244] on div "Sonesta Select San Ramon Hotel 18090 San Ramon Valley Blvd 24.2 mi from San Fra…" at bounding box center [474, 299] width 292 height 123
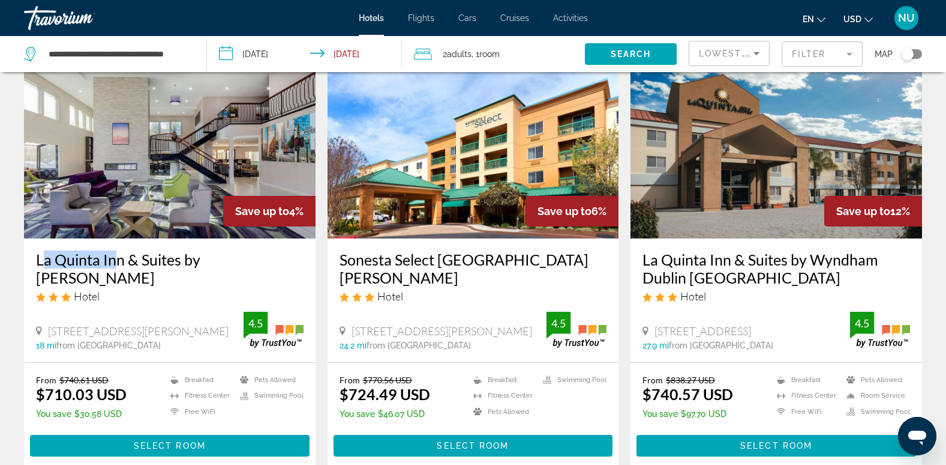
drag, startPoint x: 32, startPoint y: 203, endPoint x: 106, endPoint y: 216, distance: 75.6
click at [106, 238] on div "La Quinta Inn & Suites by Wyndham Oakland Hayward Hotel 20777 Hesperian Blvd, H…" at bounding box center [170, 299] width 292 height 123
click at [278, 250] on h3 "La Quinta Inn & Suites by Wyndham Oakland Hayward" at bounding box center [170, 268] width 268 height 36
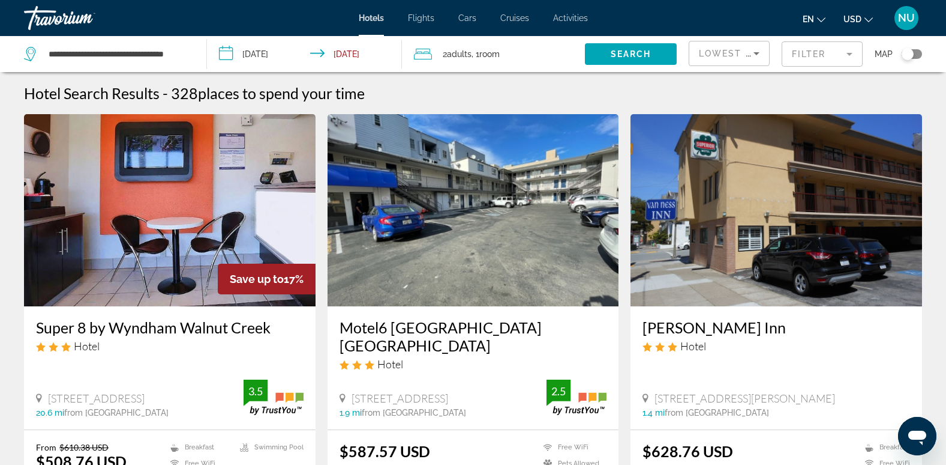
click at [740, 49] on span "Lowest Price" at bounding box center [737, 54] width 77 height 10
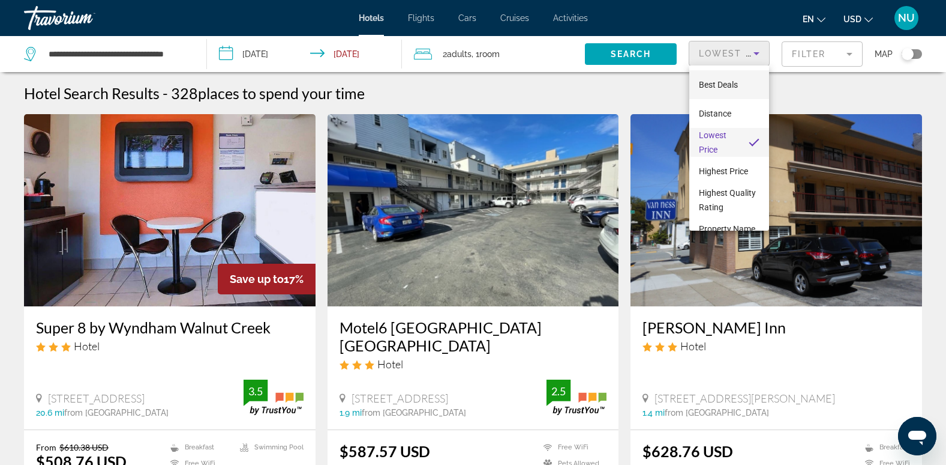
click at [720, 82] on span "Best Deals" at bounding box center [718, 85] width 39 height 10
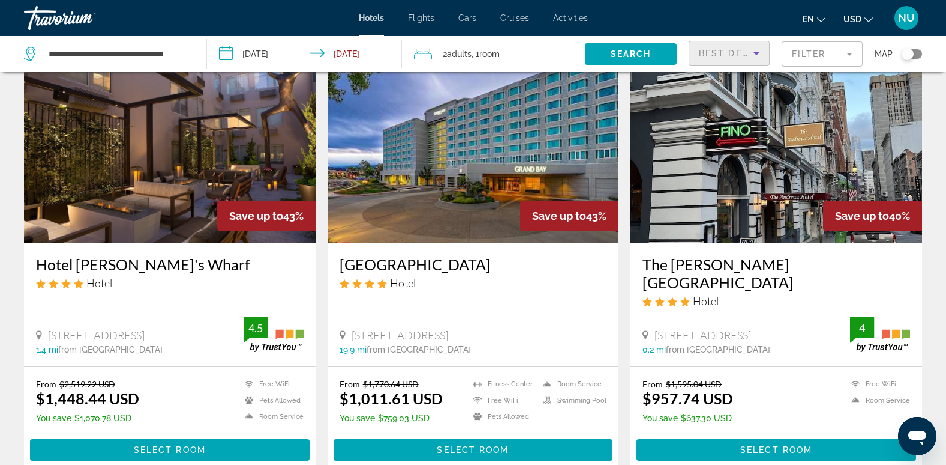
scroll to position [180, 0]
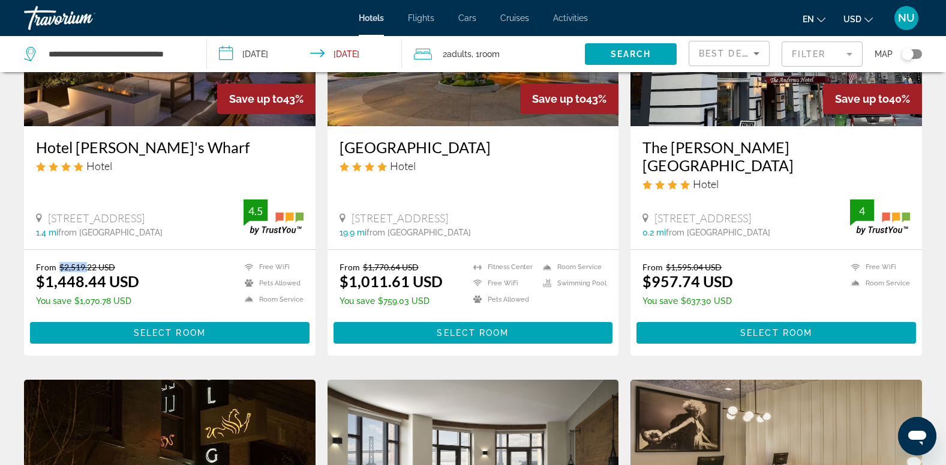
drag, startPoint x: 57, startPoint y: 251, endPoint x: 86, endPoint y: 250, distance: 28.8
click at [86, 262] on p "From $2,519.22 USD" at bounding box center [87, 267] width 103 height 10
drag, startPoint x: 86, startPoint y: 250, endPoint x: 82, endPoint y: 263, distance: 13.3
click at [82, 272] on ins "$1,448.44 USD" at bounding box center [87, 281] width 103 height 18
drag, startPoint x: 670, startPoint y: 251, endPoint x: 721, endPoint y: 251, distance: 51.0
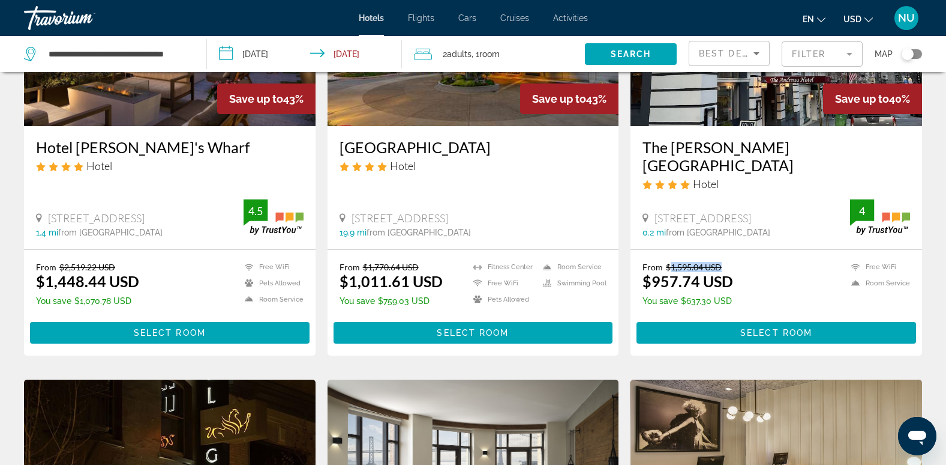
click at [721, 262] on del "$1,595.04 USD" at bounding box center [694, 267] width 56 height 10
drag, startPoint x: 721, startPoint y: 251, endPoint x: 675, endPoint y: 266, distance: 48.6
click at [675, 272] on ins "$957.74 USD" at bounding box center [688, 281] width 91 height 18
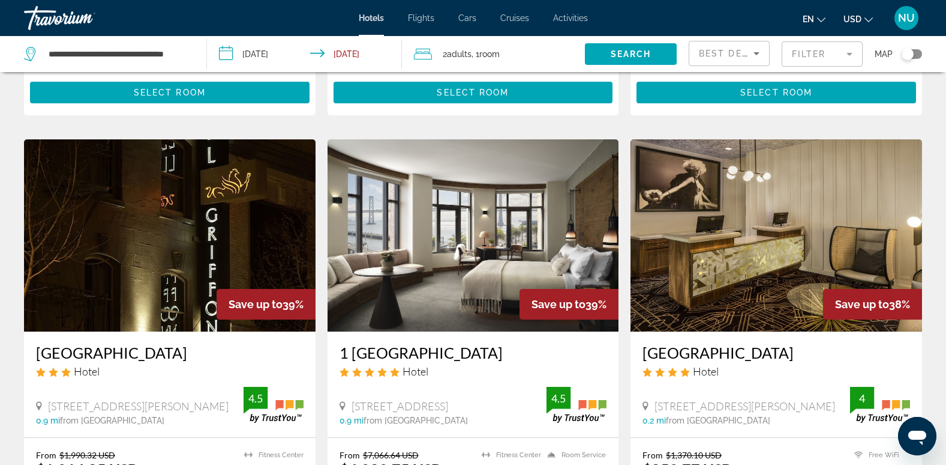
scroll to position [600, 0]
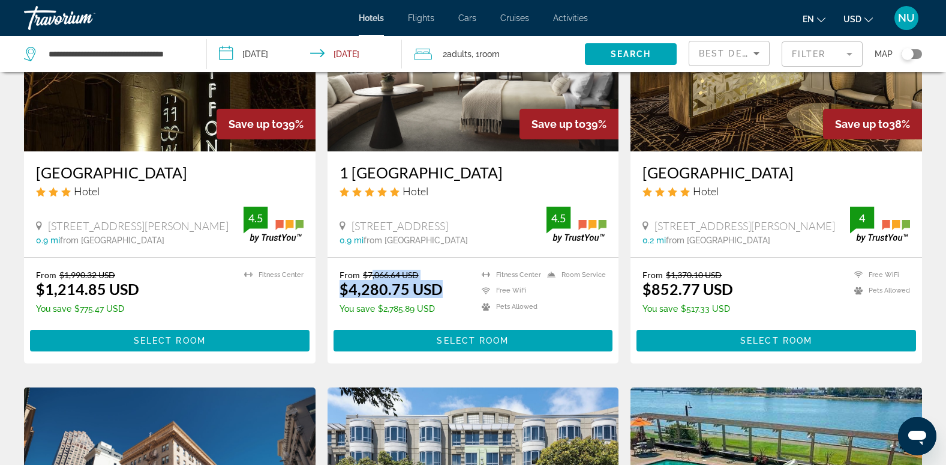
drag, startPoint x: 372, startPoint y: 260, endPoint x: 439, endPoint y: 265, distance: 66.8
click at [439, 269] on div "From $7,066.64 USD $4,280.75 USD" at bounding box center [391, 283] width 103 height 28
click at [481, 257] on div "From $7,066.64 USD $4,280.75 USD You save $2,785.89 USD Fitness Center Free WiF…" at bounding box center [474, 310] width 292 height 106
drag, startPoint x: 347, startPoint y: 269, endPoint x: 386, endPoint y: 274, distance: 39.3
click at [386, 280] on ins "$4,280.75 USD" at bounding box center [391, 289] width 103 height 18
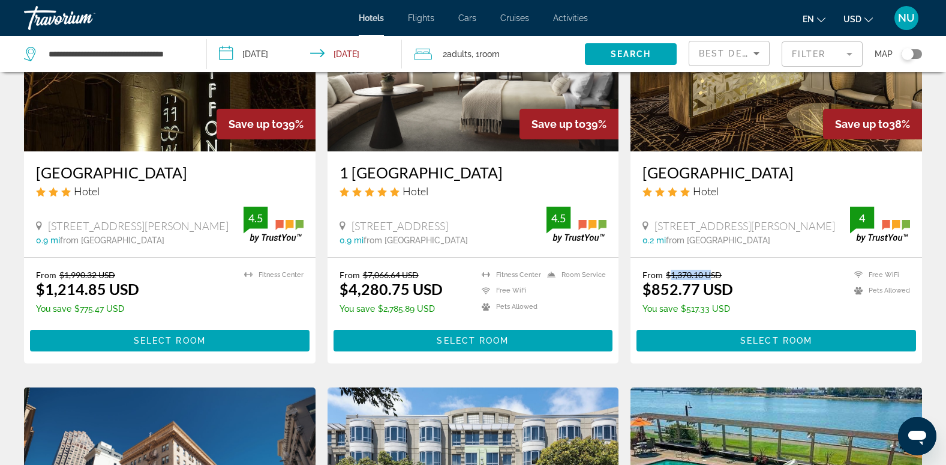
drag, startPoint x: 670, startPoint y: 252, endPoint x: 713, endPoint y: 254, distance: 43.3
click at [713, 269] on del "$1,370.10 USD" at bounding box center [694, 274] width 56 height 10
drag, startPoint x: 713, startPoint y: 254, endPoint x: 795, endPoint y: 289, distance: 89.1
click at [797, 289] on div "From $1,370.10 USD $852.77 USD You save $517.33 USD Free WiFi Pets Allowed 4" at bounding box center [777, 293] width 268 height 48
drag, startPoint x: 651, startPoint y: 268, endPoint x: 668, endPoint y: 269, distance: 16.9
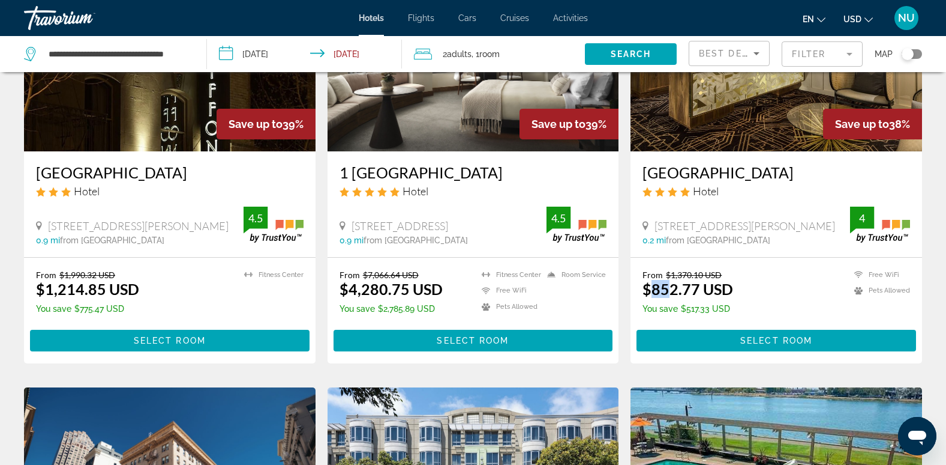
click at [668, 280] on ins "$852.77 USD" at bounding box center [688, 289] width 91 height 18
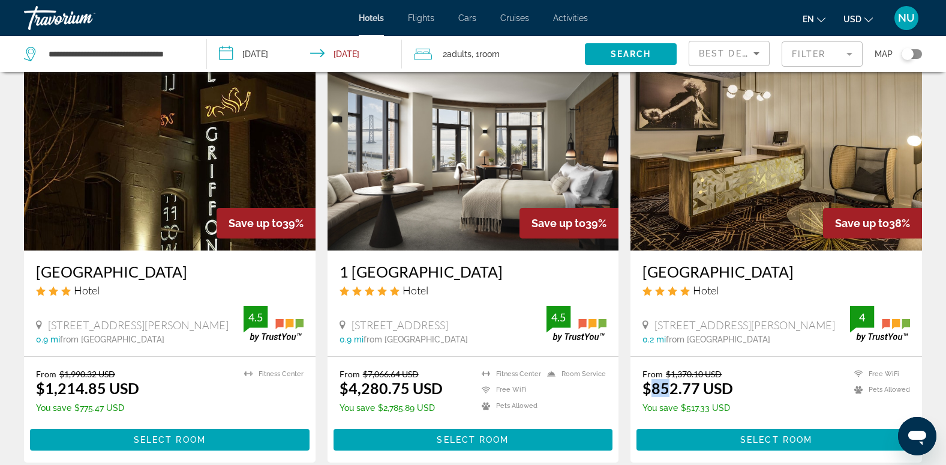
scroll to position [480, 0]
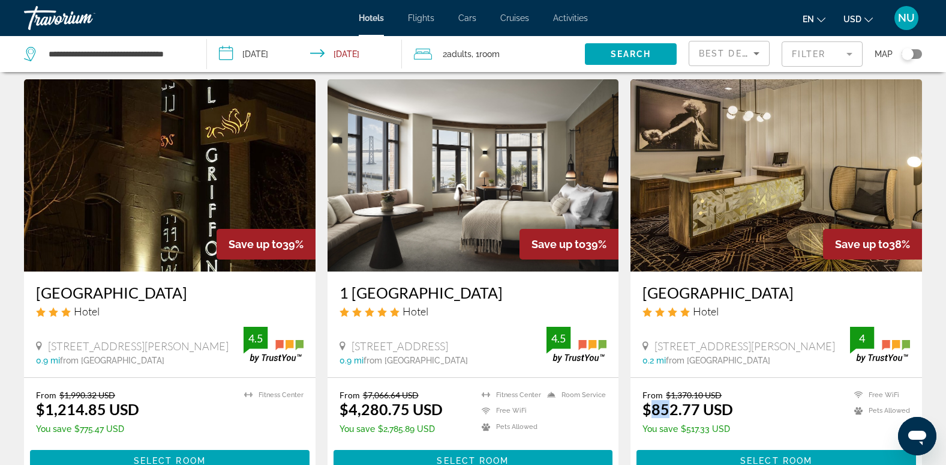
click at [787, 189] on img "Main content" at bounding box center [777, 175] width 292 height 192
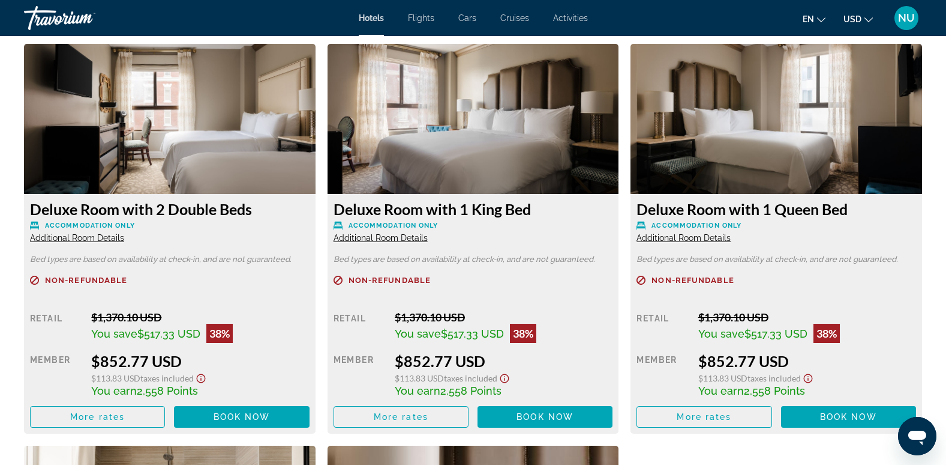
scroll to position [1620, 0]
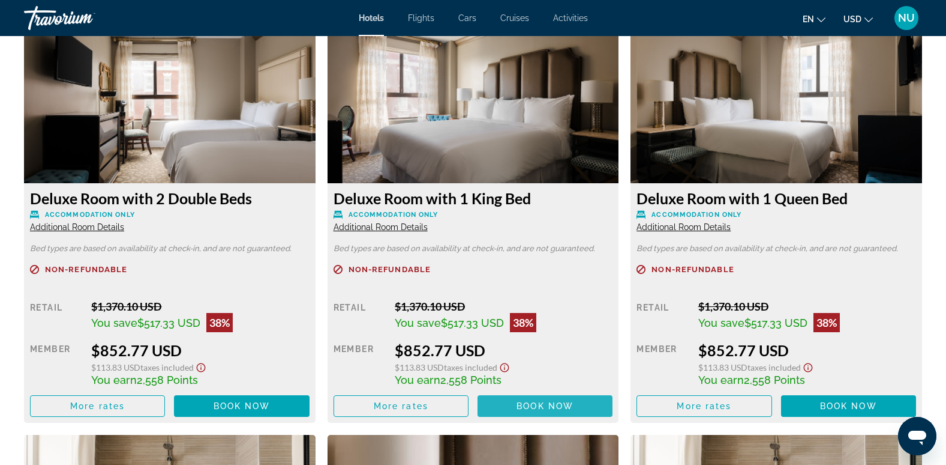
click at [534, 401] on span "Book now" at bounding box center [545, 406] width 57 height 10
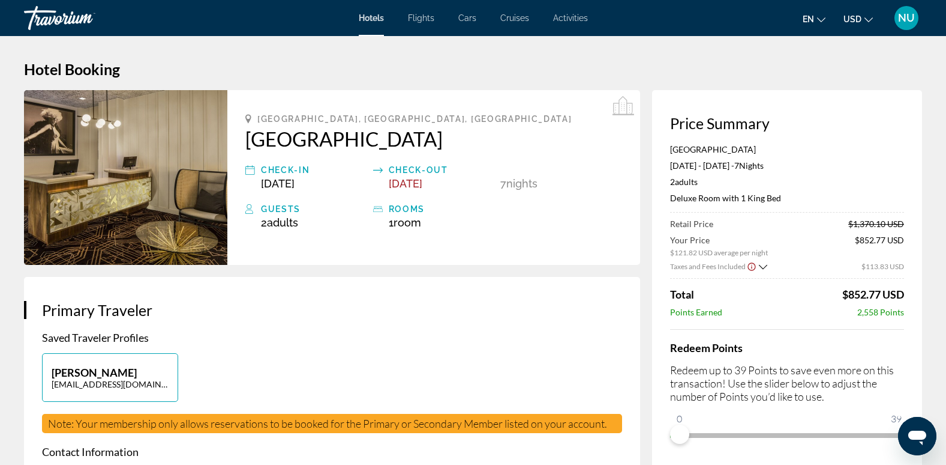
drag, startPoint x: 855, startPoint y: 240, endPoint x: 915, endPoint y: 248, distance: 60.5
click at [915, 248] on div "Price Summary Hotel Bijou Mar 11, 2026 - Mar 18, 2026 - 7 Night Nights 2 Adult …" at bounding box center [787, 279] width 270 height 378
drag, startPoint x: 915, startPoint y: 248, endPoint x: 904, endPoint y: 272, distance: 26.3
click at [904, 272] on div "Price Summary Hotel Bijou Mar 11, 2026 - Mar 18, 2026 - 7 Night Nights 2 Adult …" at bounding box center [787, 279] width 270 height 378
drag, startPoint x: 904, startPoint y: 272, endPoint x: 846, endPoint y: 292, distance: 62.3
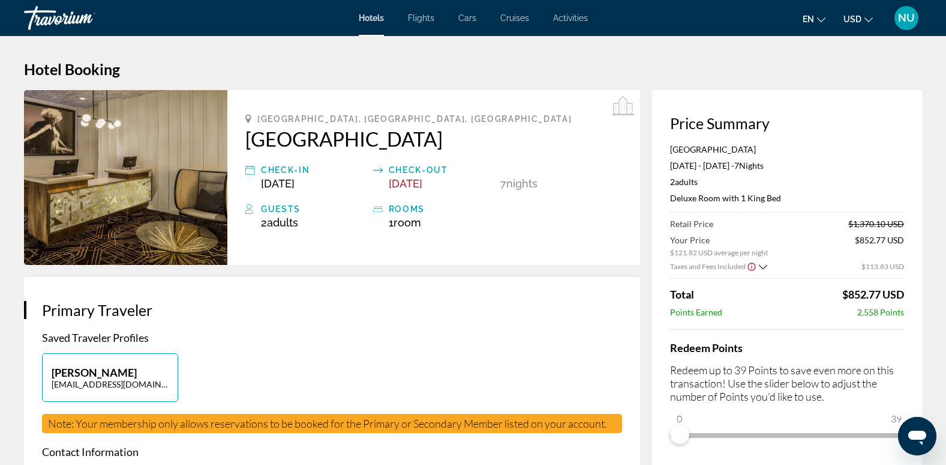
click at [846, 292] on span "$852.77 USD" at bounding box center [874, 293] width 62 height 13
drag, startPoint x: 846, startPoint y: 292, endPoint x: 834, endPoint y: 307, distance: 18.4
click at [834, 307] on div "Points Earned 2,558 Points" at bounding box center [787, 312] width 234 height 10
drag, startPoint x: 853, startPoint y: 311, endPoint x: 900, endPoint y: 317, distance: 47.9
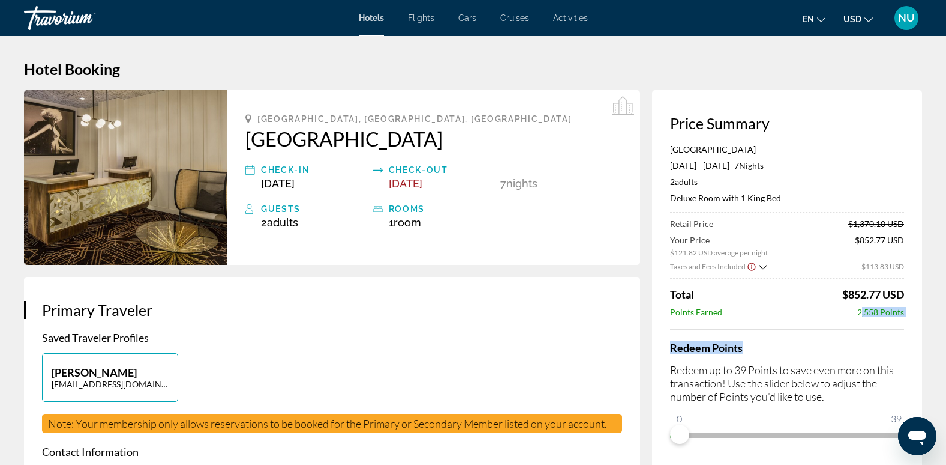
click at [900, 317] on div "Hotel Bijou Mar 11, 2026 - Mar 18, 2026 - 7 Night Nights 2 Adult Adults , 0 Chi…" at bounding box center [787, 294] width 234 height 300
drag, startPoint x: 900, startPoint y: 317, endPoint x: 888, endPoint y: 312, distance: 13.2
click at [888, 312] on span "2,558 Points" at bounding box center [881, 312] width 47 height 10
click at [873, 311] on span "2,558 Points" at bounding box center [881, 312] width 47 height 10
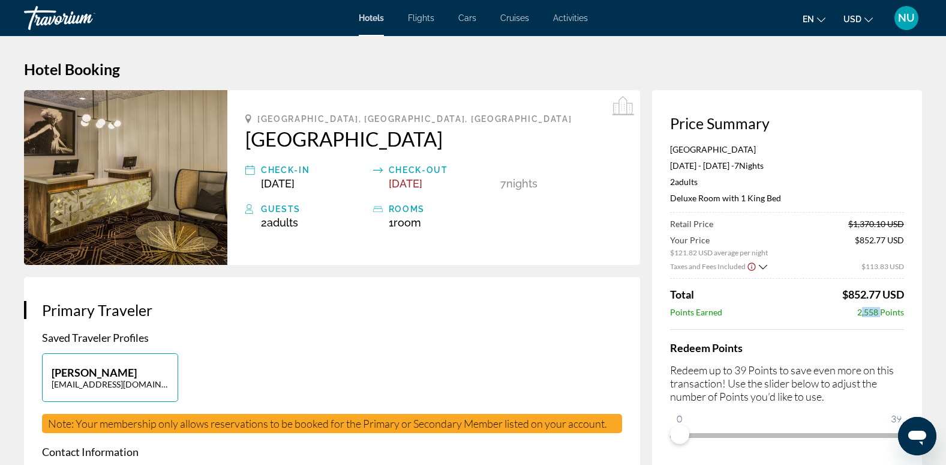
click at [873, 311] on span "2,558 Points" at bounding box center [881, 312] width 47 height 10
drag, startPoint x: 852, startPoint y: 223, endPoint x: 886, endPoint y: 223, distance: 34.8
click at [886, 223] on span "$1,370.10 USD" at bounding box center [877, 223] width 56 height 10
drag, startPoint x: 886, startPoint y: 223, endPoint x: 864, endPoint y: 239, distance: 27.5
click at [864, 239] on span "$852.77 USD" at bounding box center [879, 246] width 49 height 22
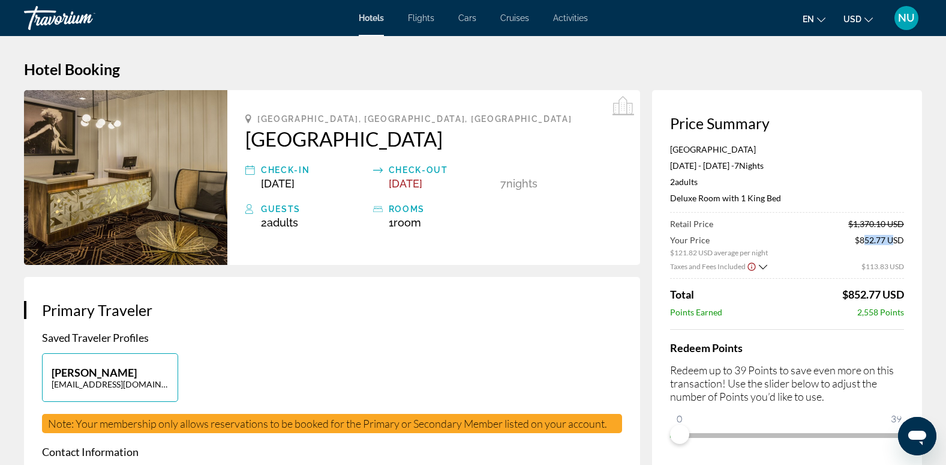
click at [864, 239] on span "$852.77 USD" at bounding box center [879, 246] width 49 height 22
drag, startPoint x: 864, startPoint y: 239, endPoint x: 874, endPoint y: 251, distance: 16.2
click at [874, 251] on span "$852.77 USD" at bounding box center [879, 246] width 49 height 22
drag, startPoint x: 703, startPoint y: 267, endPoint x: 746, endPoint y: 271, distance: 43.4
click at [746, 271] on div "Taxes and Fees Included" at bounding box center [718, 265] width 97 height 11
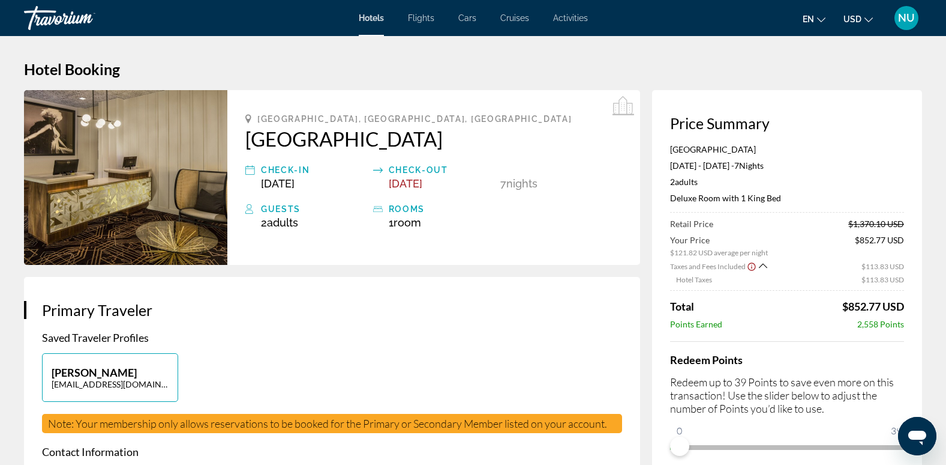
click at [844, 303] on span "$852.77 USD" at bounding box center [874, 305] width 62 height 13
drag, startPoint x: 844, startPoint y: 303, endPoint x: 898, endPoint y: 303, distance: 53.4
click at [898, 303] on span "$852.77 USD" at bounding box center [874, 305] width 62 height 13
drag, startPoint x: 898, startPoint y: 303, endPoint x: 866, endPoint y: 331, distance: 42.1
click at [866, 331] on div "Hotel Bijou Mar 11, 2026 - Mar 18, 2026 - 7 Night Nights 2 Adult Adults , 0 Chi…" at bounding box center [787, 300] width 234 height 312
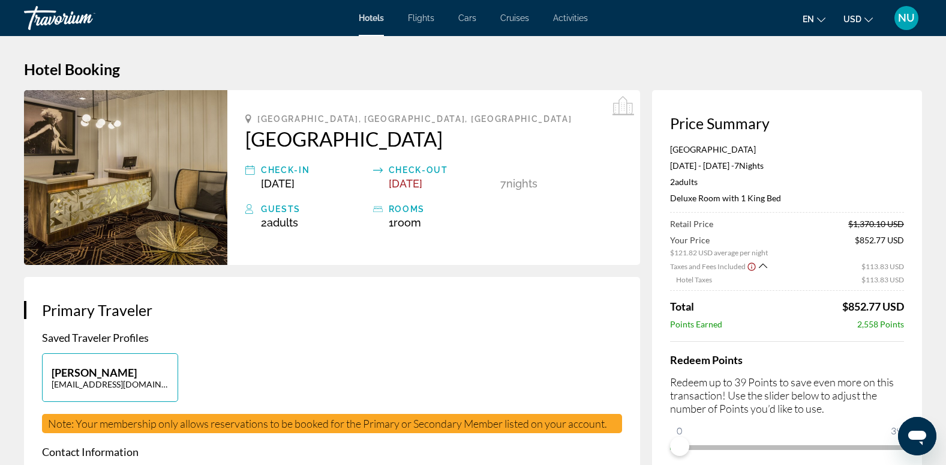
drag, startPoint x: 860, startPoint y: 324, endPoint x: 904, endPoint y: 323, distance: 43.8
click at [904, 323] on span "2,558 Points" at bounding box center [881, 324] width 47 height 10
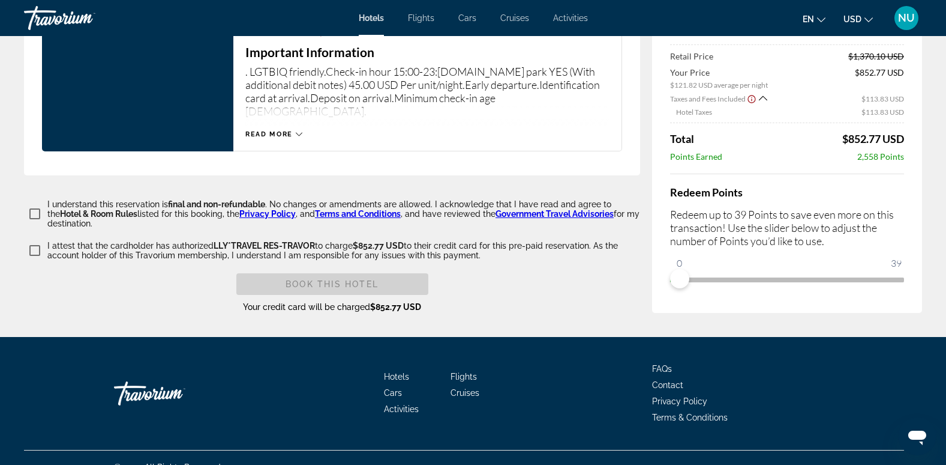
scroll to position [1610, 0]
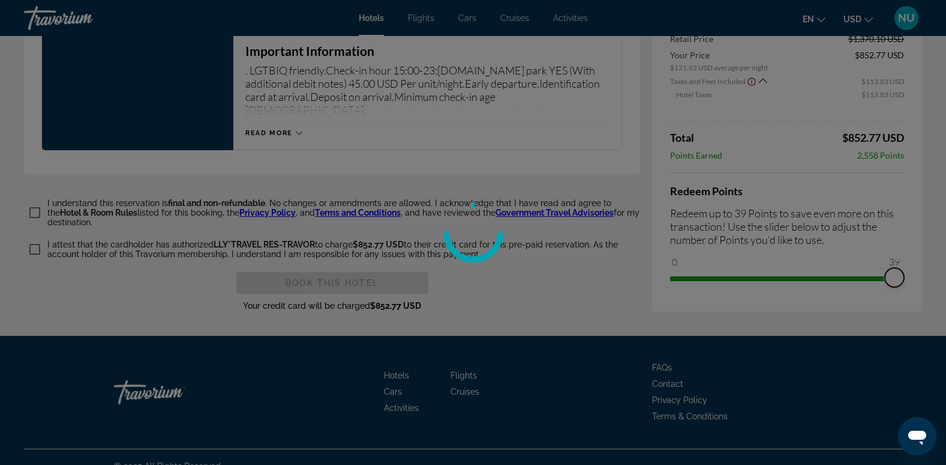
drag, startPoint x: 685, startPoint y: 261, endPoint x: 918, endPoint y: 298, distance: 235.7
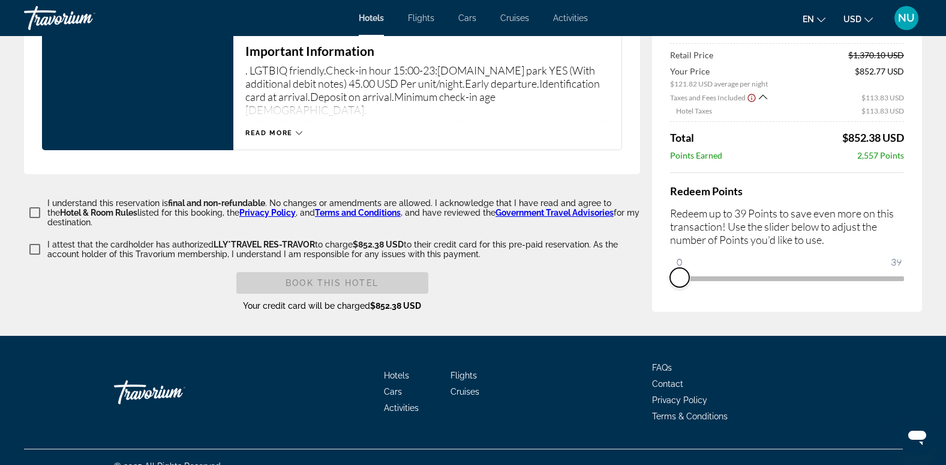
drag, startPoint x: 897, startPoint y: 260, endPoint x: 621, endPoint y: 209, distance: 281.4
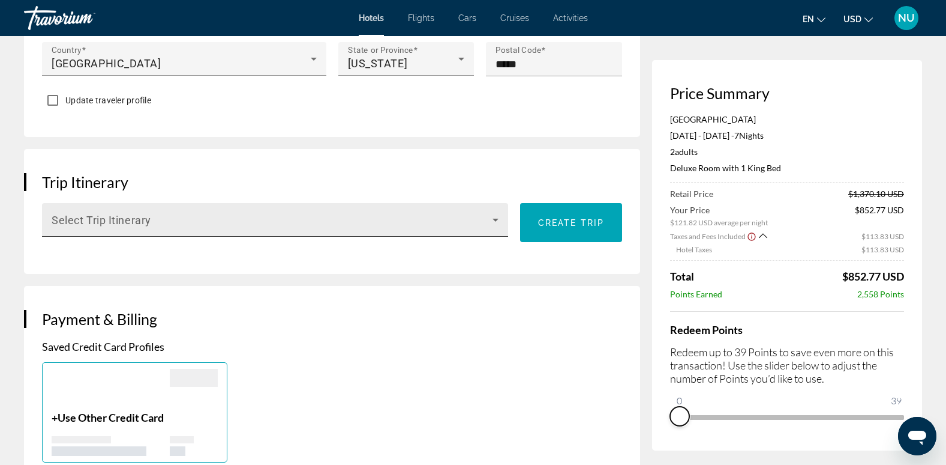
scroll to position [229, 0]
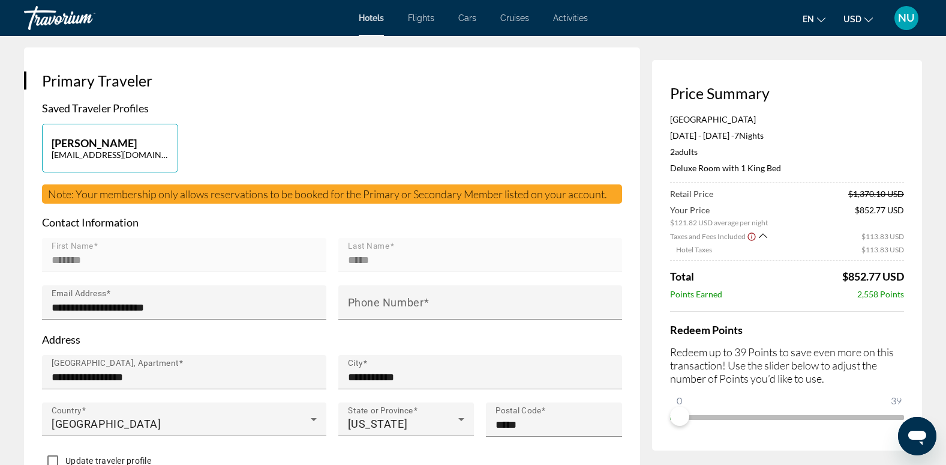
click at [919, 437] on icon "Open messaging window" at bounding box center [918, 437] width 18 height 14
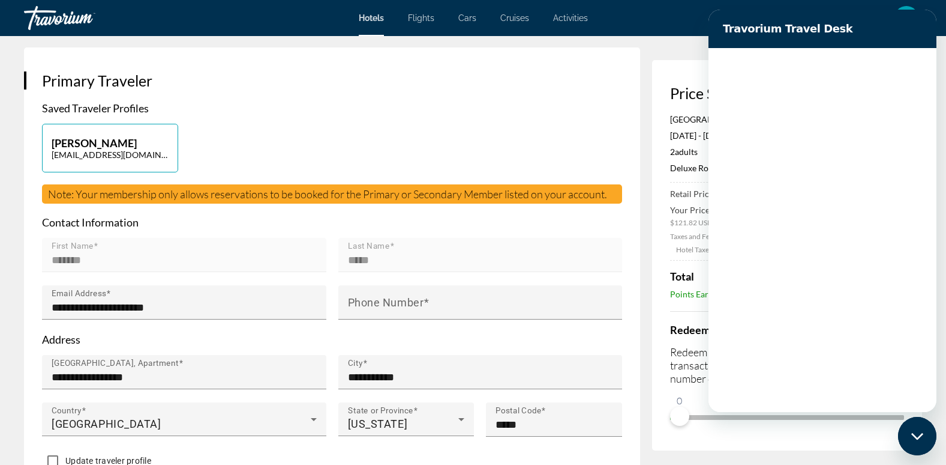
scroll to position [0, 0]
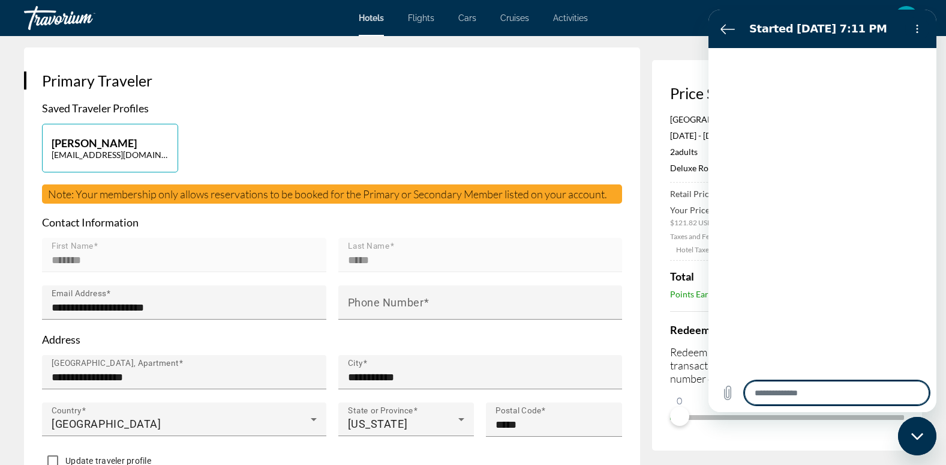
type textarea "*"
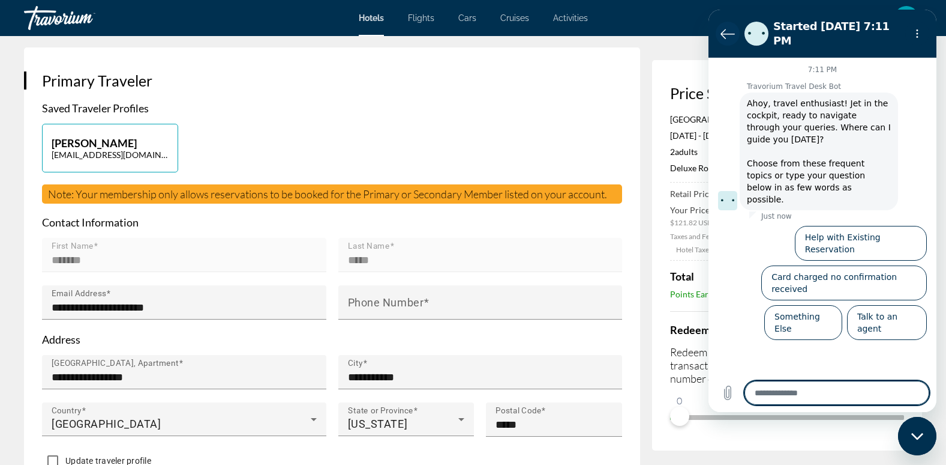
click at [726, 22] on button "Back to the conversation list" at bounding box center [728, 34] width 24 height 24
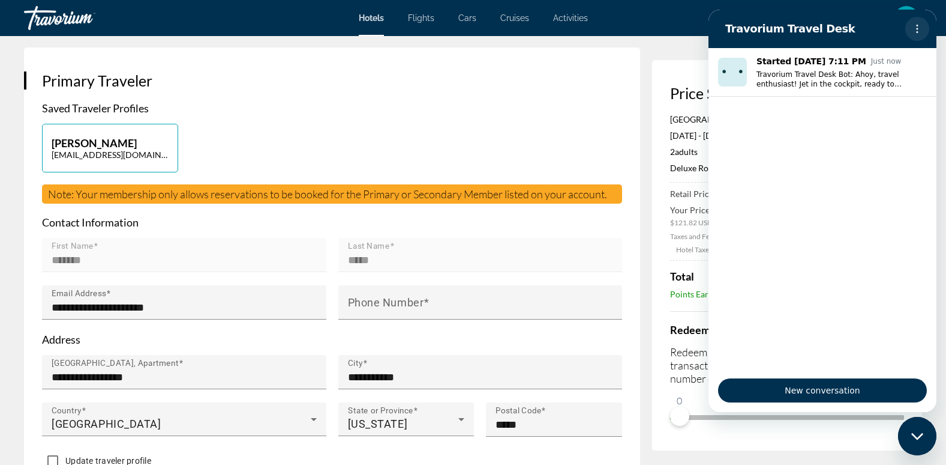
click at [919, 25] on icon "Options menu" at bounding box center [918, 29] width 10 height 10
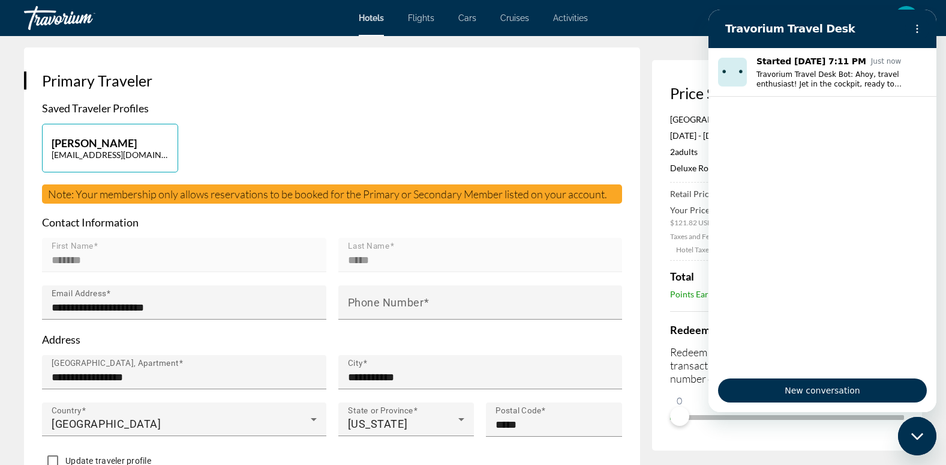
click at [922, 437] on icon "Close messaging window" at bounding box center [918, 436] width 13 height 8
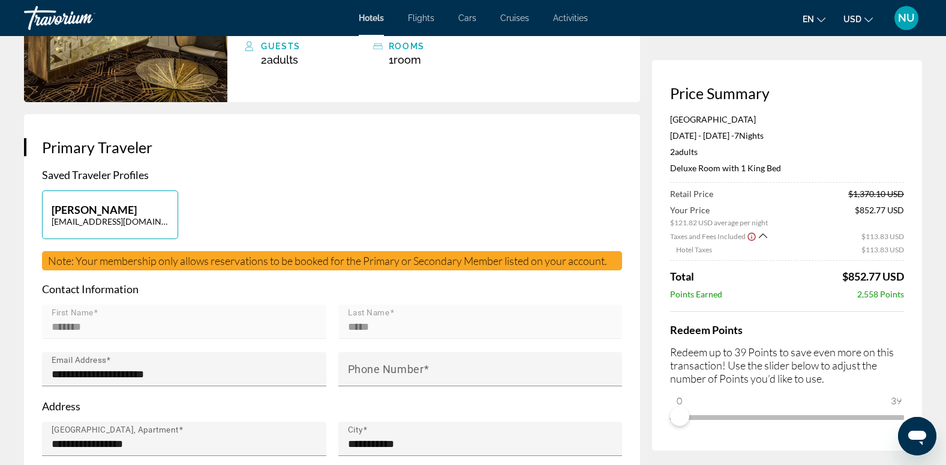
scroll to position [180, 0]
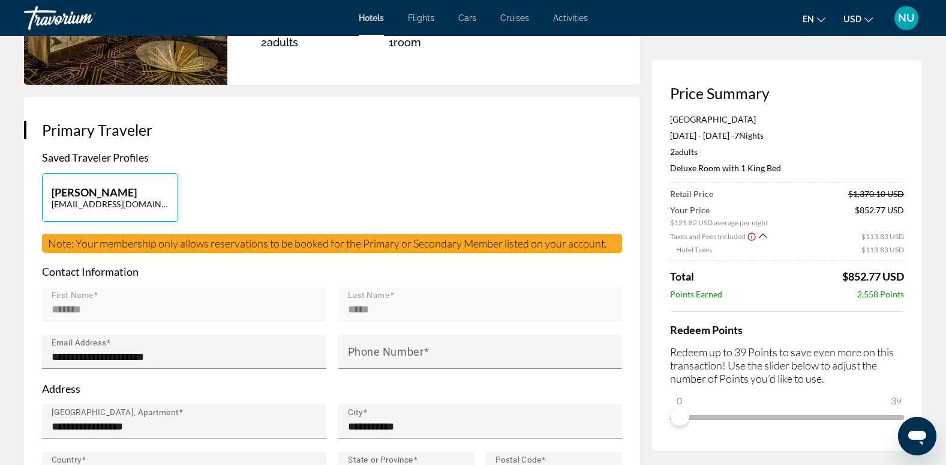
drag, startPoint x: 892, startPoint y: 399, endPoint x: 822, endPoint y: 411, distance: 70.6
click at [909, 405] on div "Price Summary Hotel Bijou Mar 11, 2026 - Mar 18, 2026 - 7 Night Nights 2 Adult …" at bounding box center [787, 255] width 270 height 390
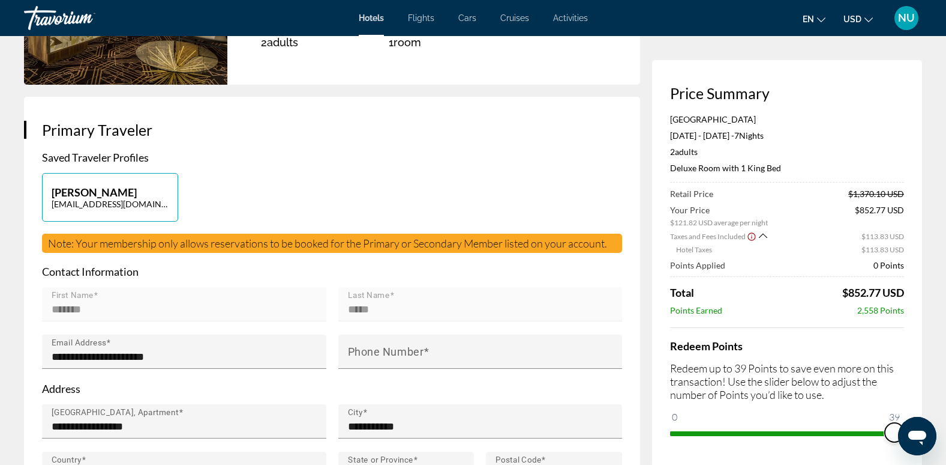
drag, startPoint x: 1583, startPoint y: 835, endPoint x: 910, endPoint y: 438, distance: 781.8
click at [907, 451] on div "Open messaging window" at bounding box center [918, 436] width 36 height 36
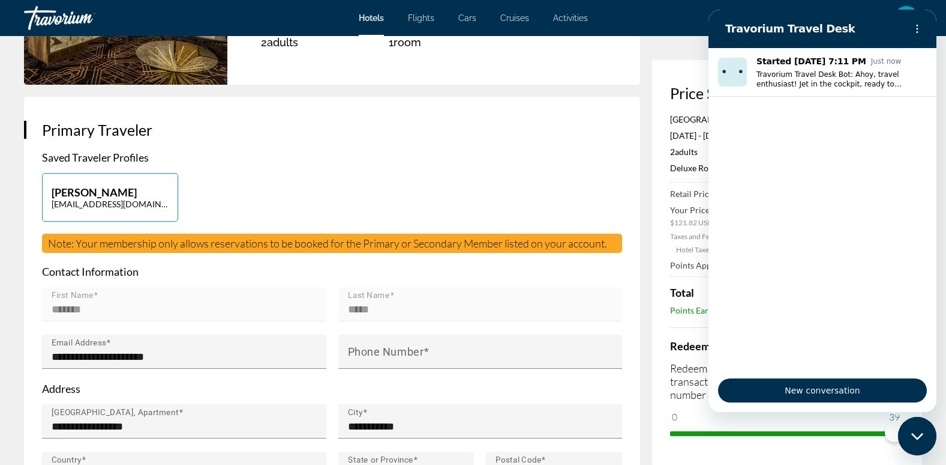
click at [905, 432] on div "Close messaging window" at bounding box center [918, 436] width 36 height 36
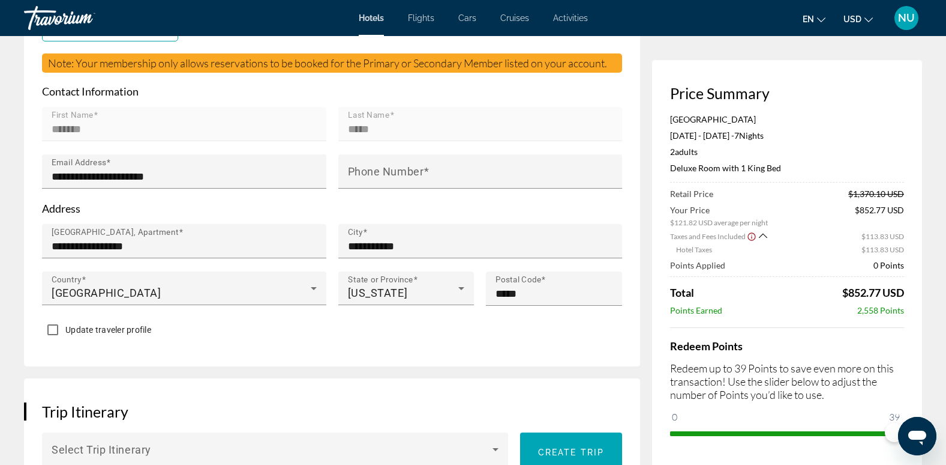
scroll to position [240, 0]
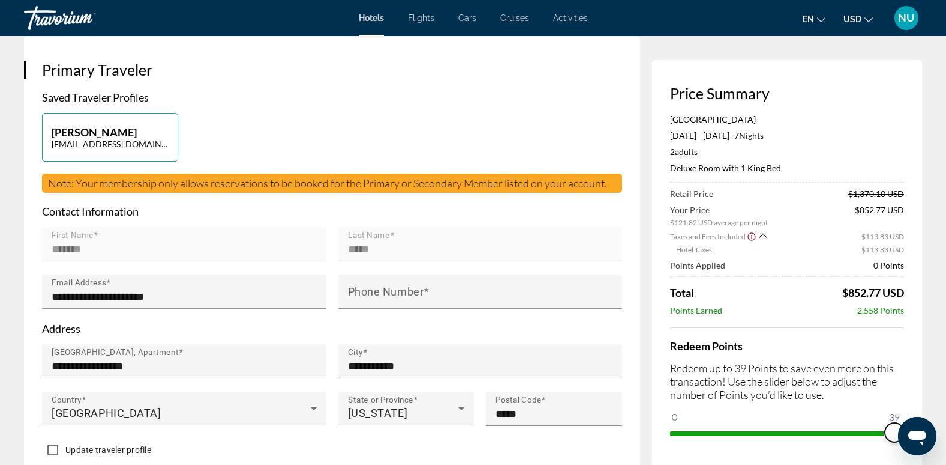
drag, startPoint x: 1791, startPoint y: 847, endPoint x: 905, endPoint y: 429, distance: 980.2
click at [827, 332] on div "Redeem Points Redeem up to 39 Points to save even more on this transaction! Use…" at bounding box center [787, 384] width 234 height 115
drag, startPoint x: 1728, startPoint y: 844, endPoint x: 901, endPoint y: 432, distance: 923.5
click at [899, 437] on button "Open messaging window" at bounding box center [917, 435] width 38 height 38
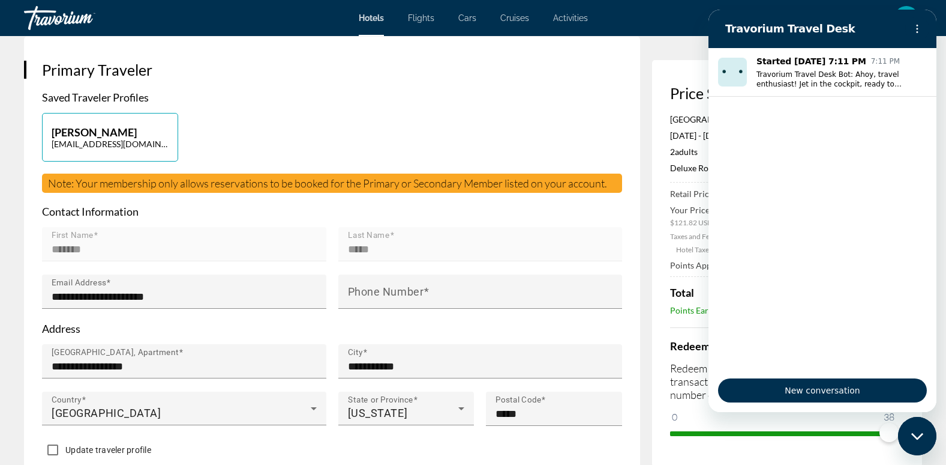
click at [913, 441] on div "Close messaging window" at bounding box center [918, 436] width 36 height 36
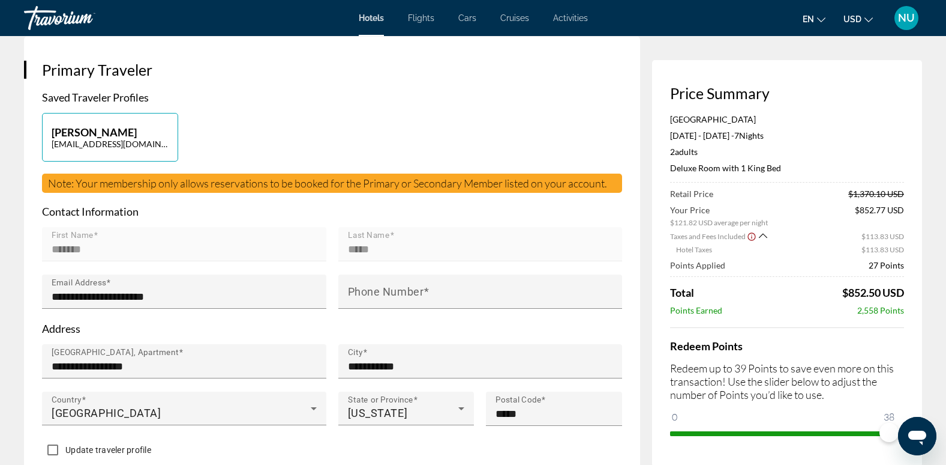
click at [879, 444] on div "Price Summary Hotel Bijou Mar 11, 2026 - Mar 18, 2026 - 7 Night Nights 2 Adult …" at bounding box center [787, 263] width 270 height 406
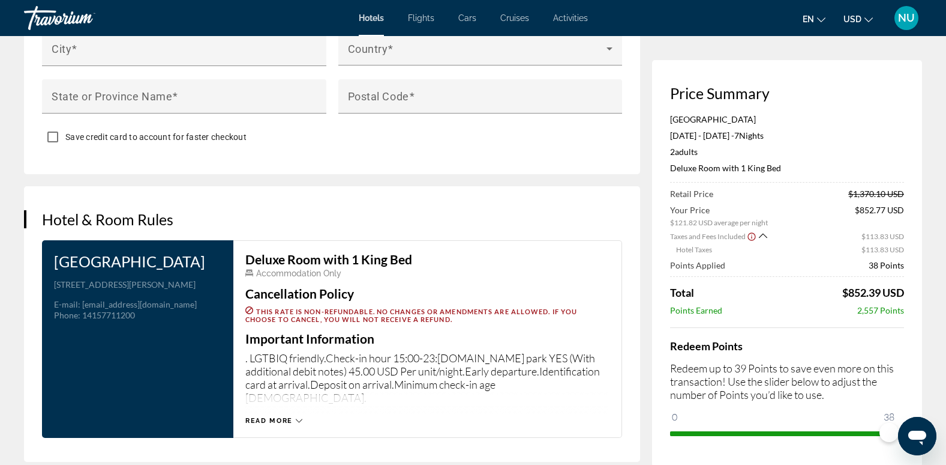
scroll to position [1320, 0]
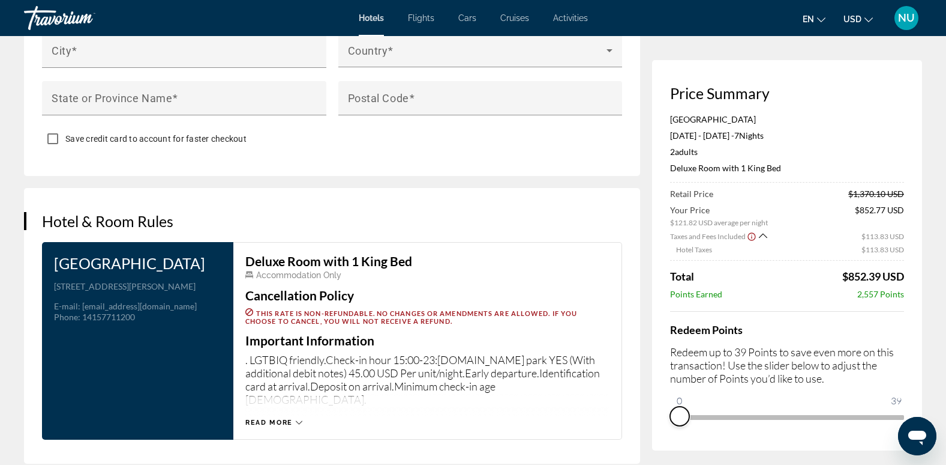
drag, startPoint x: 888, startPoint y: 432, endPoint x: 663, endPoint y: 415, distance: 225.6
click at [663, 415] on div "Price Summary Hotel Bijou Mar 11, 2026 - Mar 18, 2026 - 7 Night Nights 2 Adult …" at bounding box center [787, 255] width 270 height 390
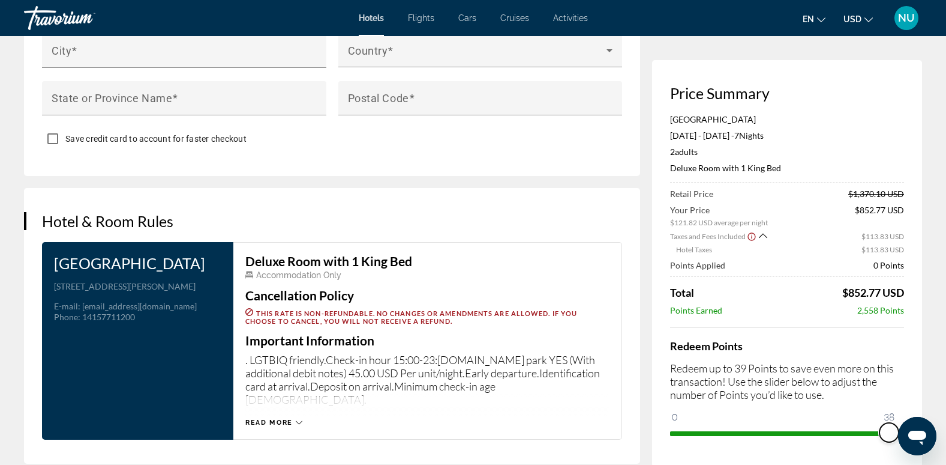
drag, startPoint x: 684, startPoint y: 416, endPoint x: 890, endPoint y: 430, distance: 206.3
click at [890, 430] on span "ngx-slider" at bounding box center [889, 432] width 19 height 19
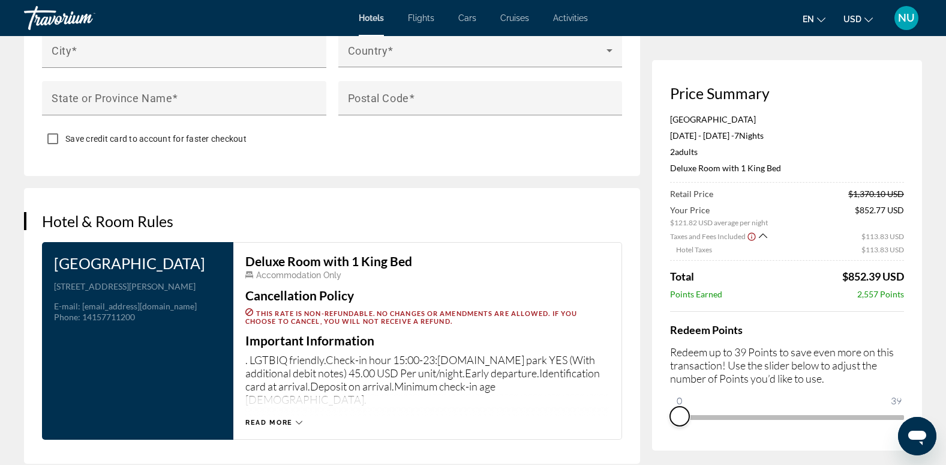
drag, startPoint x: 886, startPoint y: 435, endPoint x: 588, endPoint y: 394, distance: 301.0
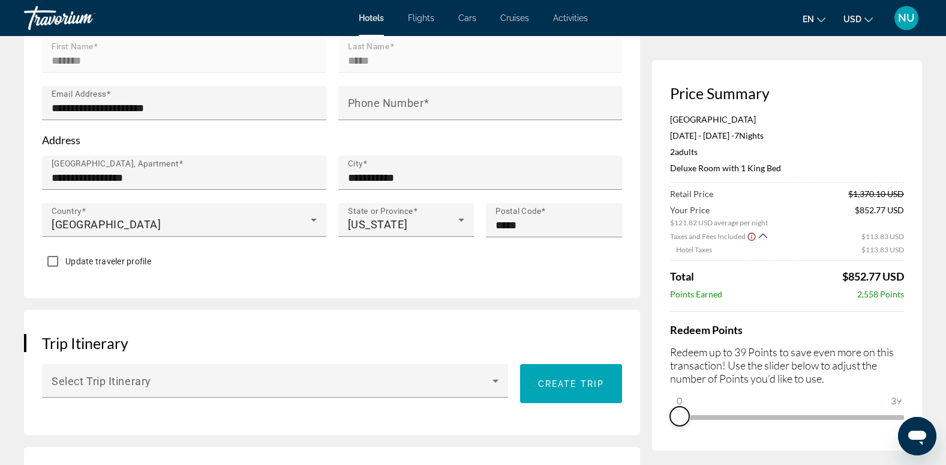
scroll to position [240, 0]
